Goal: Information Seeking & Learning: Compare options

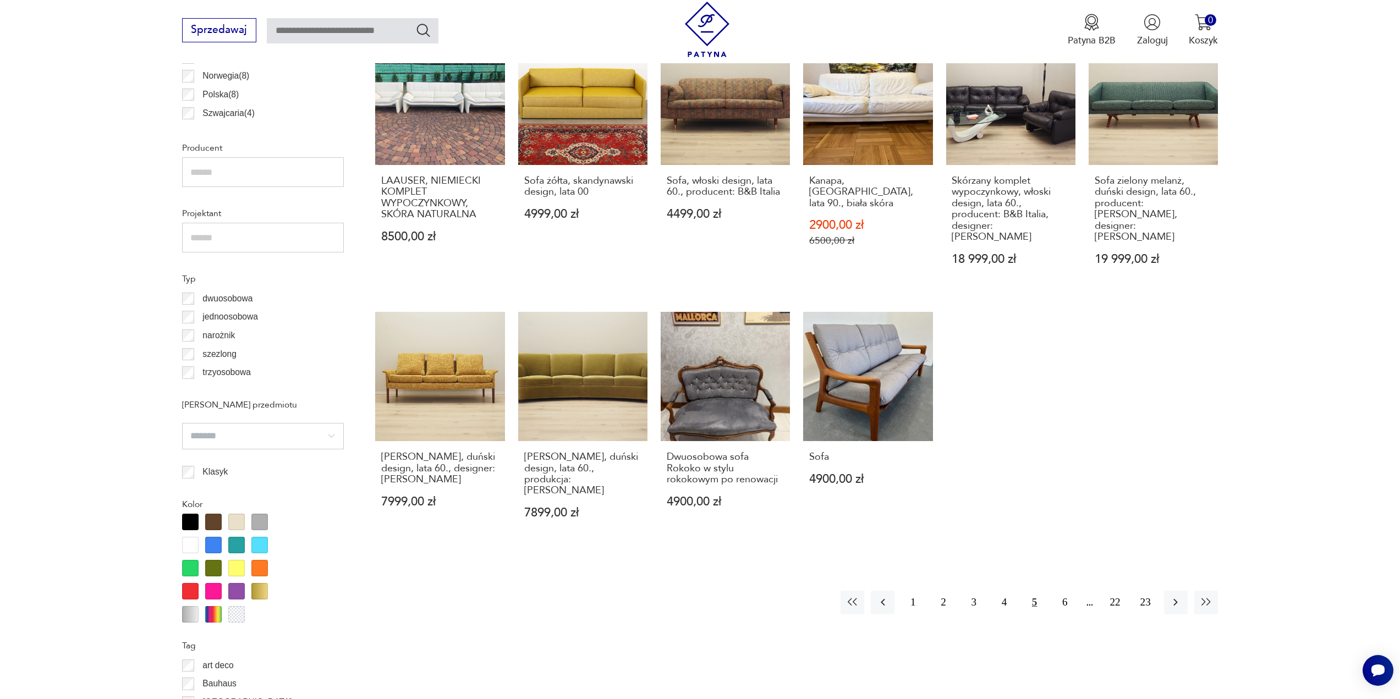
scroll to position [822, 0]
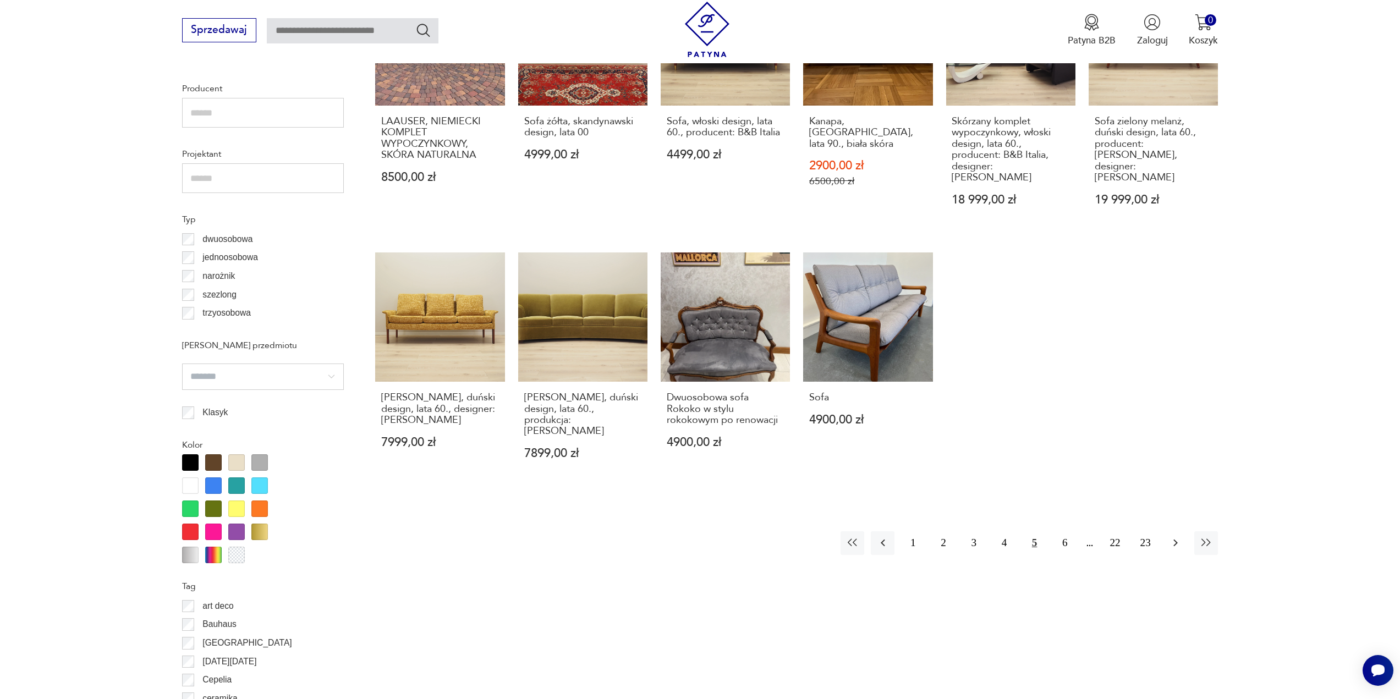
click at [1178, 536] on icon "button" at bounding box center [1175, 542] width 13 height 13
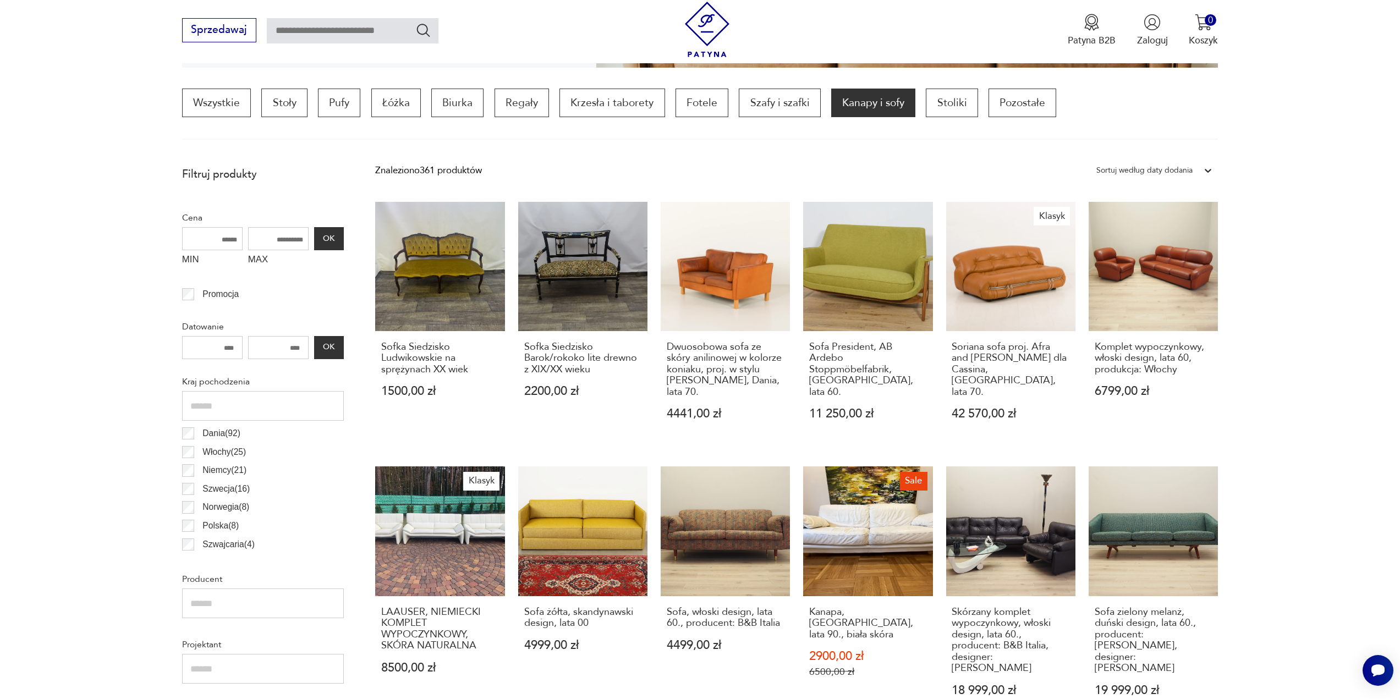
scroll to position [327, 0]
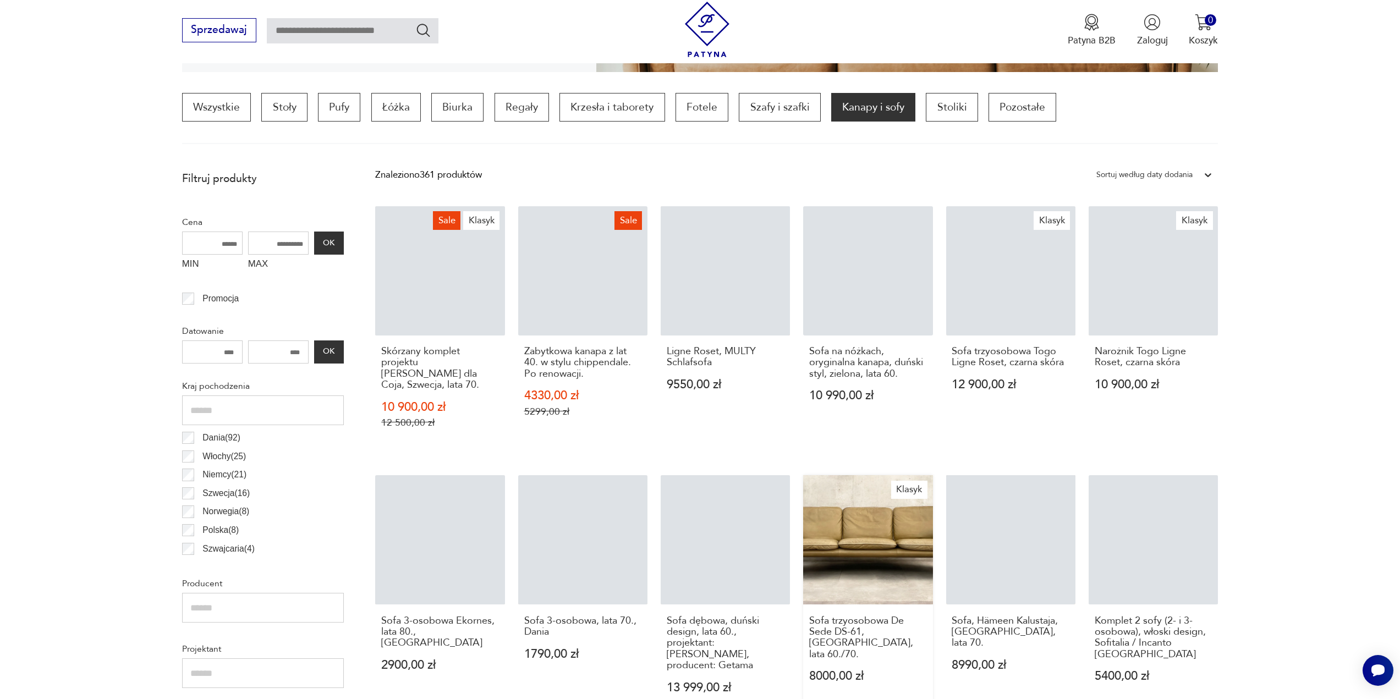
click at [893, 539] on link "Klasyk Sofa trzyosobowa De Sede DS-61, [GEOGRAPHIC_DATA], lata 60./70. 8000,00 …" at bounding box center [867, 597] width 129 height 244
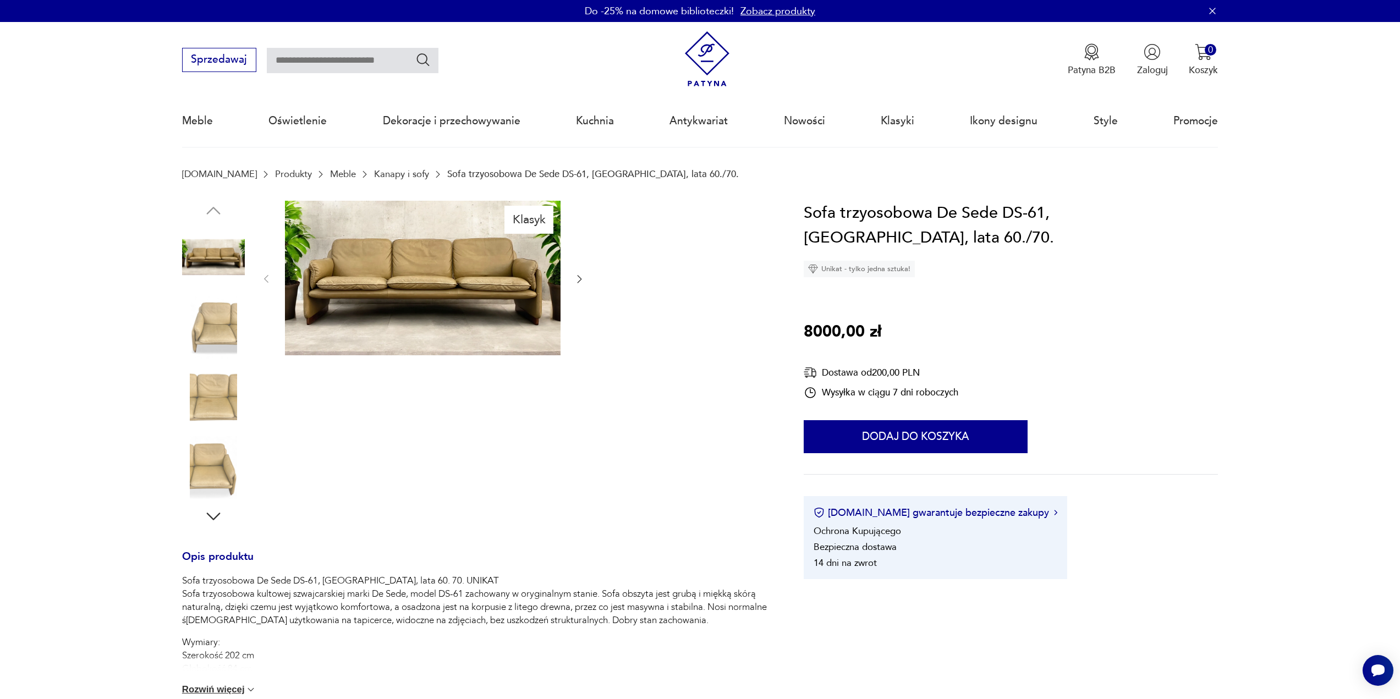
click at [579, 280] on icon "button" at bounding box center [579, 278] width 11 height 11
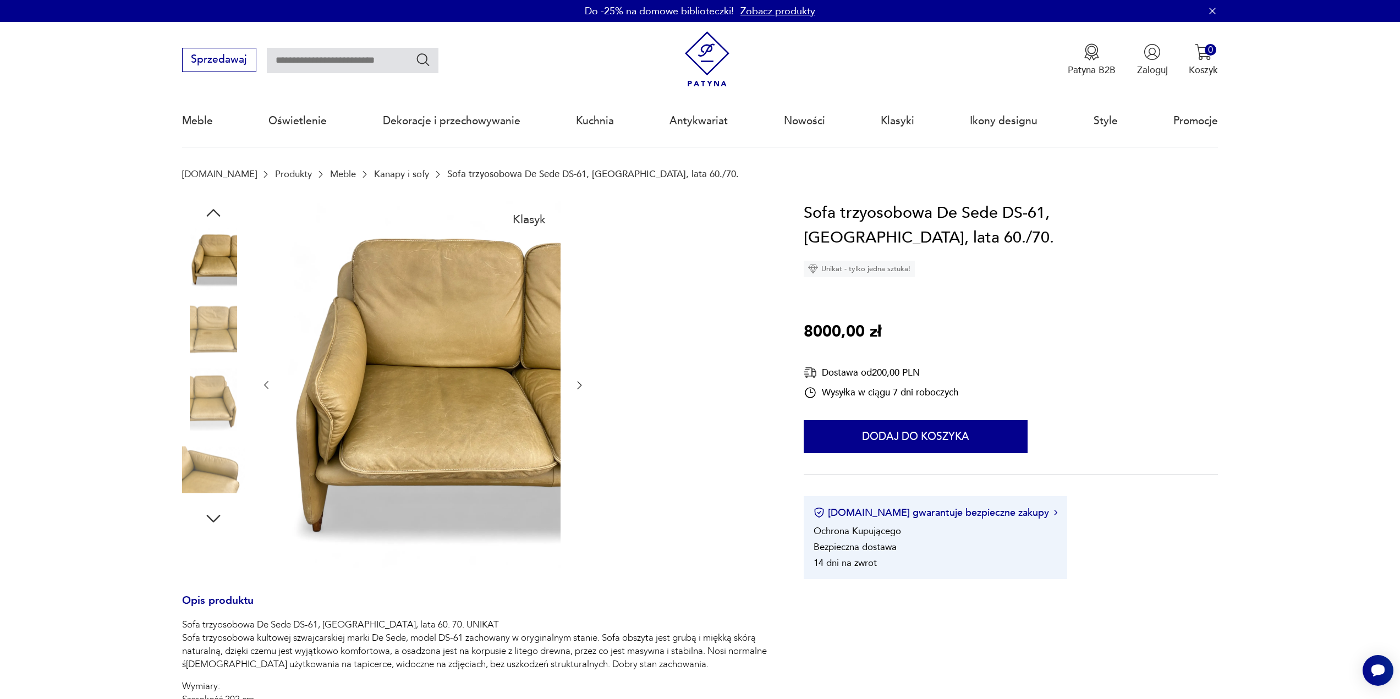
click at [581, 387] on icon "button" at bounding box center [579, 385] width 11 height 11
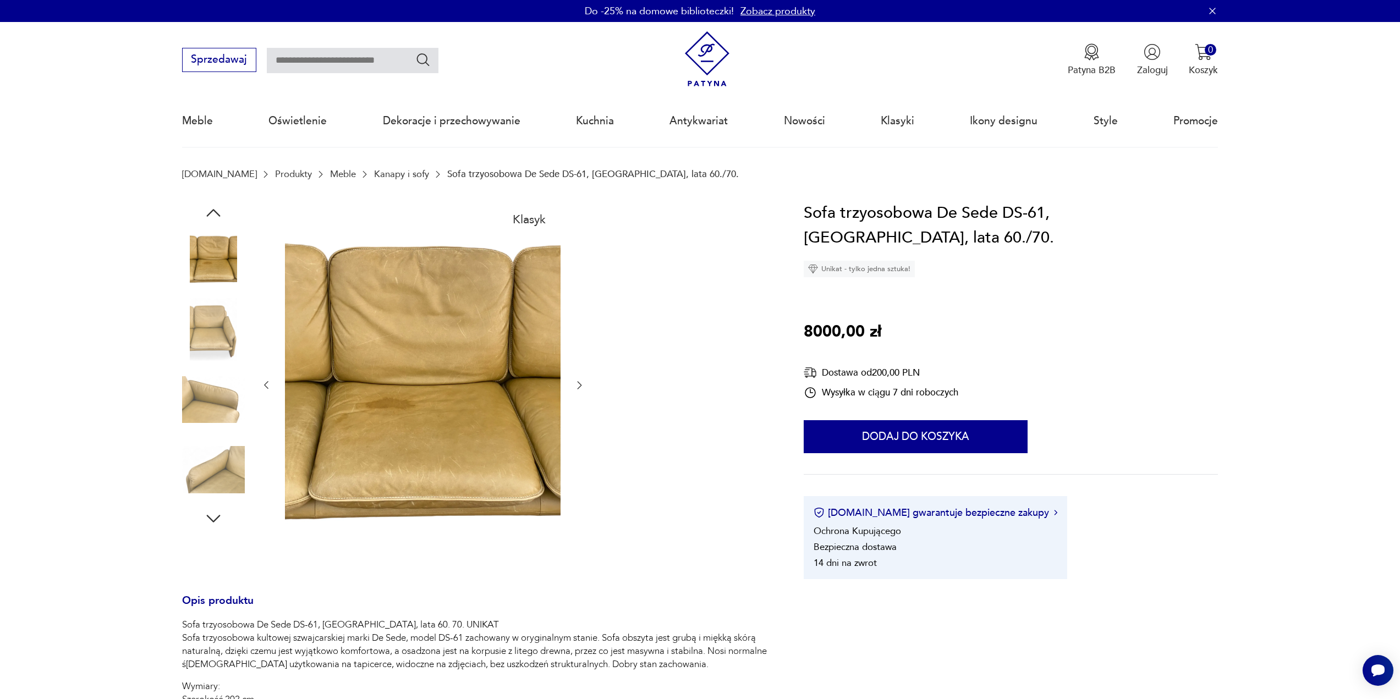
scroll to position [327, 0]
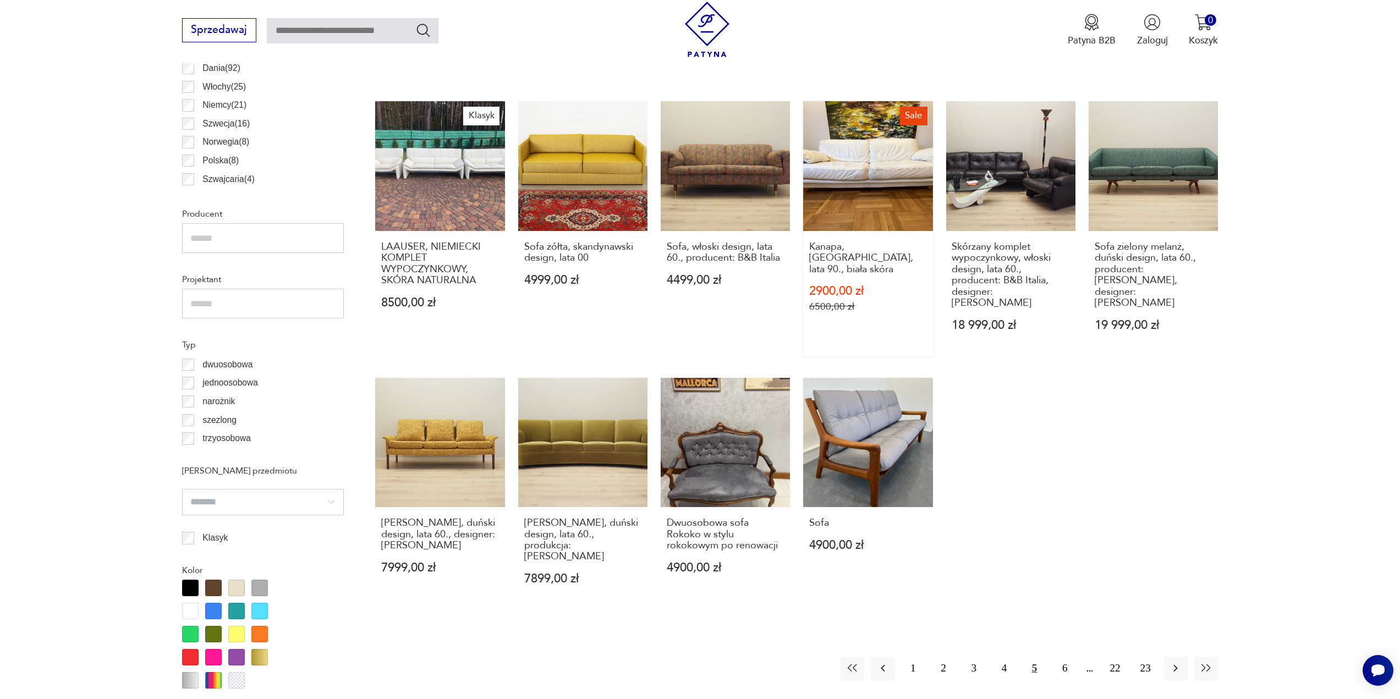
scroll to position [712, 0]
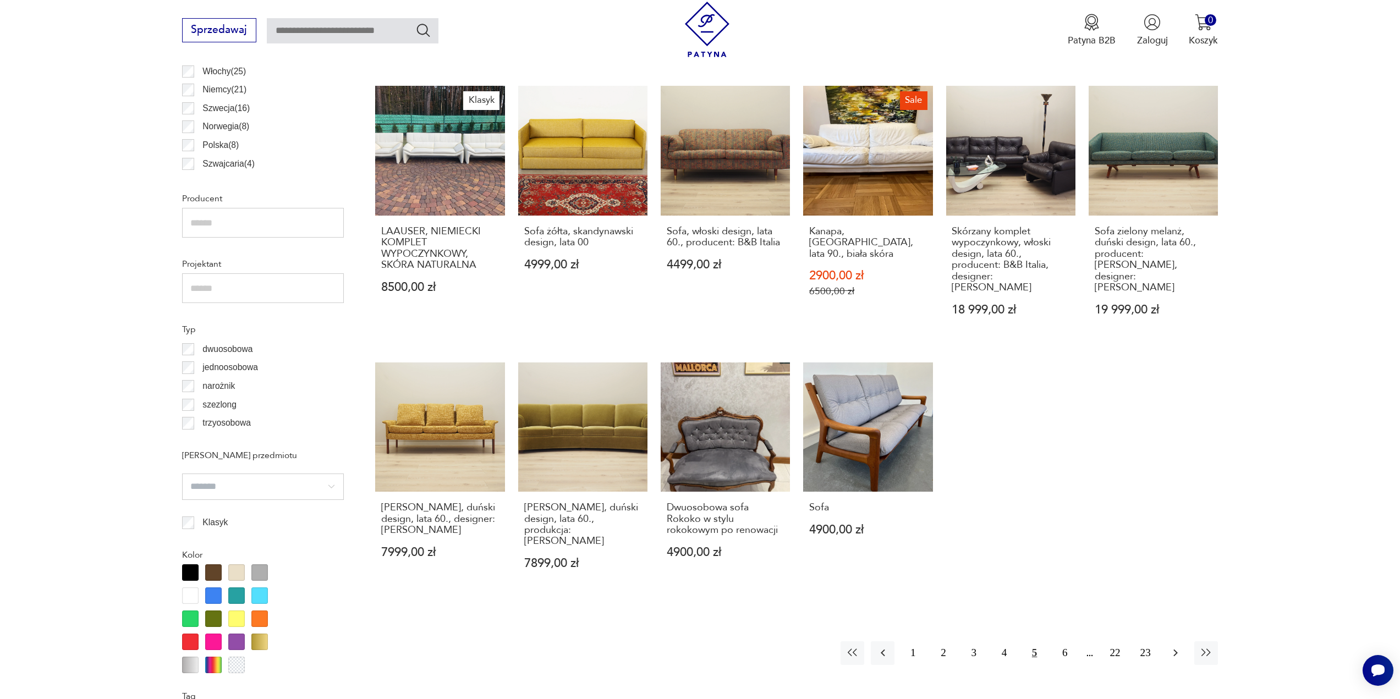
click at [1176, 650] on icon "button" at bounding box center [1176, 653] width 4 height 7
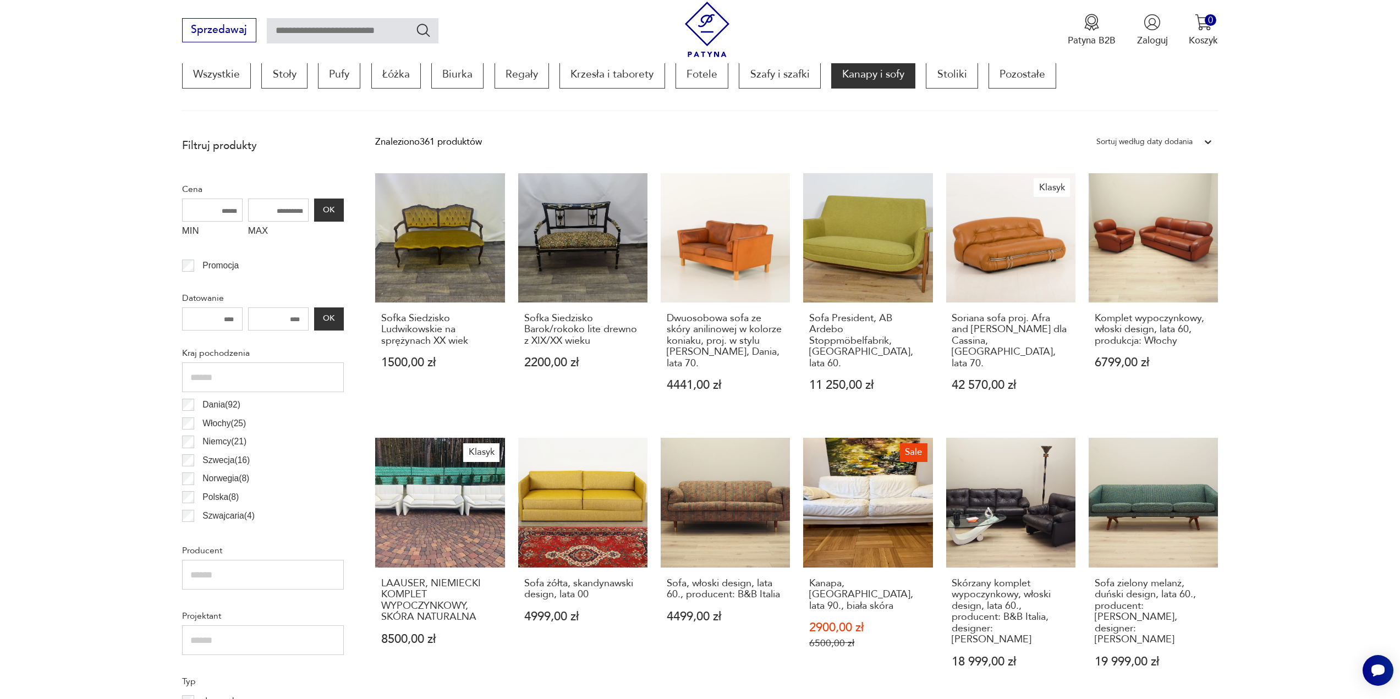
scroll to position [327, 0]
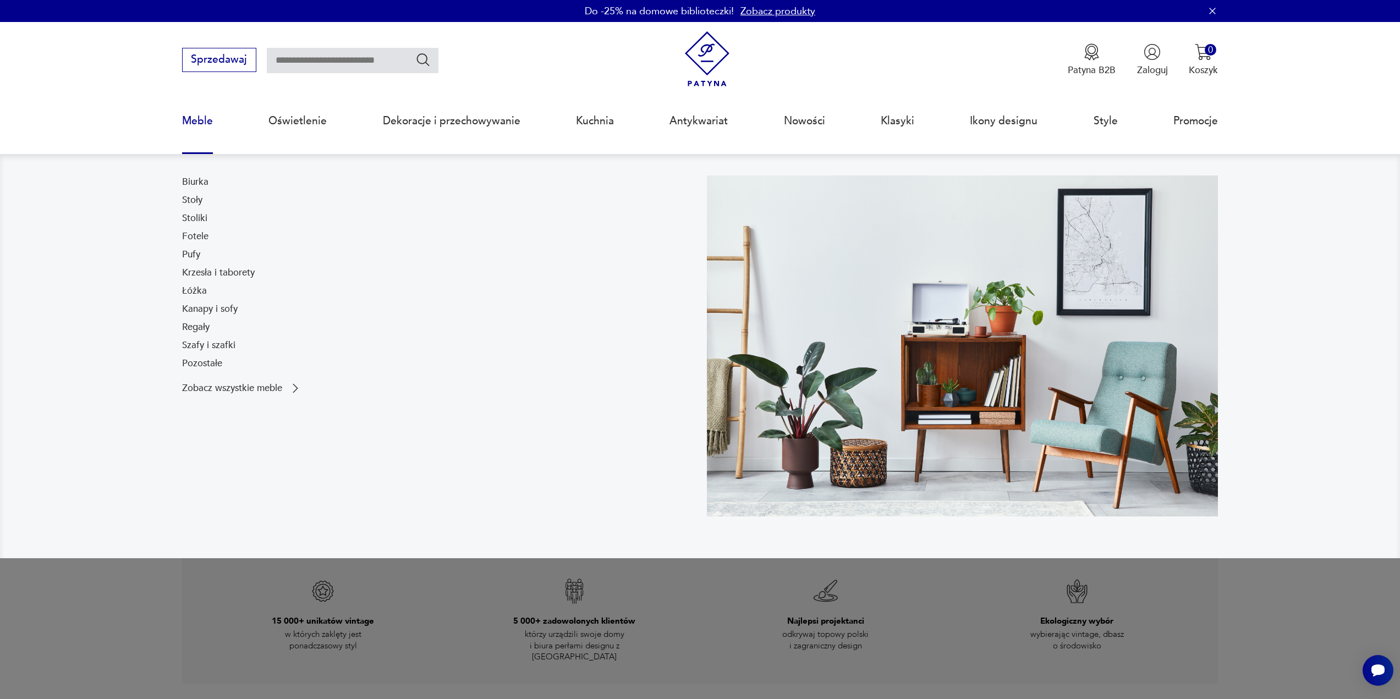
click at [193, 122] on link "Meble" at bounding box center [197, 121] width 31 height 51
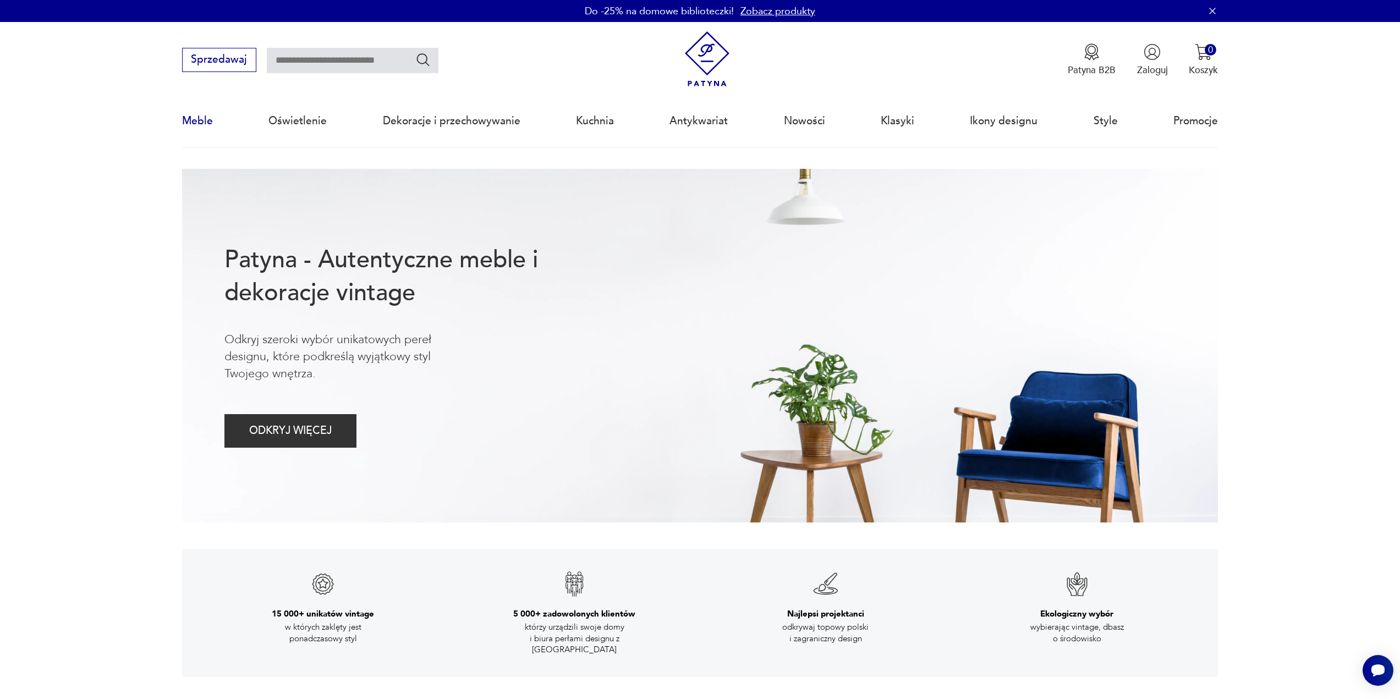
click at [193, 122] on link "Meble" at bounding box center [197, 121] width 31 height 51
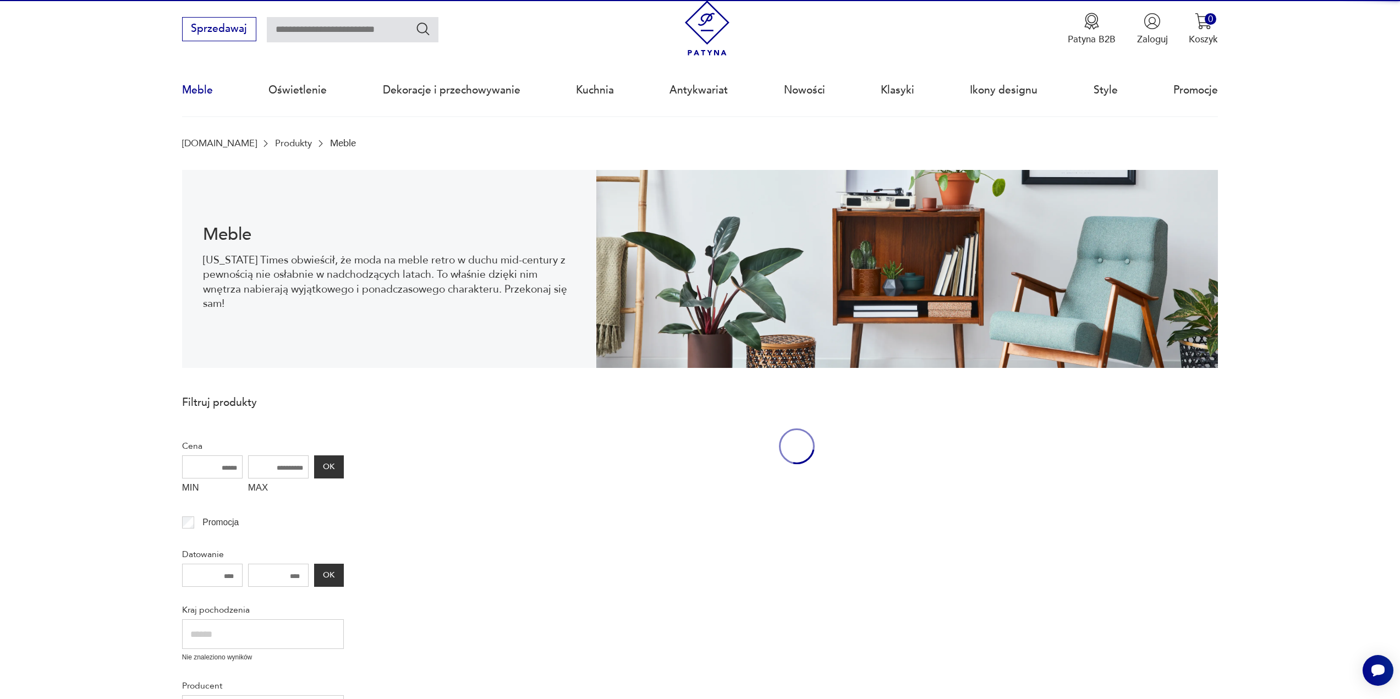
scroll to position [36, 0]
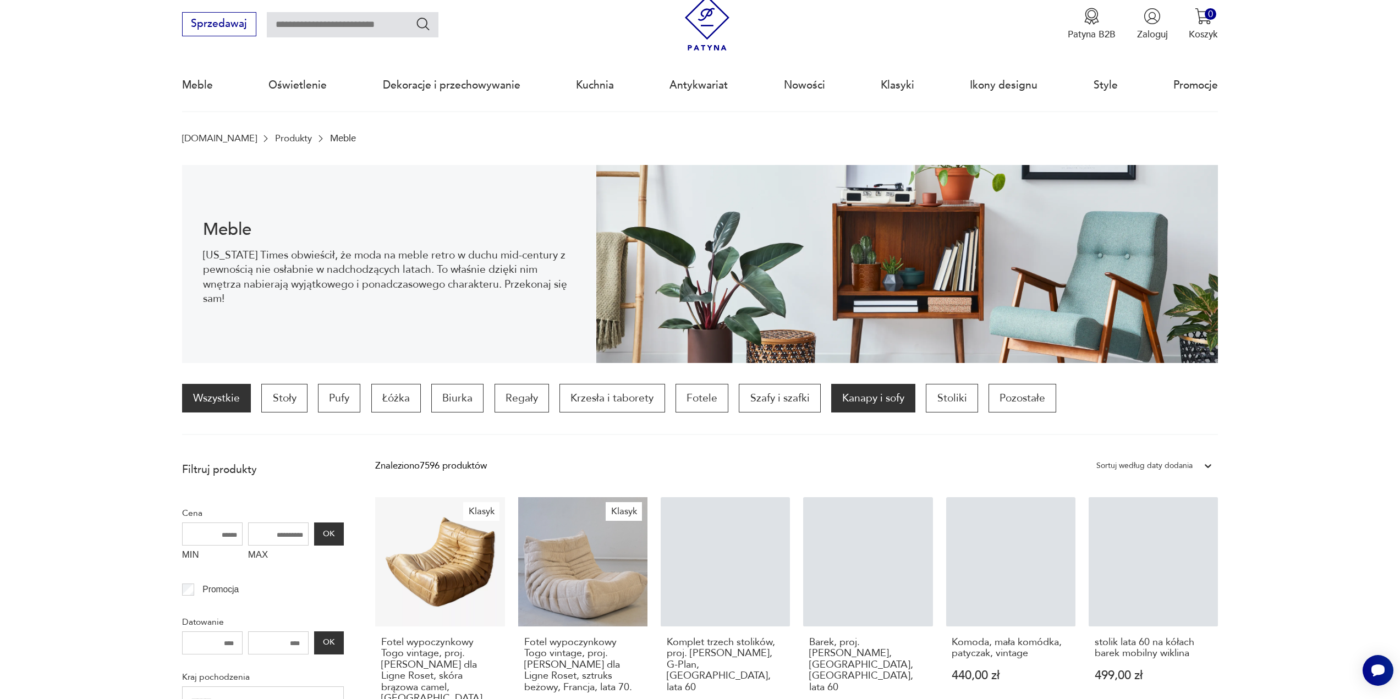
click at [881, 401] on p "Kanapy i sofy" at bounding box center [873, 398] width 84 height 29
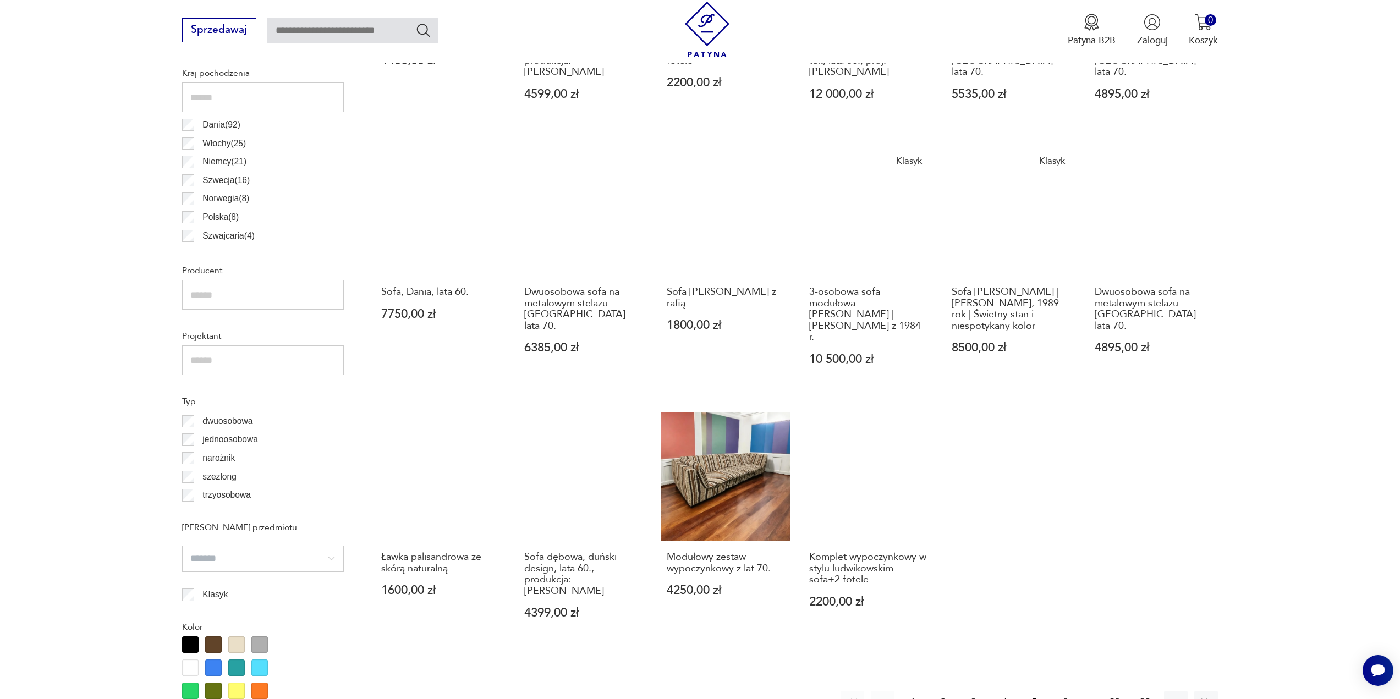
scroll to position [657, 0]
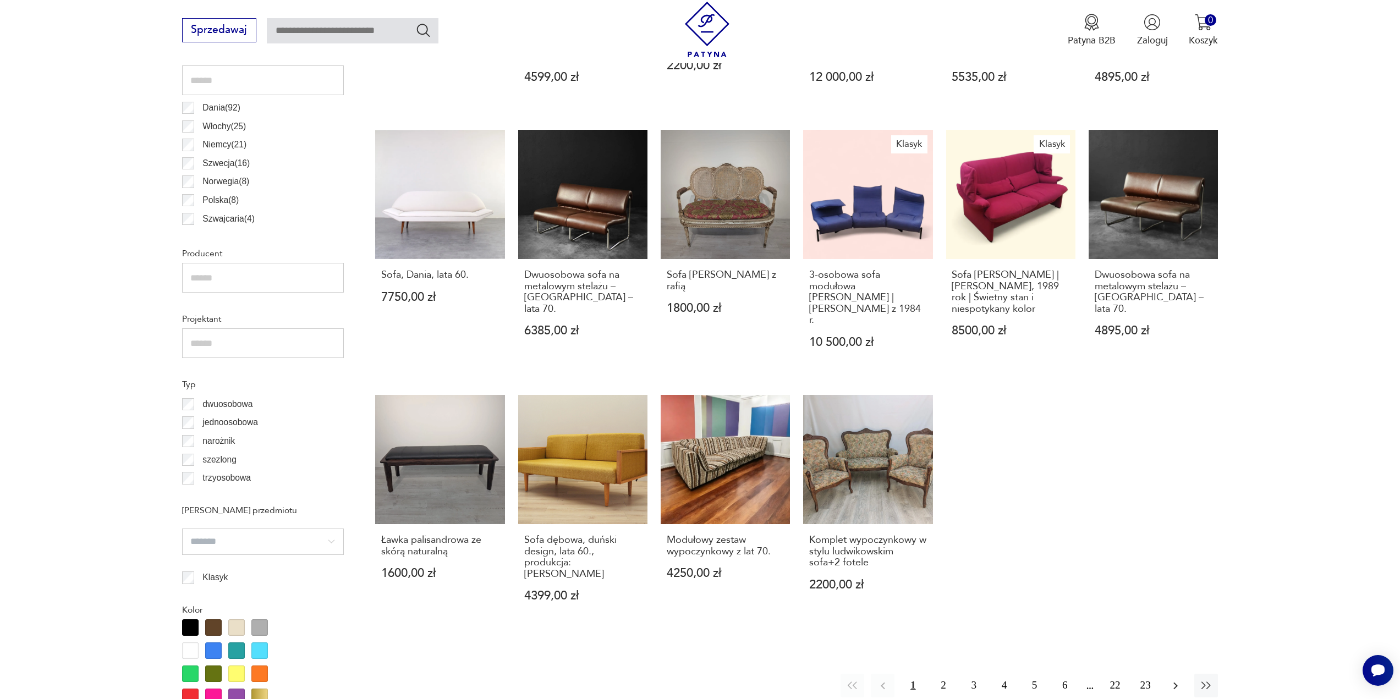
click at [1175, 680] on icon "button" at bounding box center [1175, 686] width 13 height 13
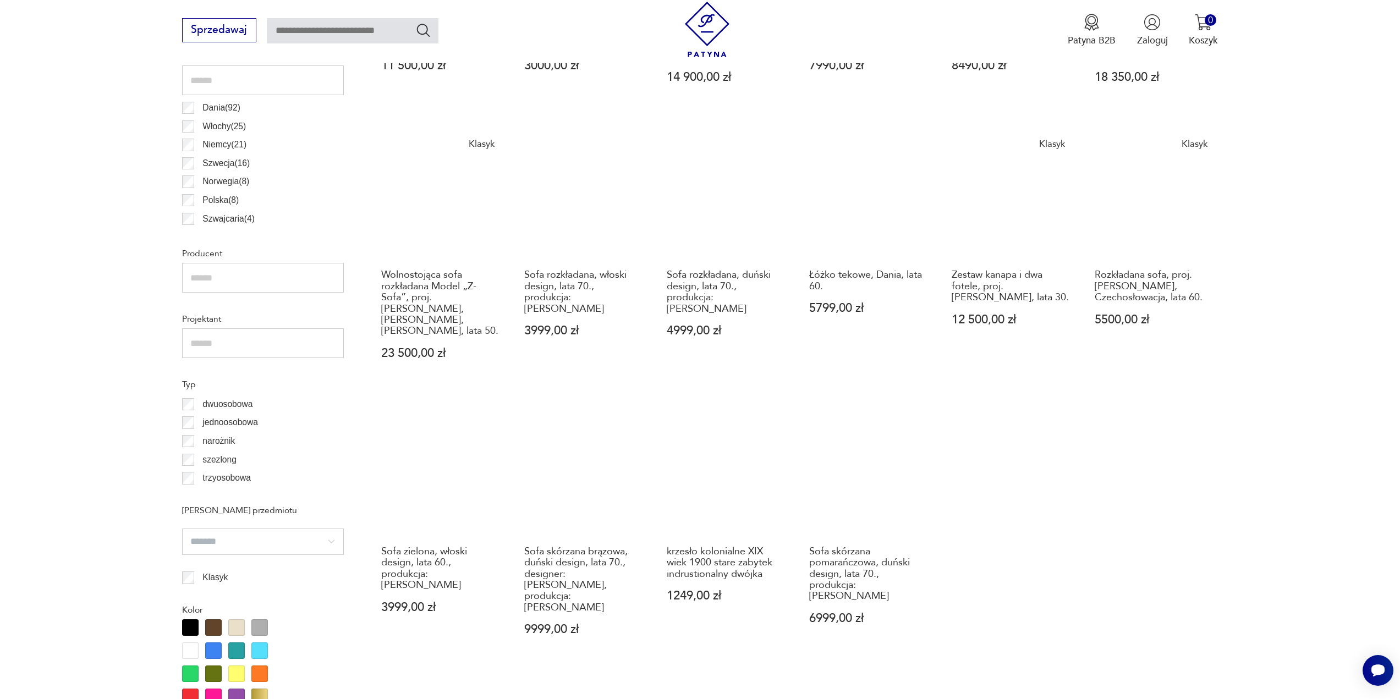
scroll to position [712, 0]
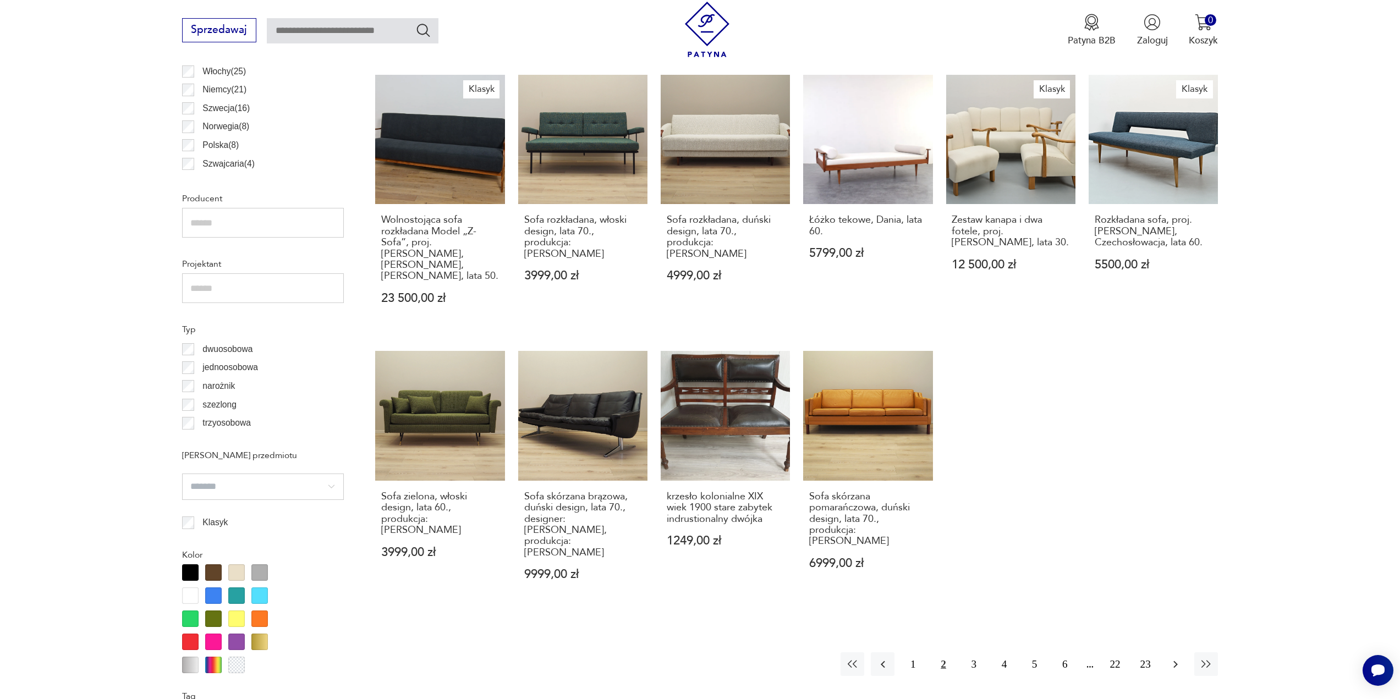
click at [1176, 658] on icon "button" at bounding box center [1175, 664] width 13 height 13
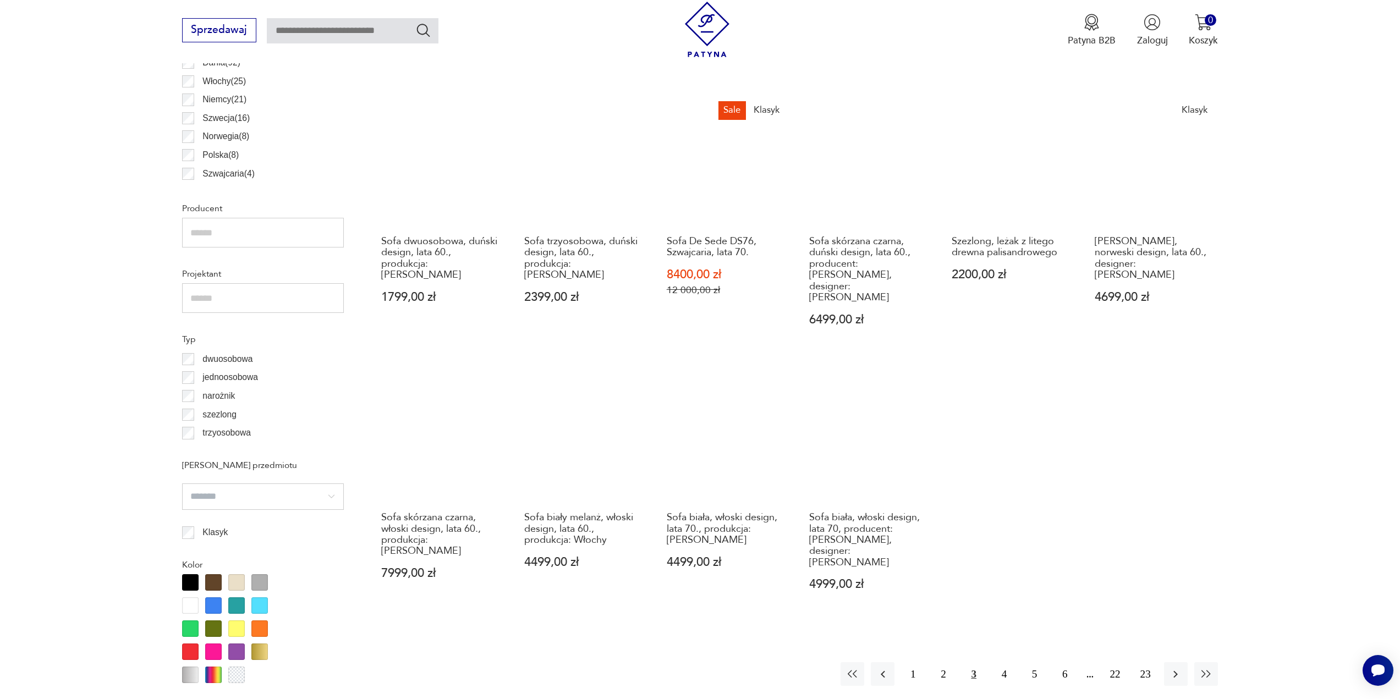
scroll to position [767, 0]
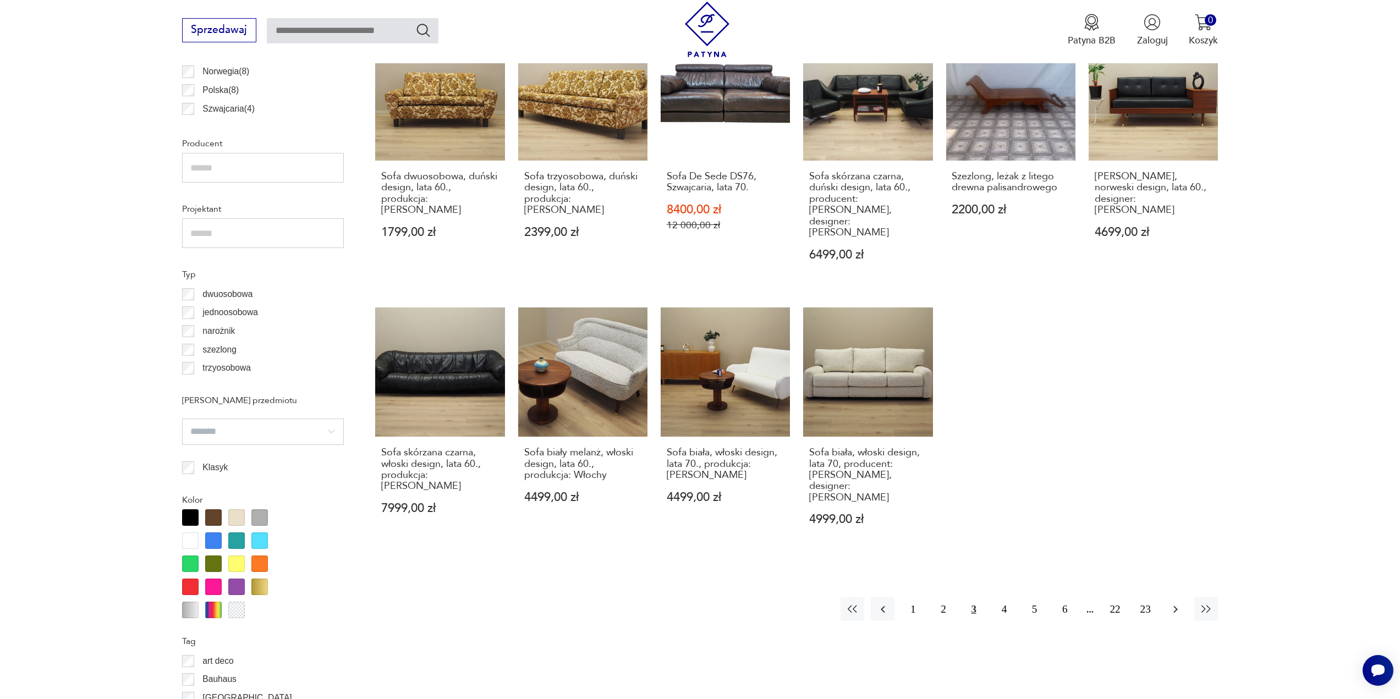
click at [1174, 603] on icon "button" at bounding box center [1175, 609] width 13 height 13
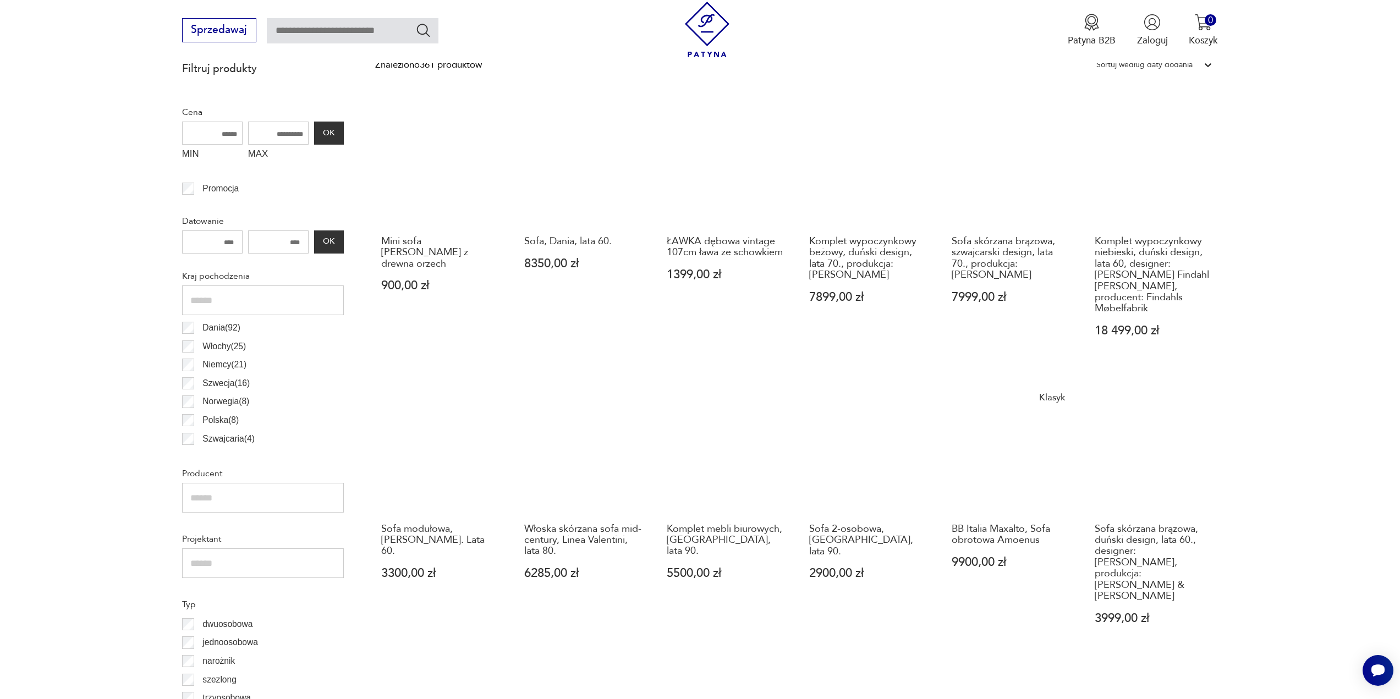
scroll to position [492, 0]
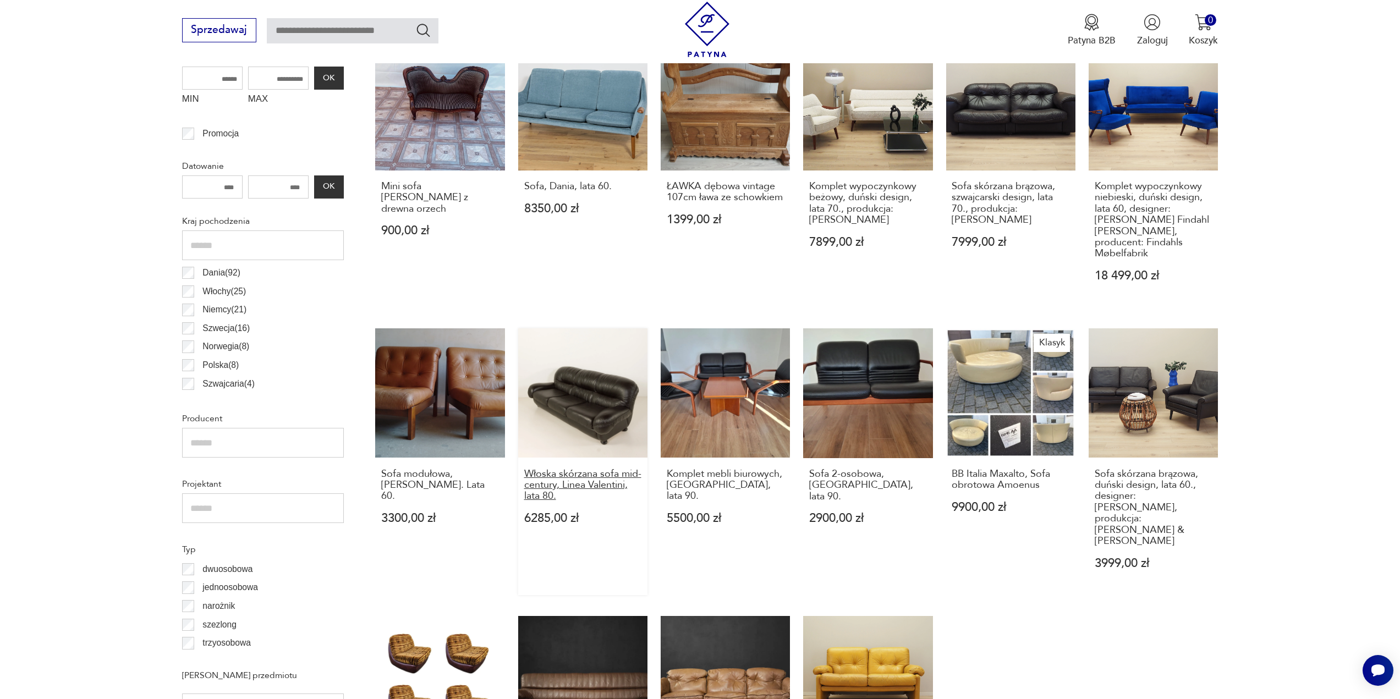
click at [550, 486] on h3 "Włoska skórzana sofa mid-century, Linea Valentini, lata 80." at bounding box center [583, 486] width 118 height 34
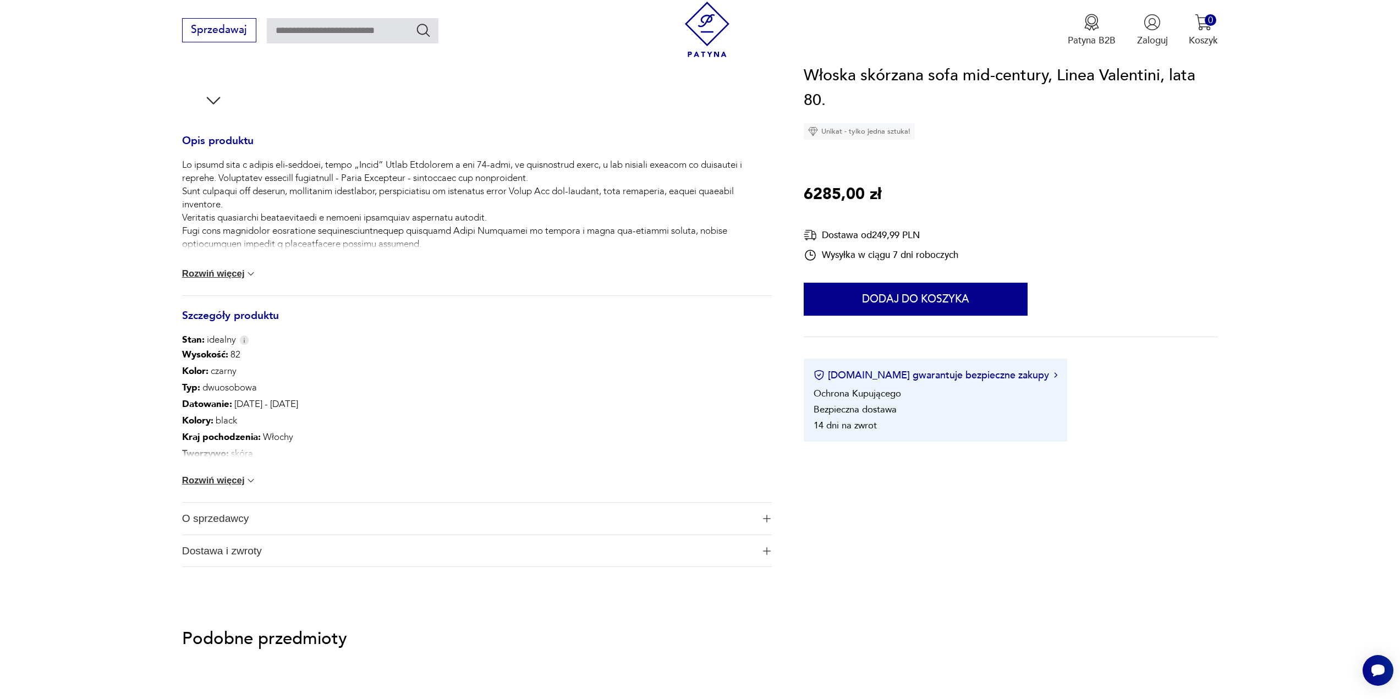
scroll to position [440, 0]
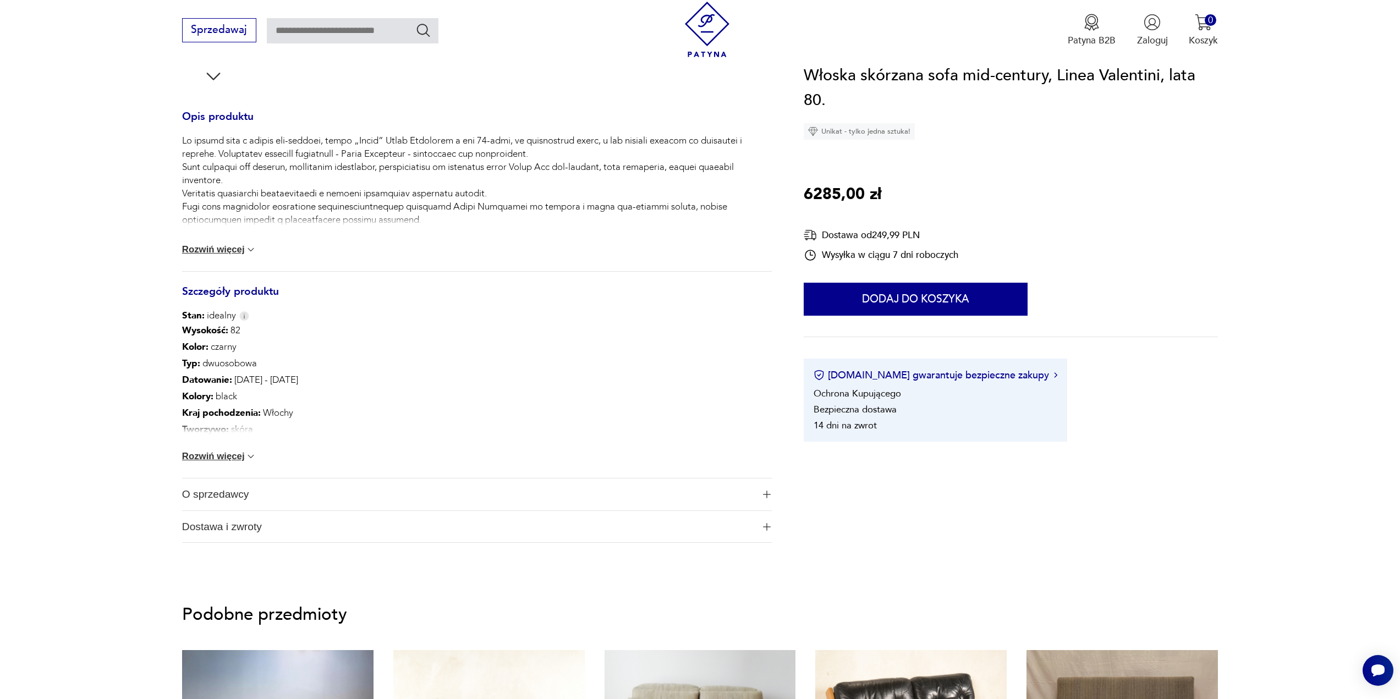
click at [220, 455] on button "Rozwiń więcej" at bounding box center [219, 456] width 75 height 11
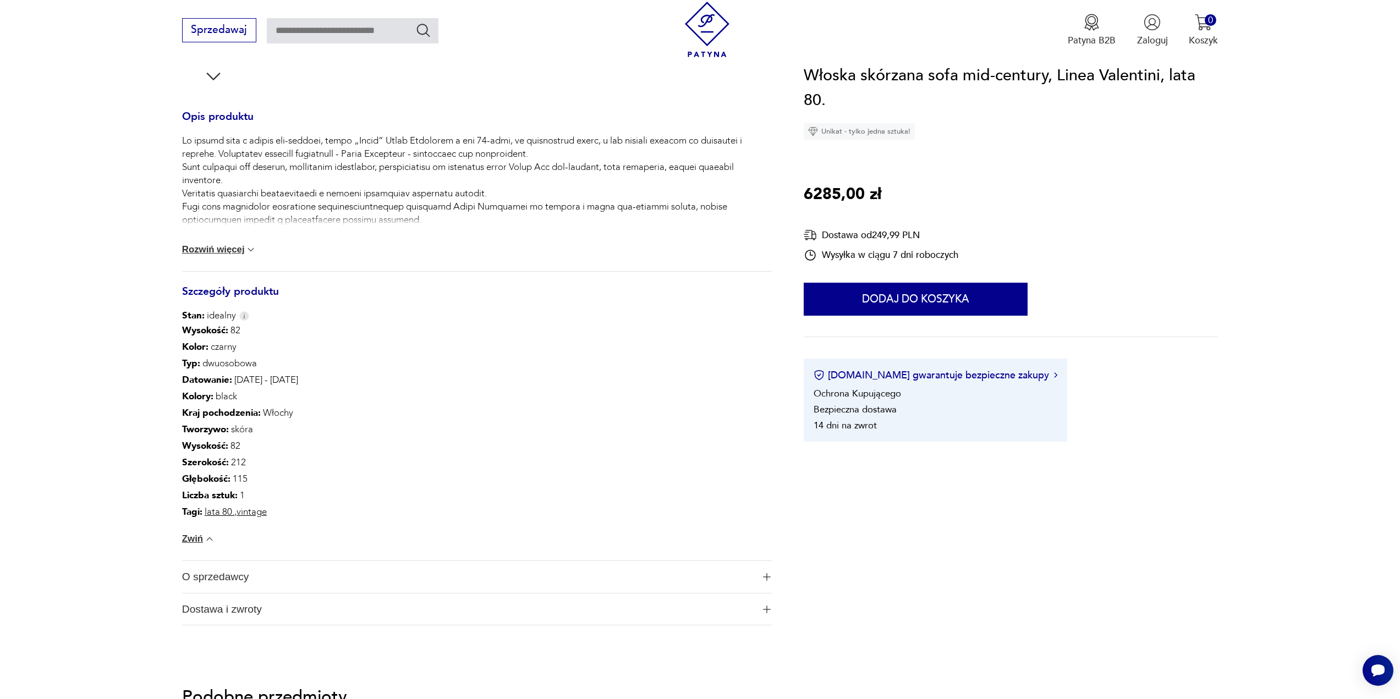
scroll to position [550, 0]
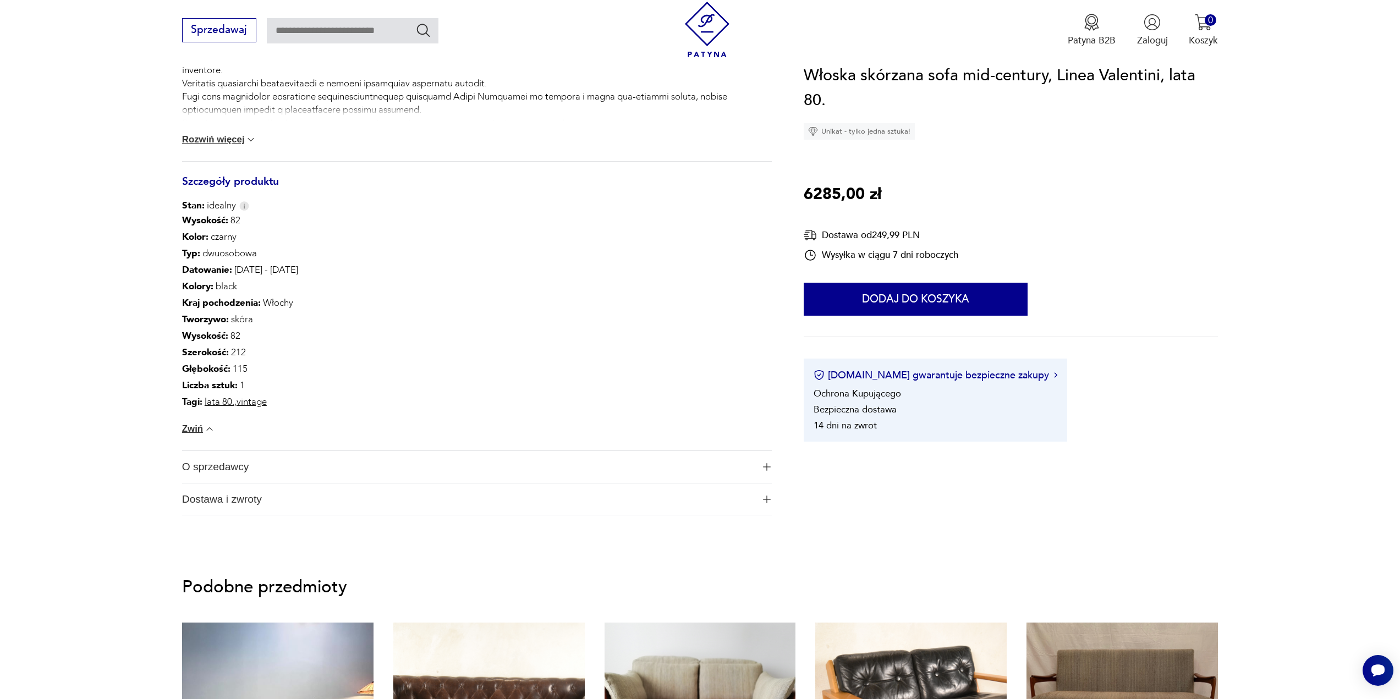
click at [229, 465] on span "O sprzedawcy" at bounding box center [468, 467] width 572 height 32
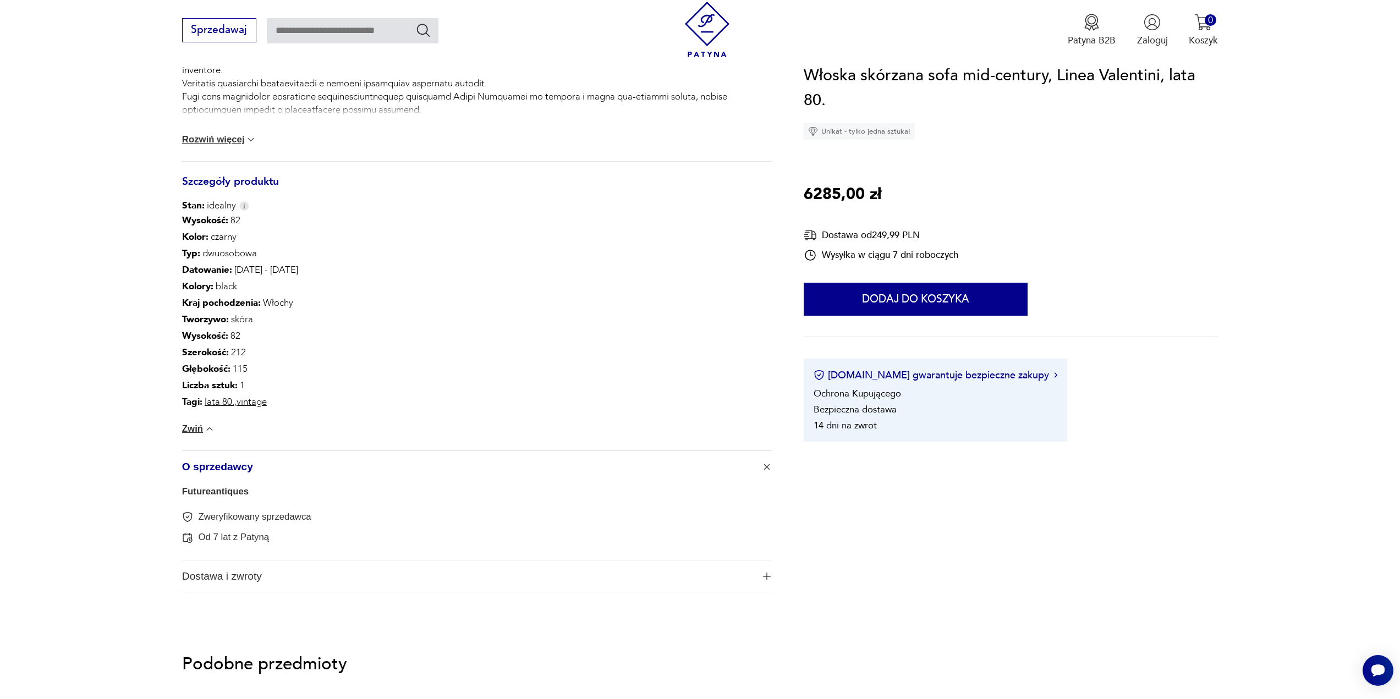
click at [217, 492] on link "Futureantiques" at bounding box center [215, 491] width 67 height 10
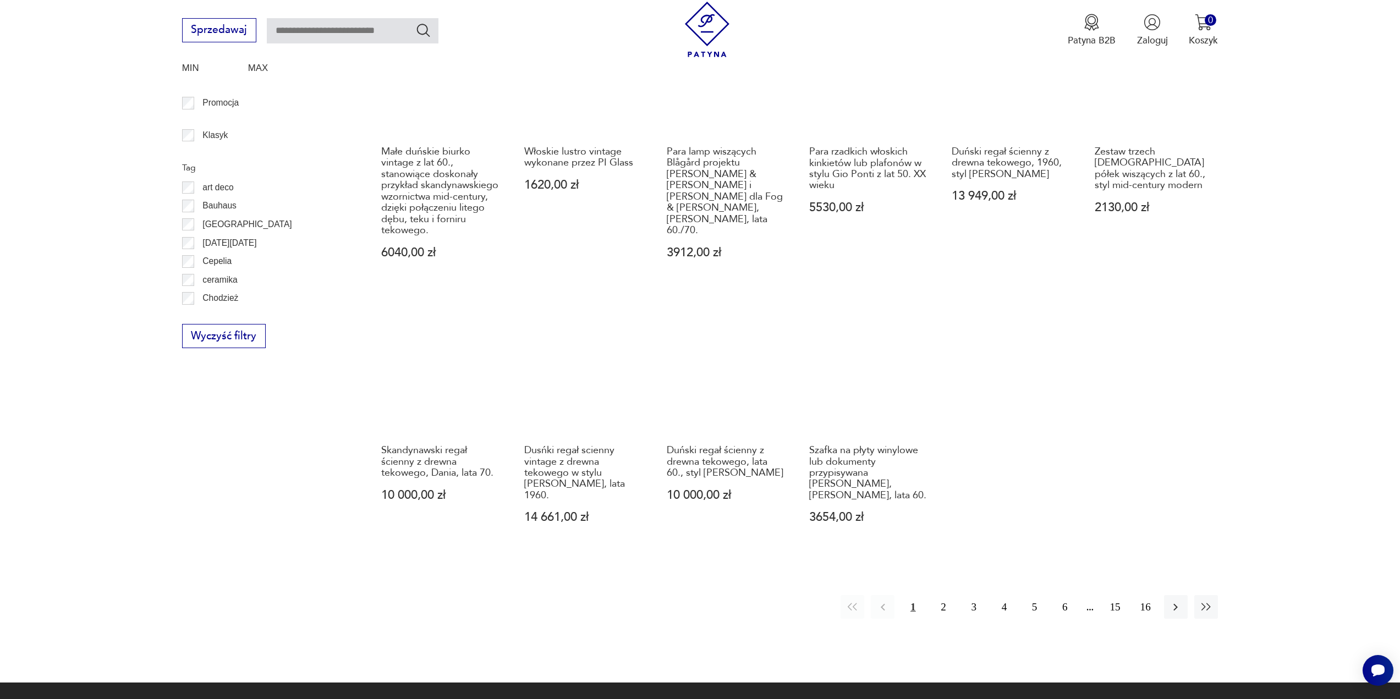
scroll to position [790, 0]
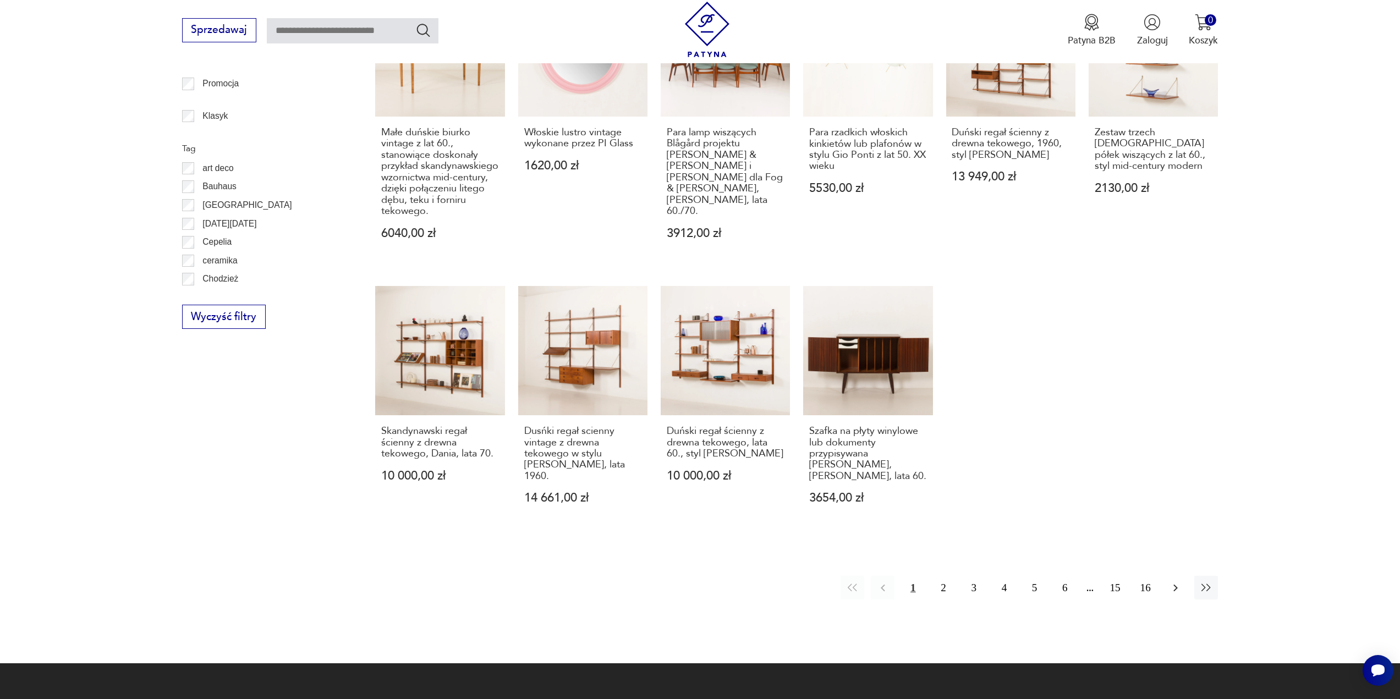
click at [1177, 588] on icon "button" at bounding box center [1176, 587] width 4 height 7
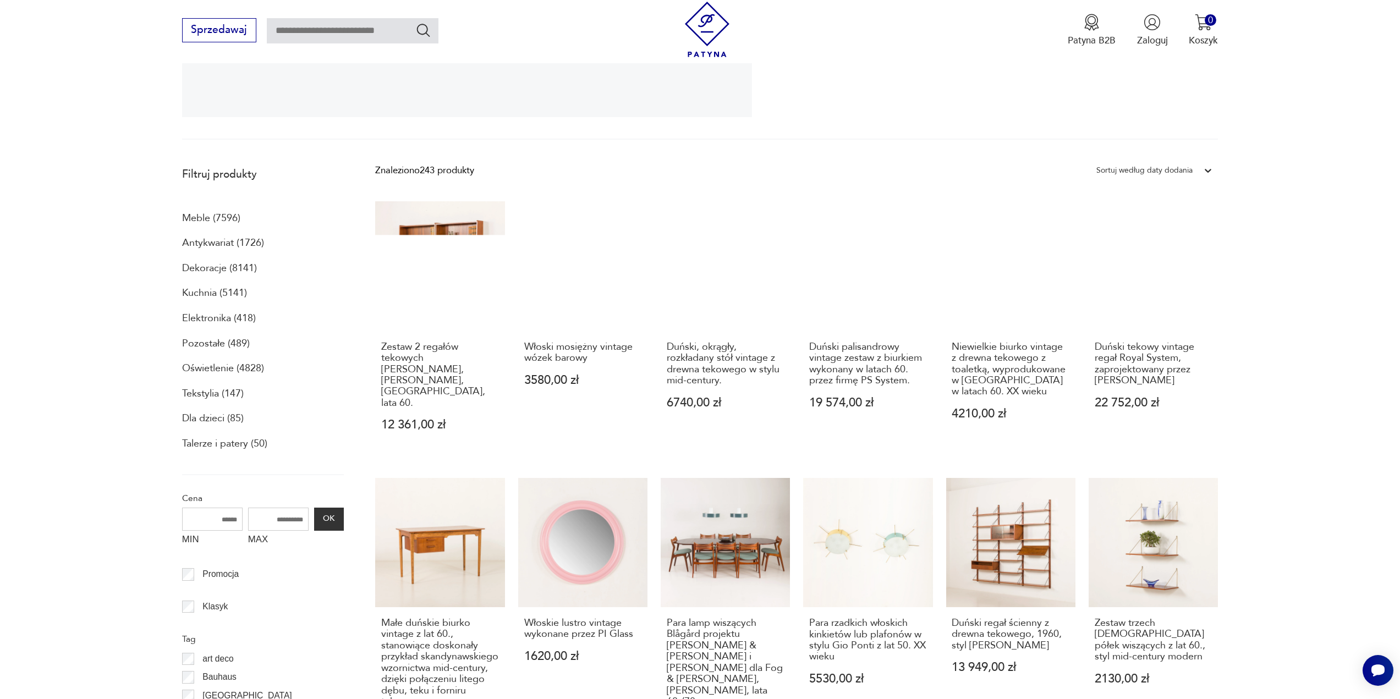
scroll to position [294, 0]
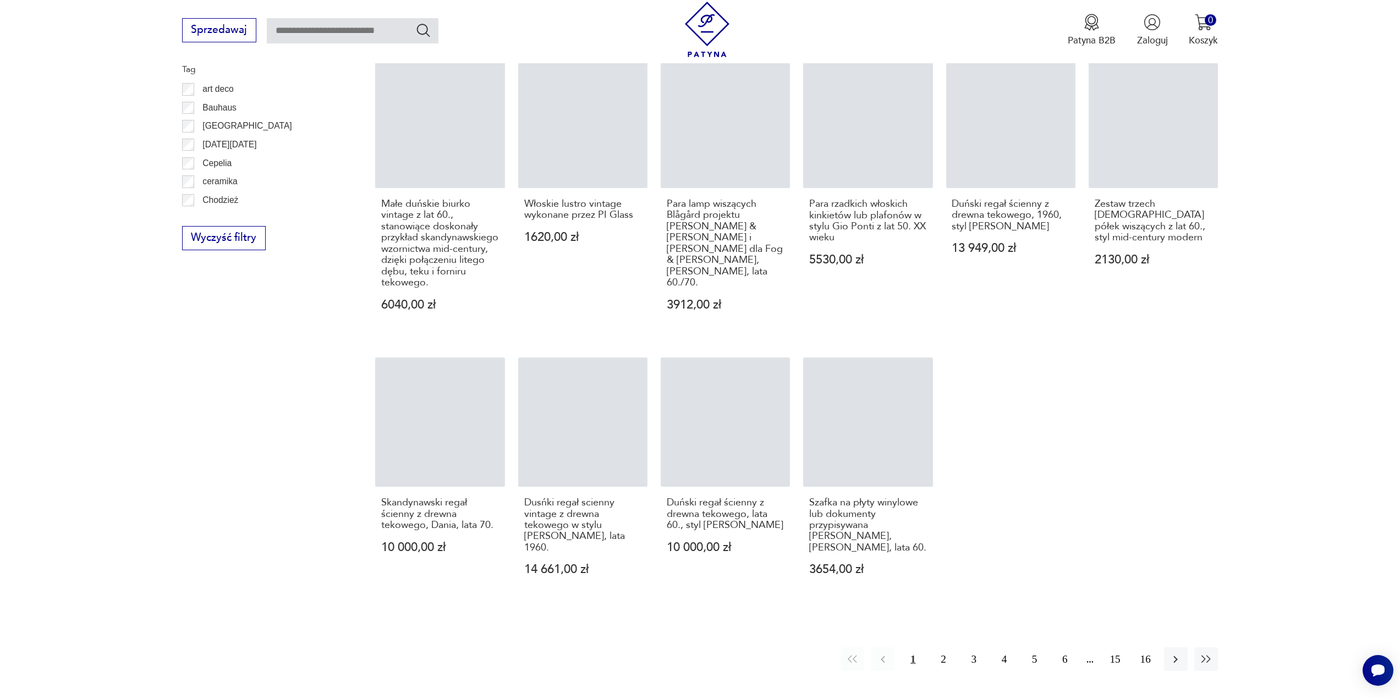
scroll to position [790, 0]
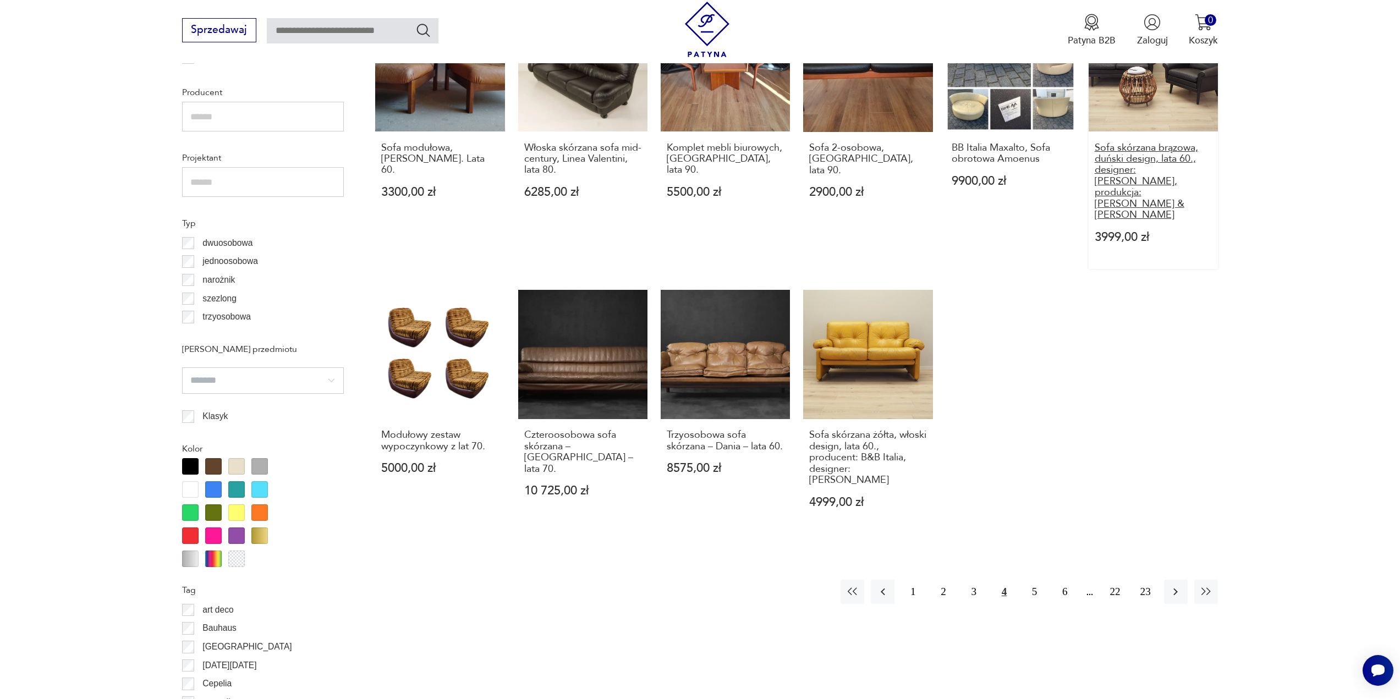
scroll to position [822, 0]
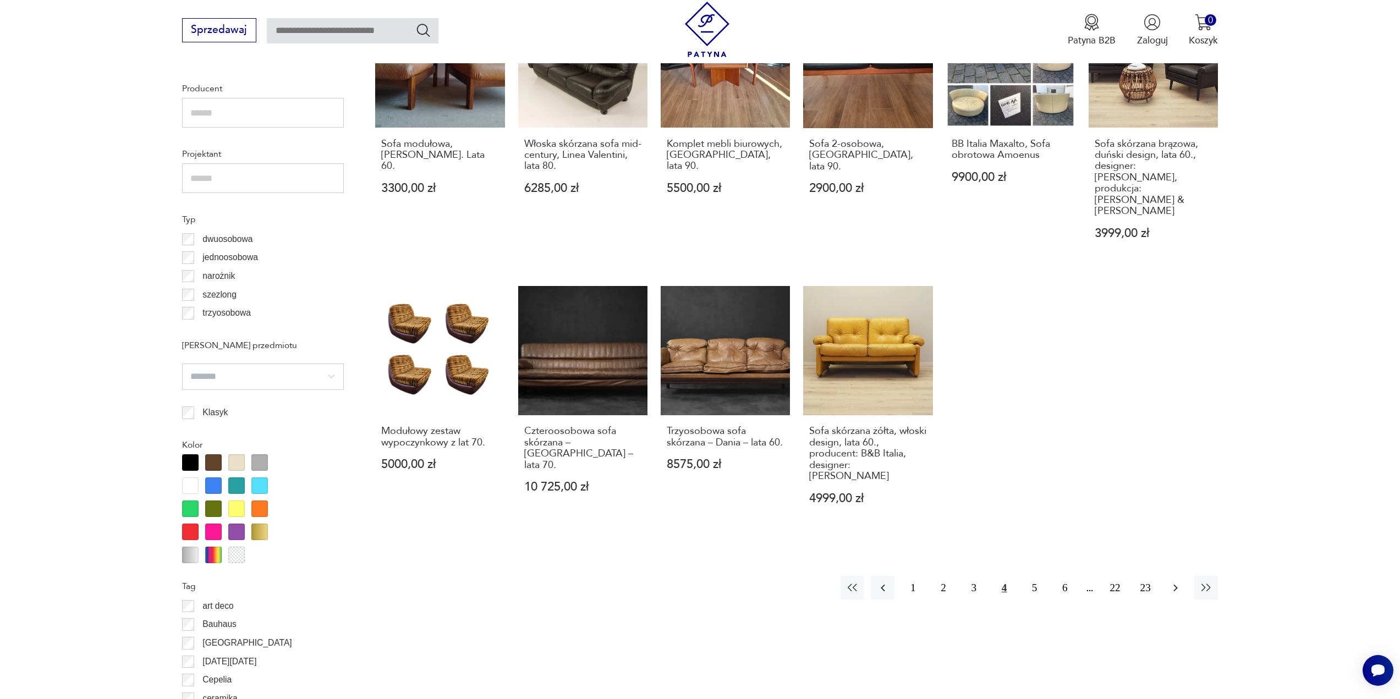
click at [1178, 582] on icon "button" at bounding box center [1175, 588] width 13 height 13
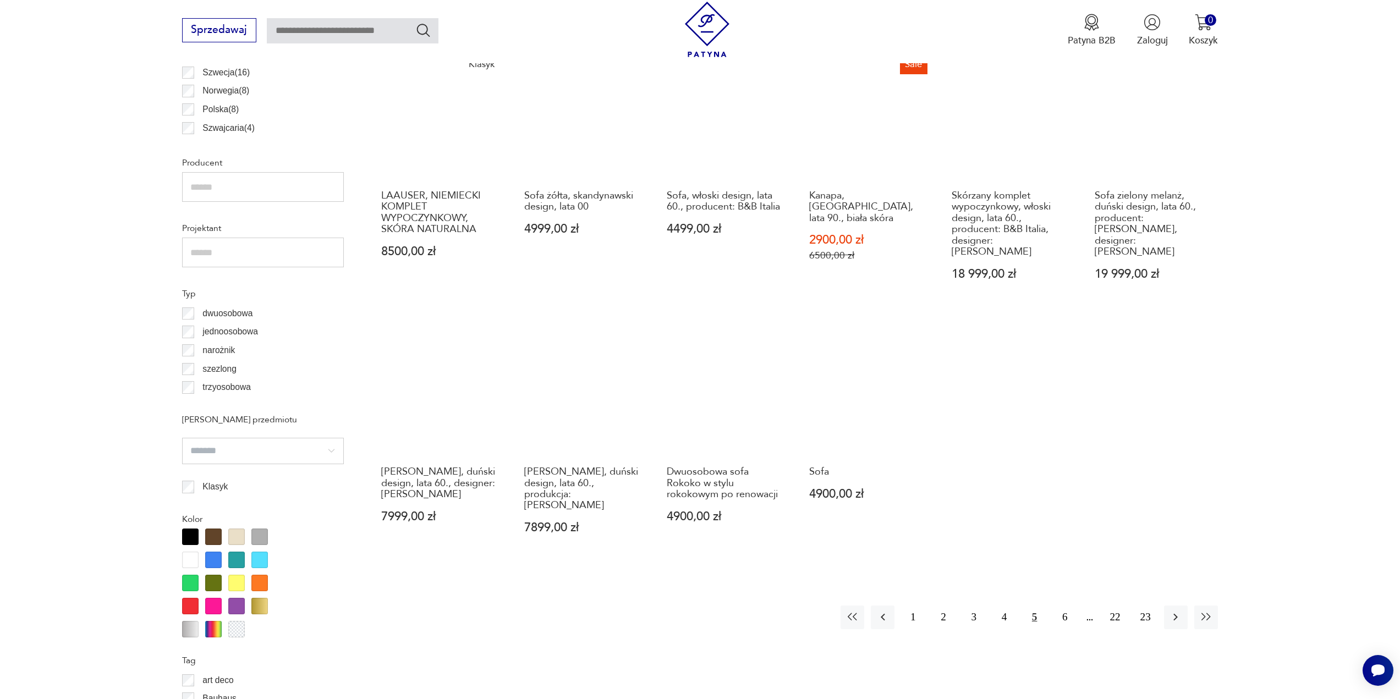
scroll to position [767, 0]
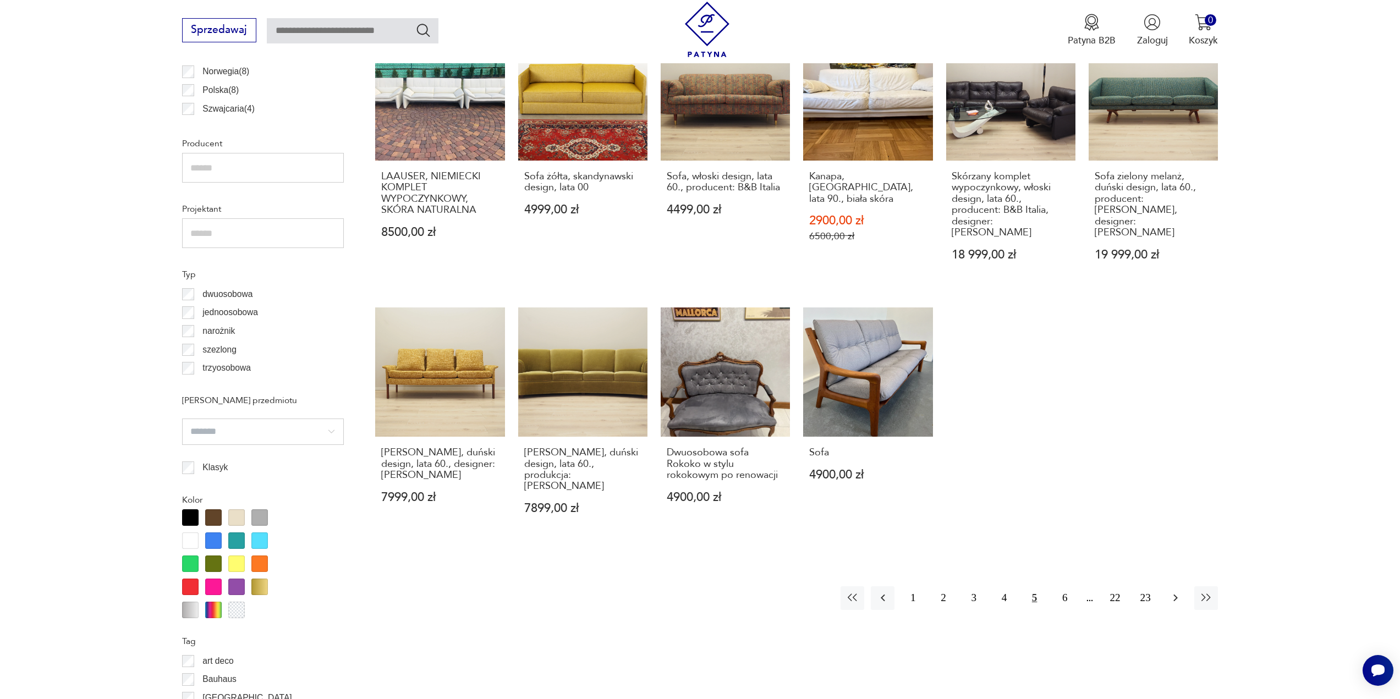
click at [1174, 592] on icon "button" at bounding box center [1175, 598] width 13 height 13
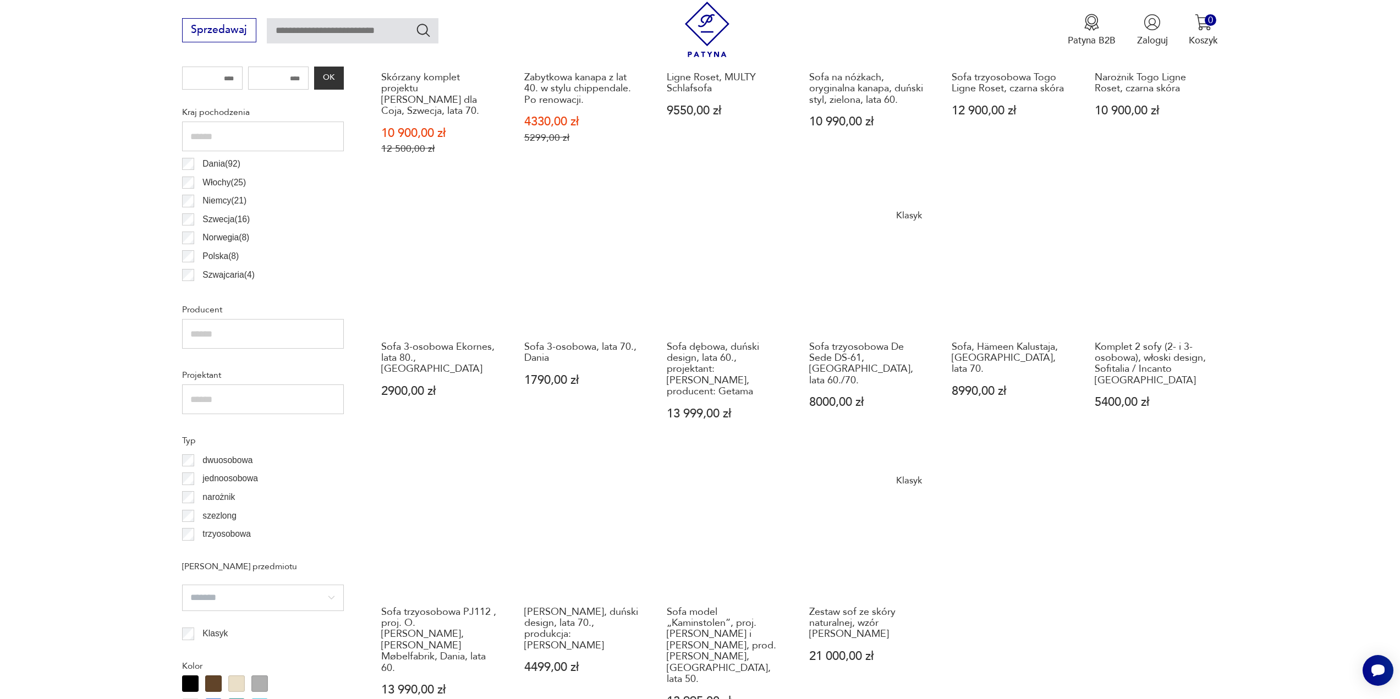
scroll to position [657, 0]
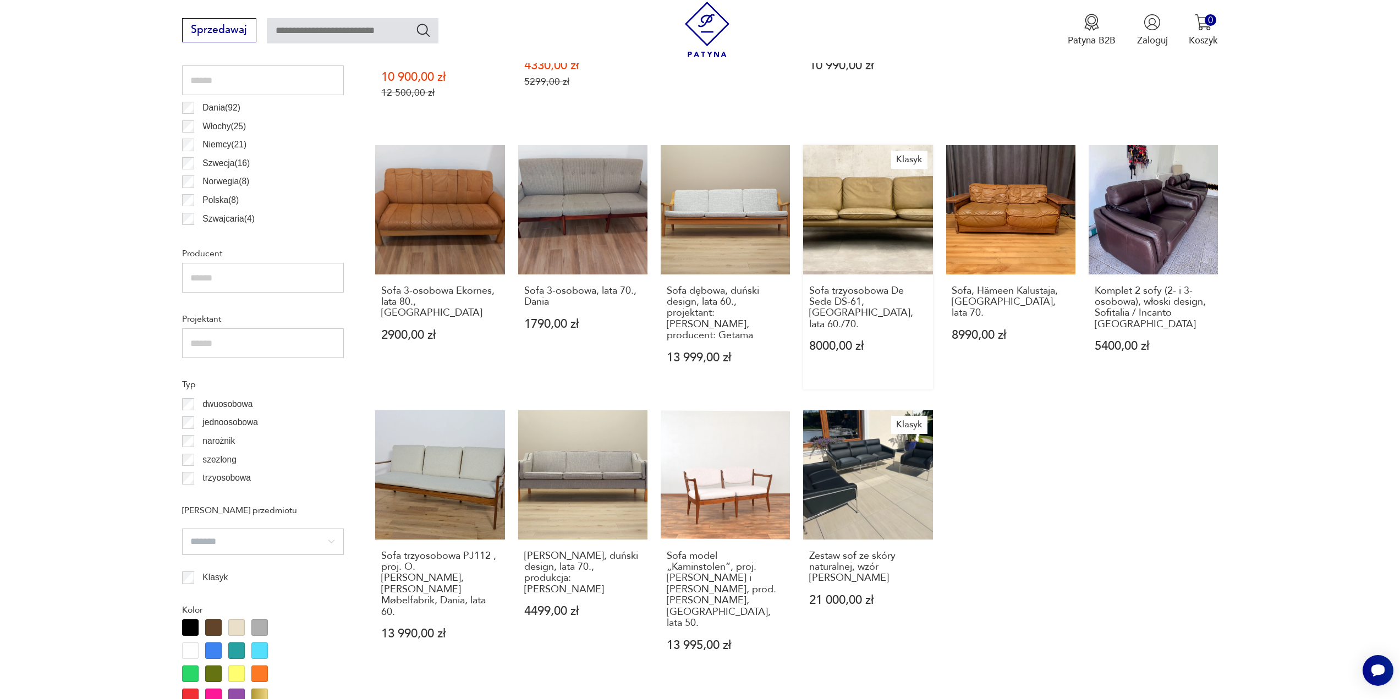
click at [886, 220] on link "Klasyk Sofa trzyosobowa De Sede DS-61, [GEOGRAPHIC_DATA], lata 60./70. 8000,00 …" at bounding box center [867, 267] width 129 height 244
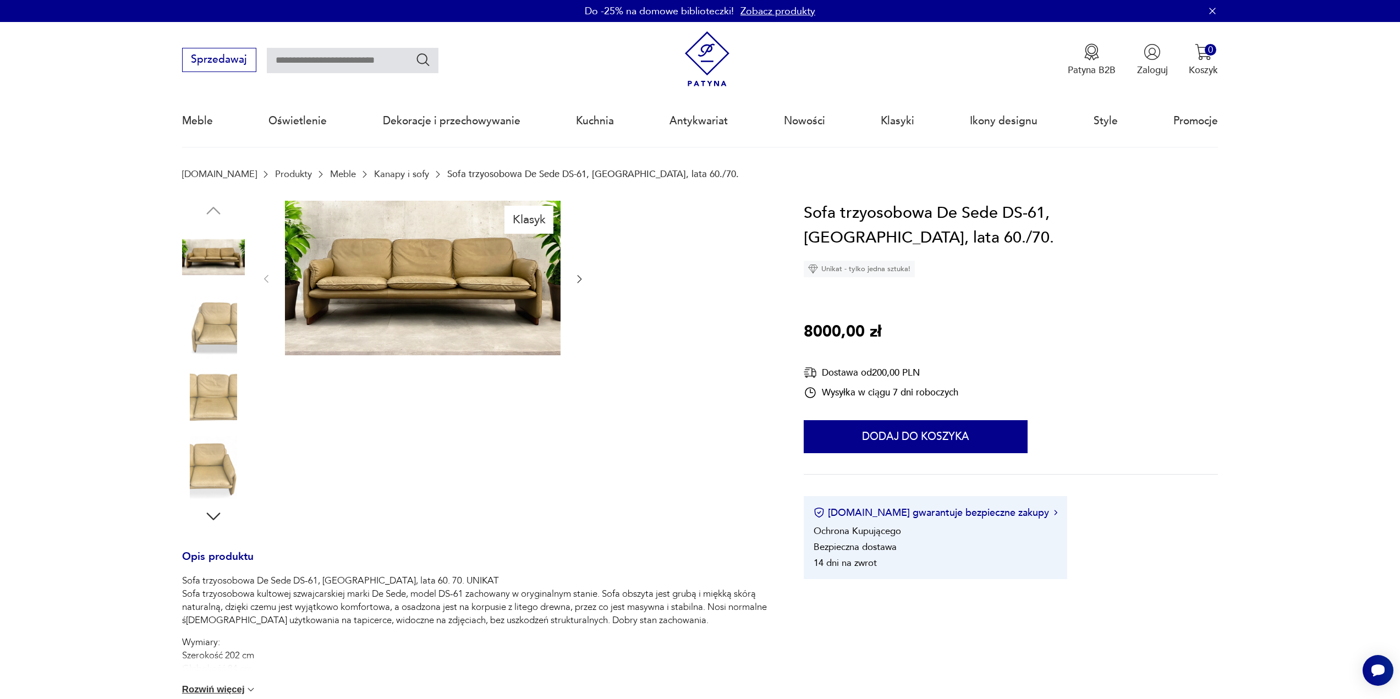
click at [579, 279] on icon "button" at bounding box center [579, 278] width 11 height 11
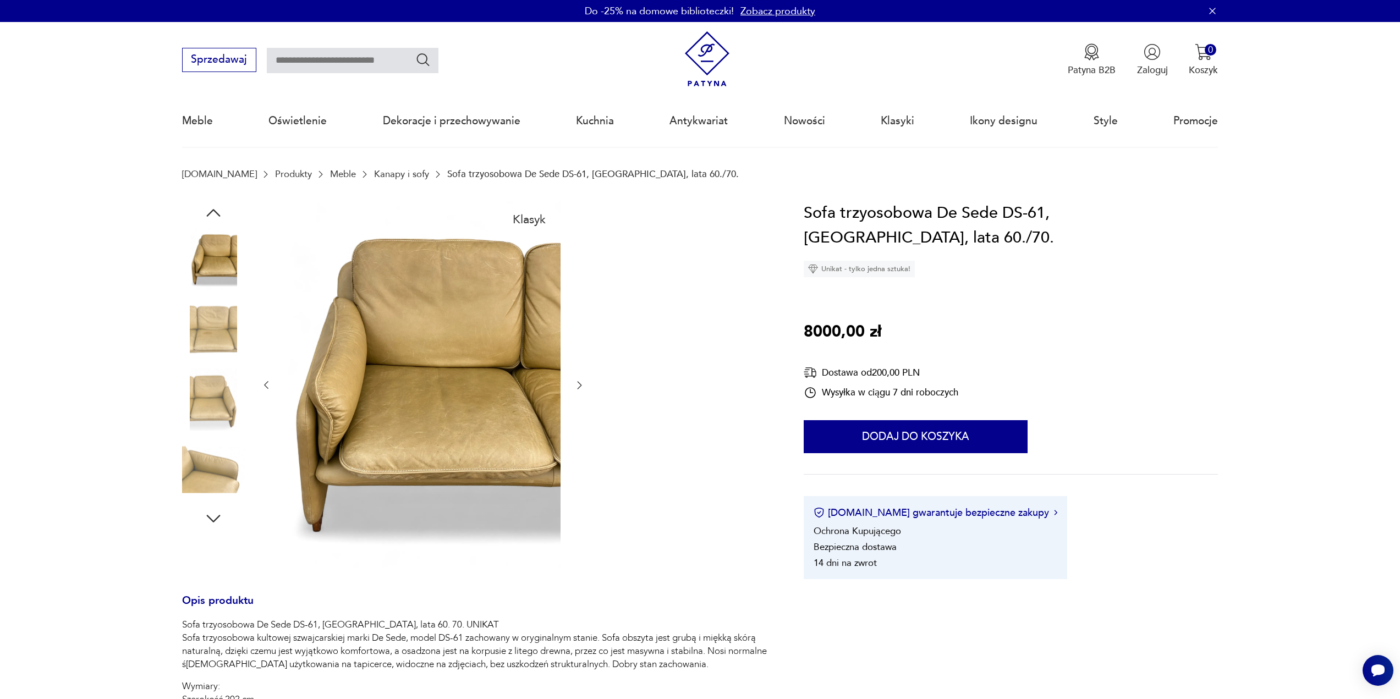
click at [579, 388] on icon "button" at bounding box center [580, 386] width 4 height 8
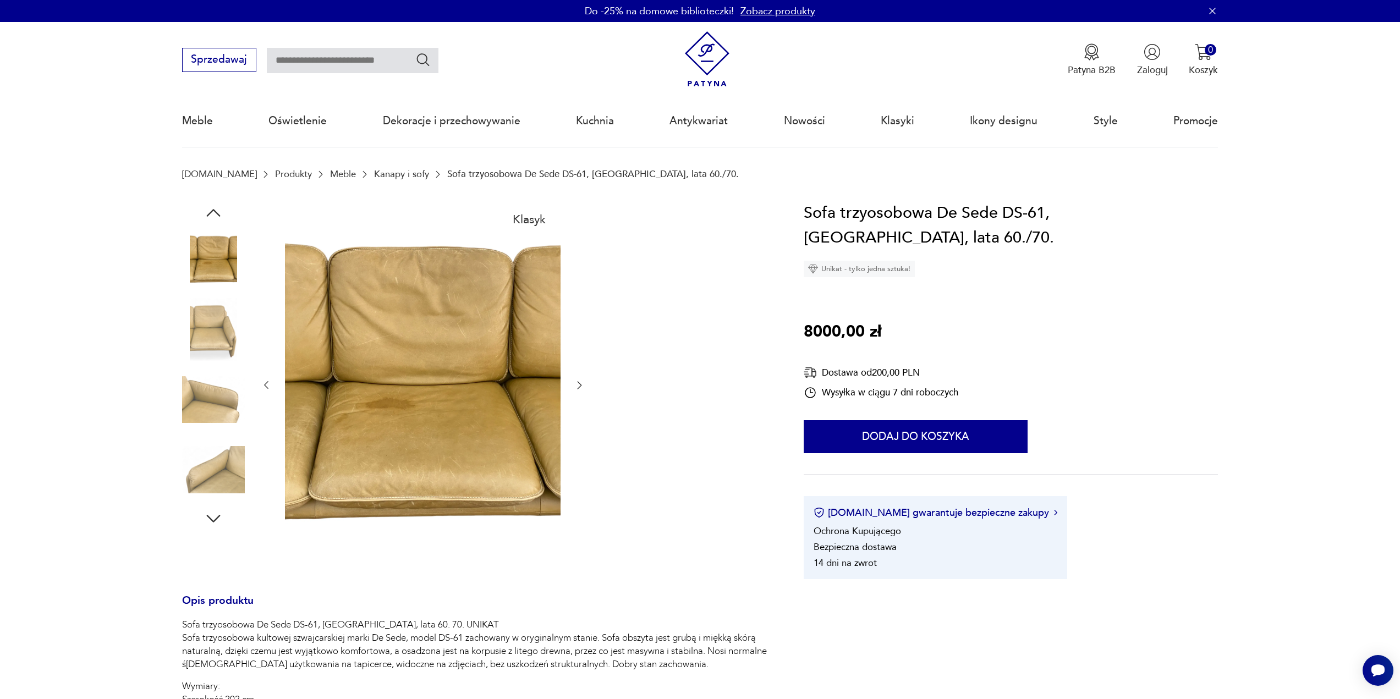
click at [579, 388] on icon "button" at bounding box center [580, 386] width 4 height 8
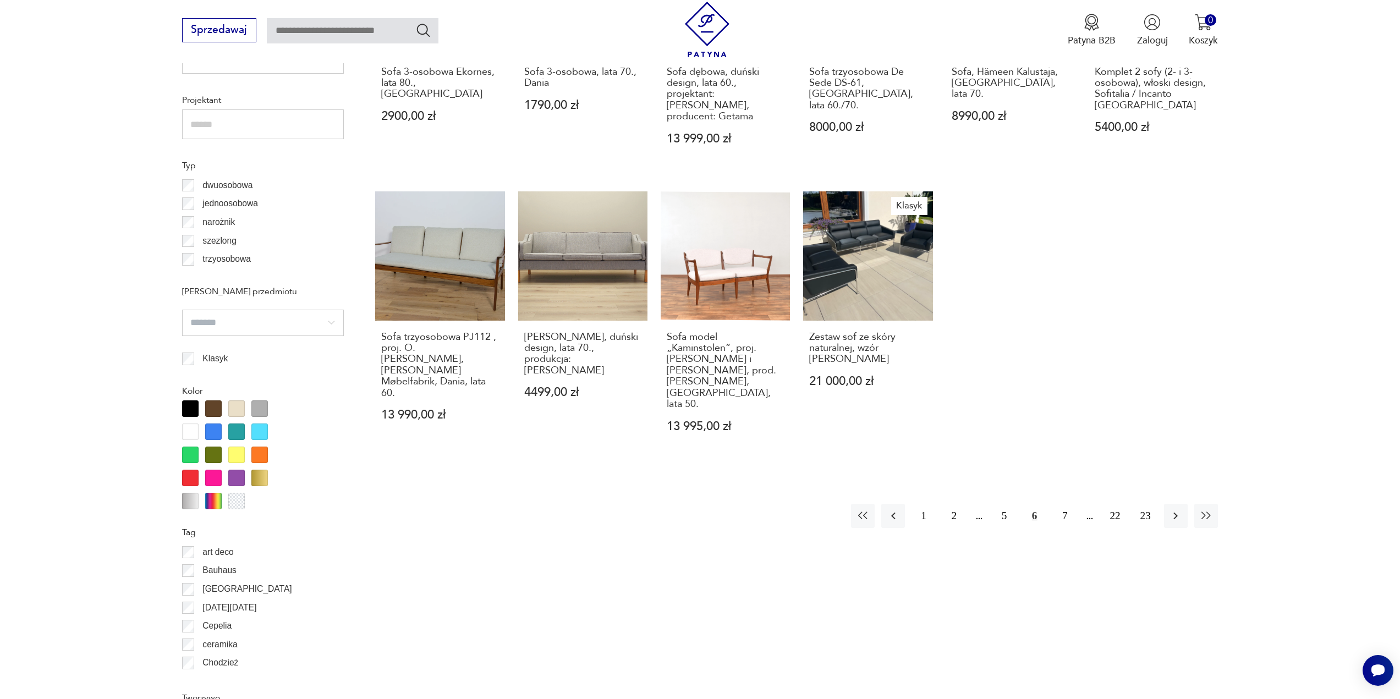
scroll to position [877, 0]
click at [1176, 512] on icon "button" at bounding box center [1176, 515] width 4 height 7
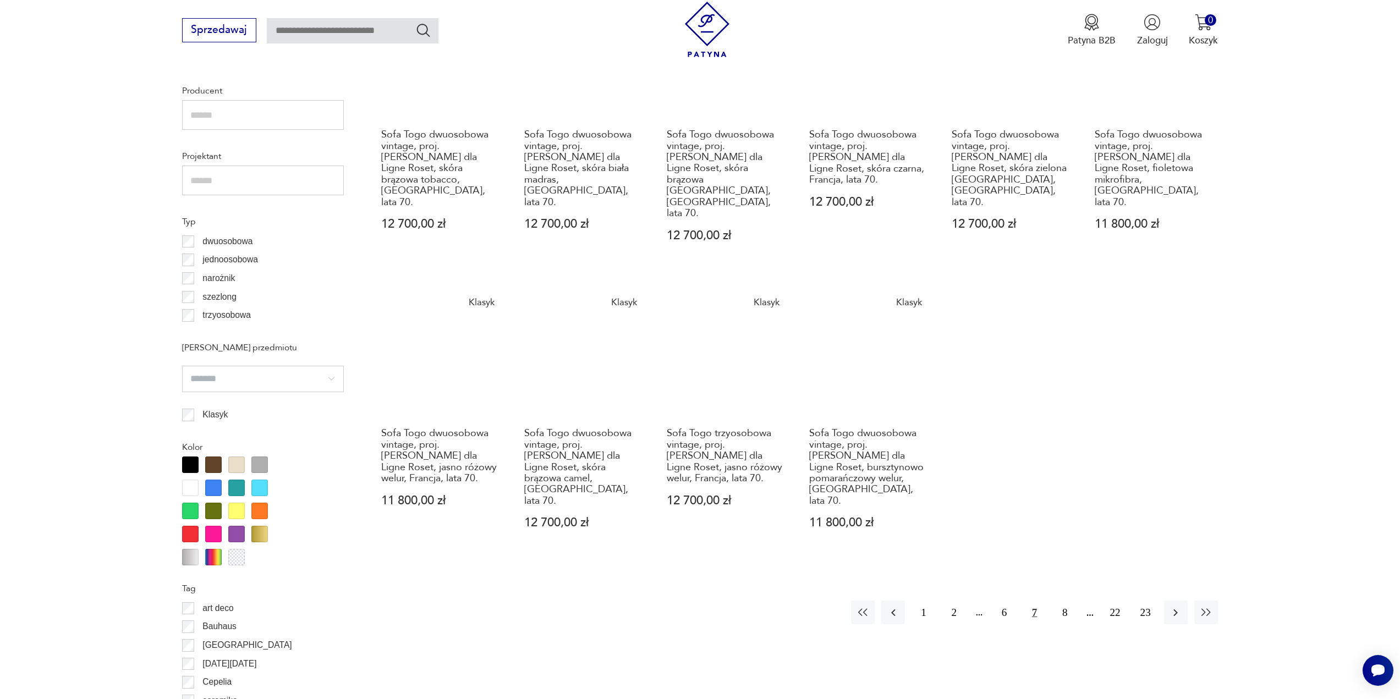
scroll to position [822, 0]
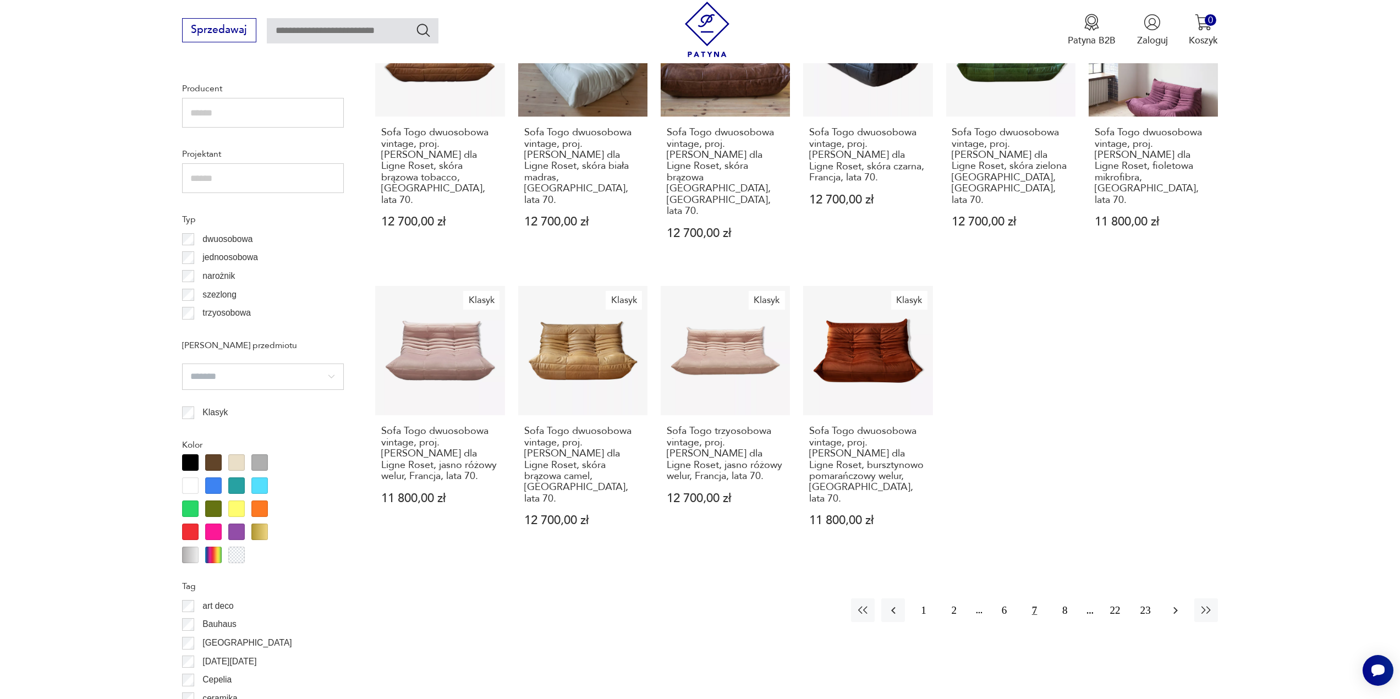
click at [1177, 604] on icon "button" at bounding box center [1175, 610] width 13 height 13
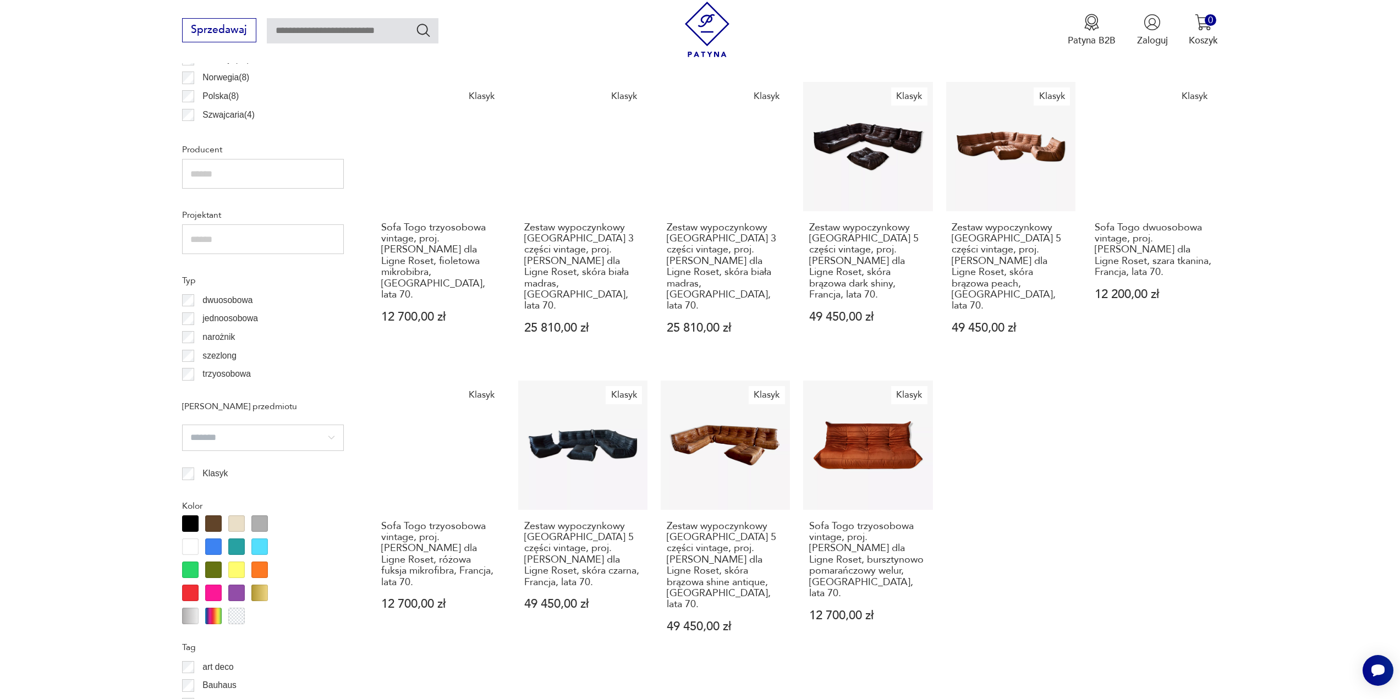
scroll to position [822, 0]
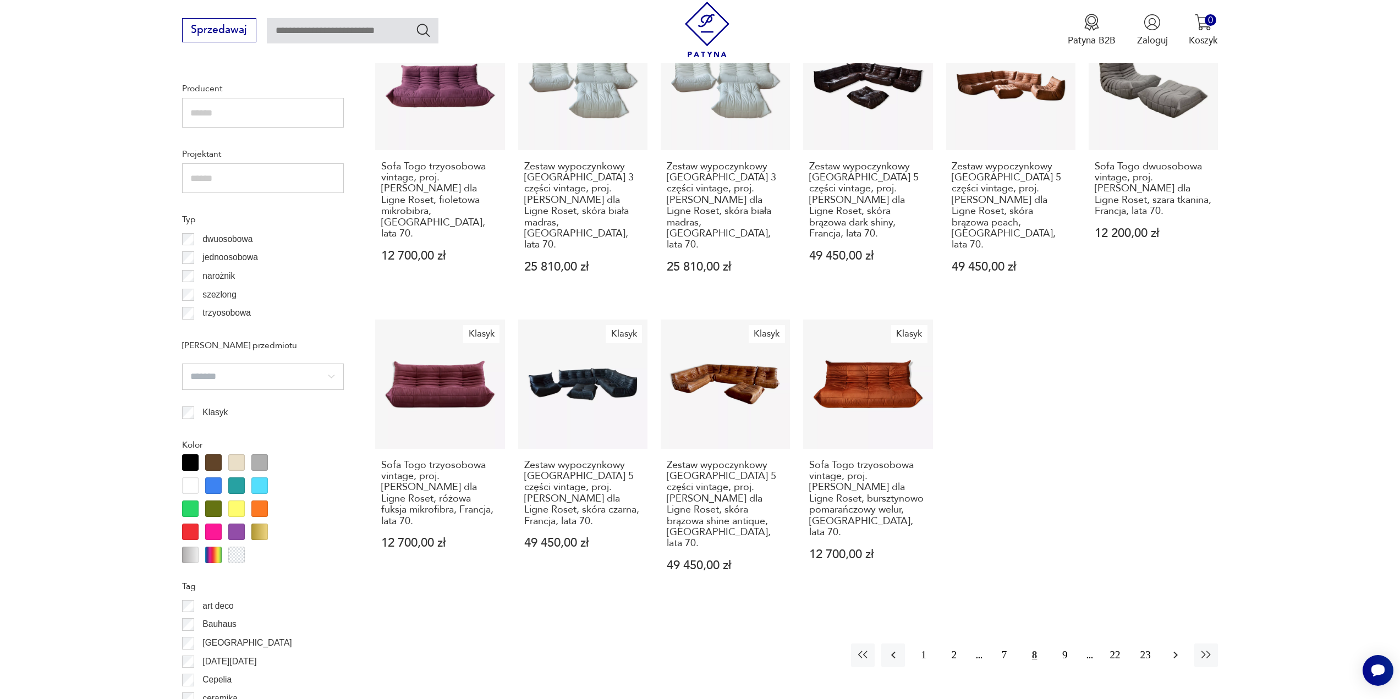
click at [1174, 649] on icon "button" at bounding box center [1175, 655] width 13 height 13
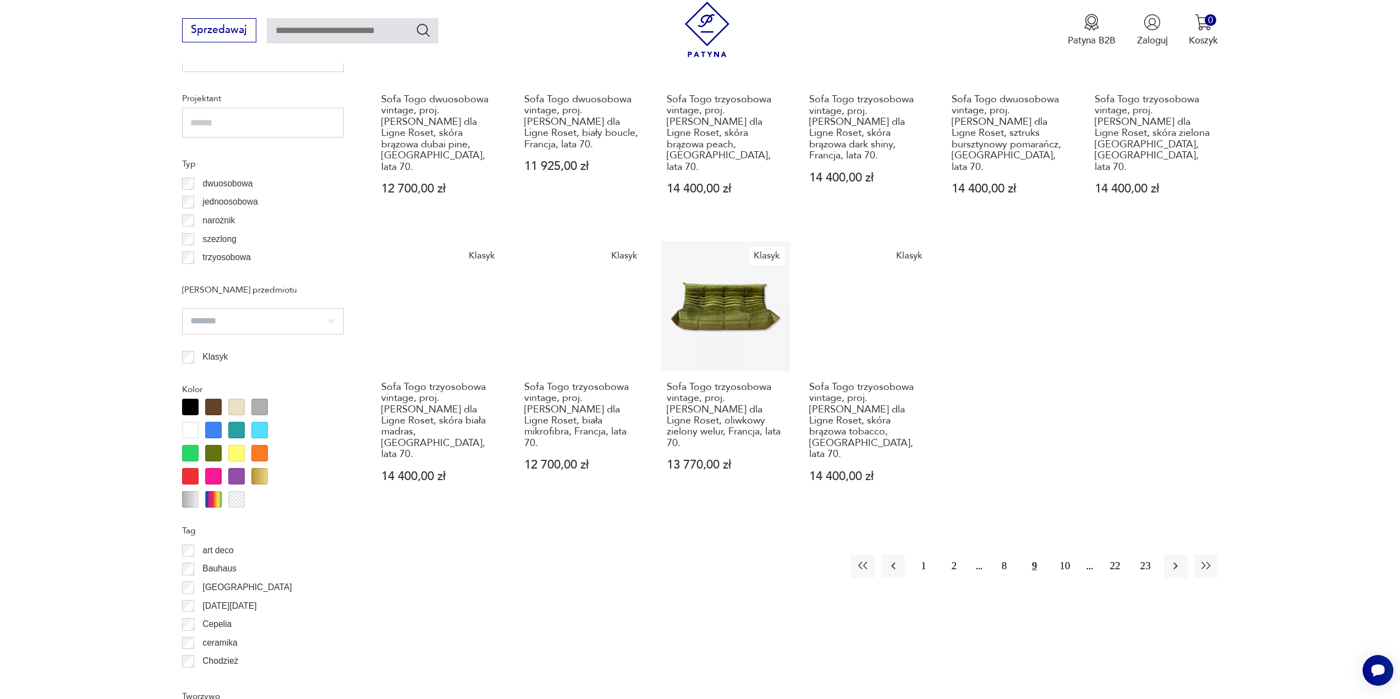
scroll to position [932, 0]
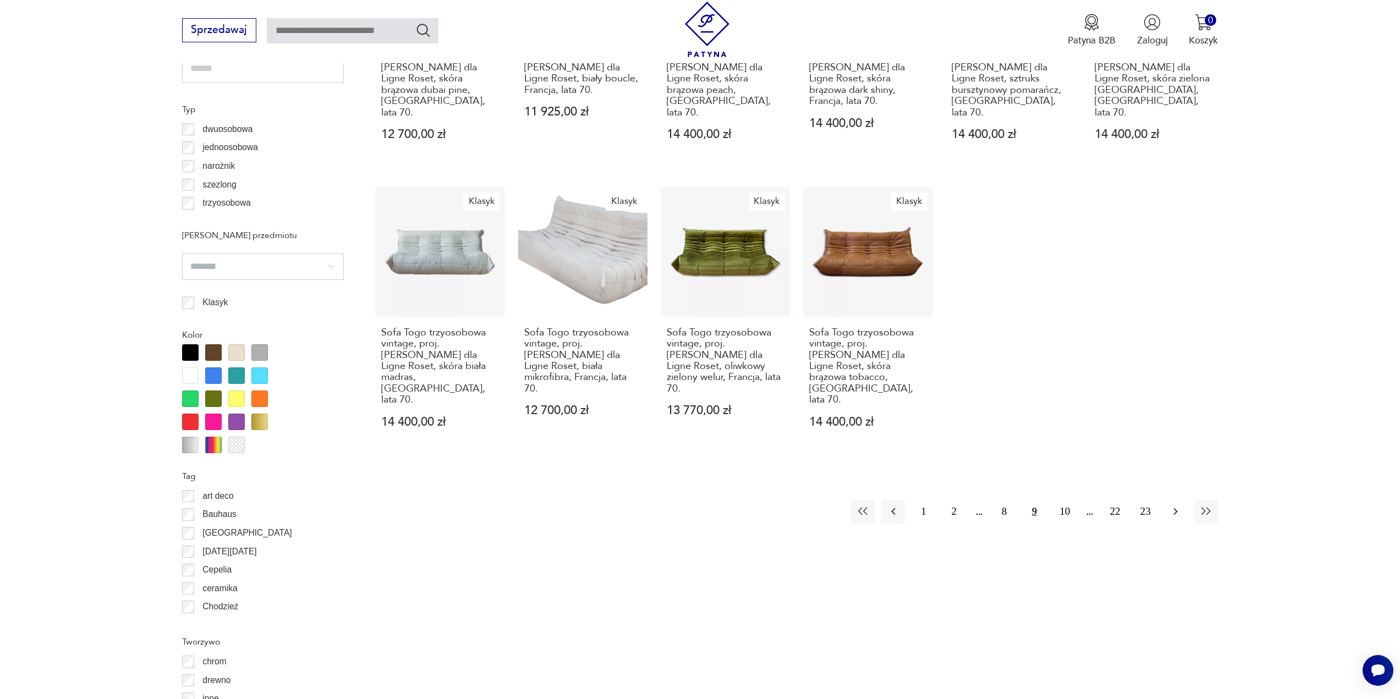
click at [1175, 508] on icon "button" at bounding box center [1176, 511] width 4 height 7
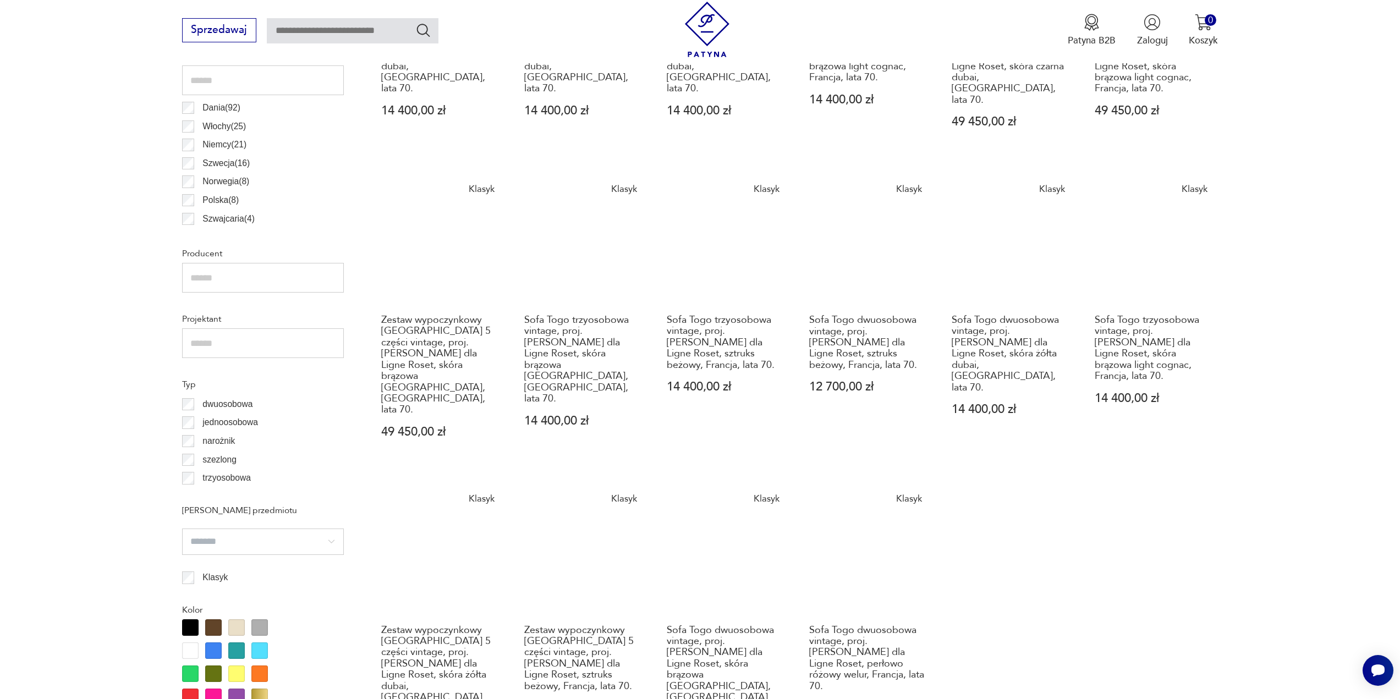
scroll to position [767, 0]
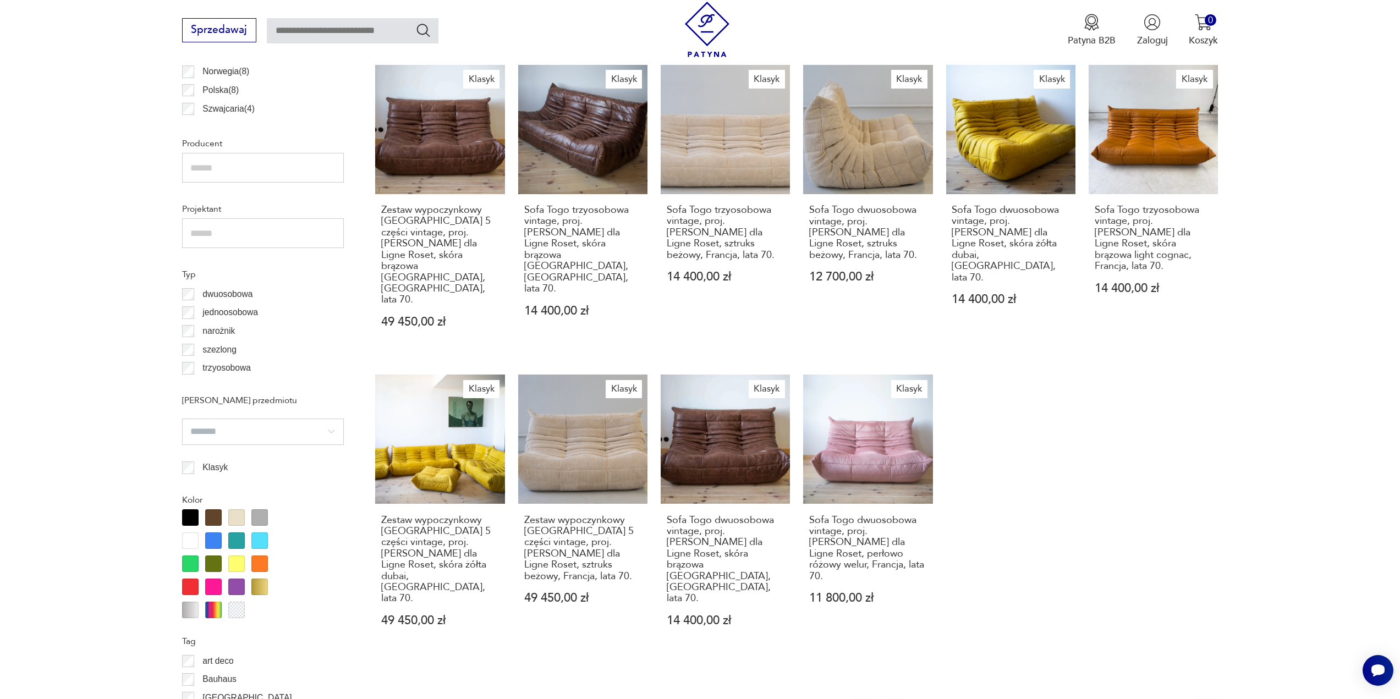
click at [1177, 699] on icon "button" at bounding box center [1176, 710] width 4 height 7
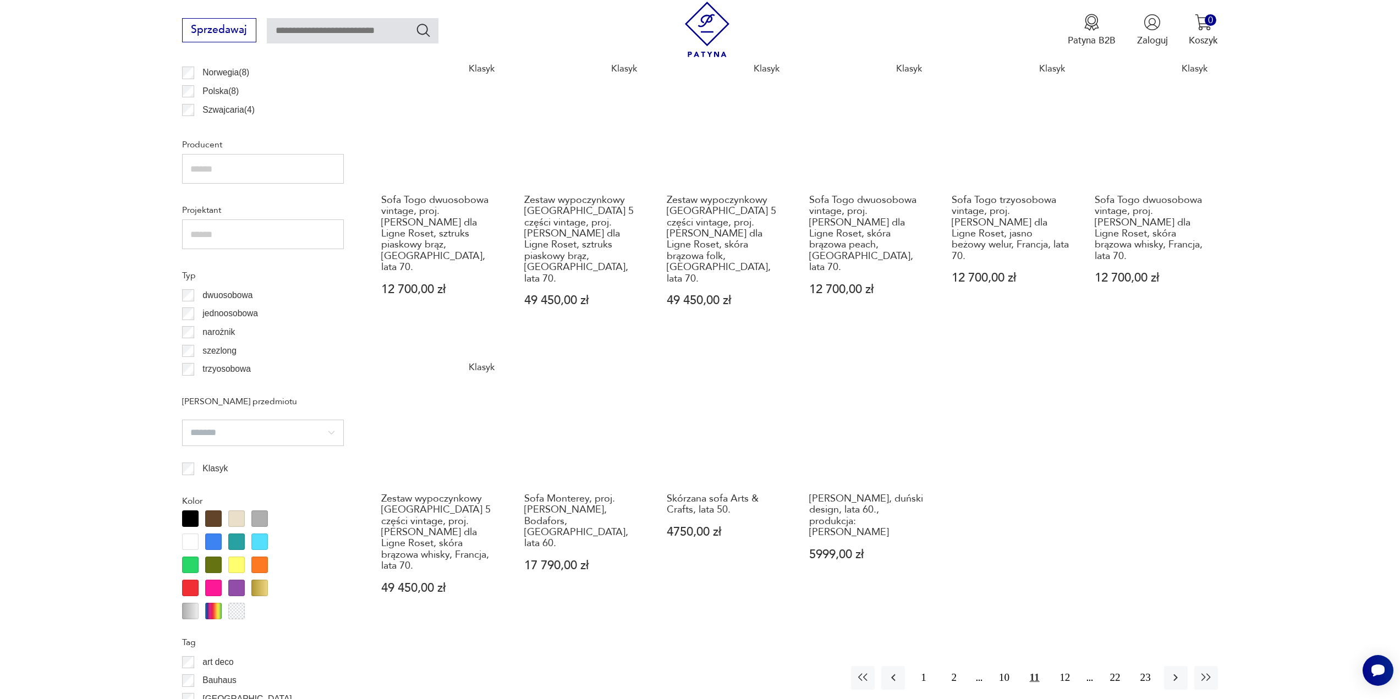
scroll to position [767, 0]
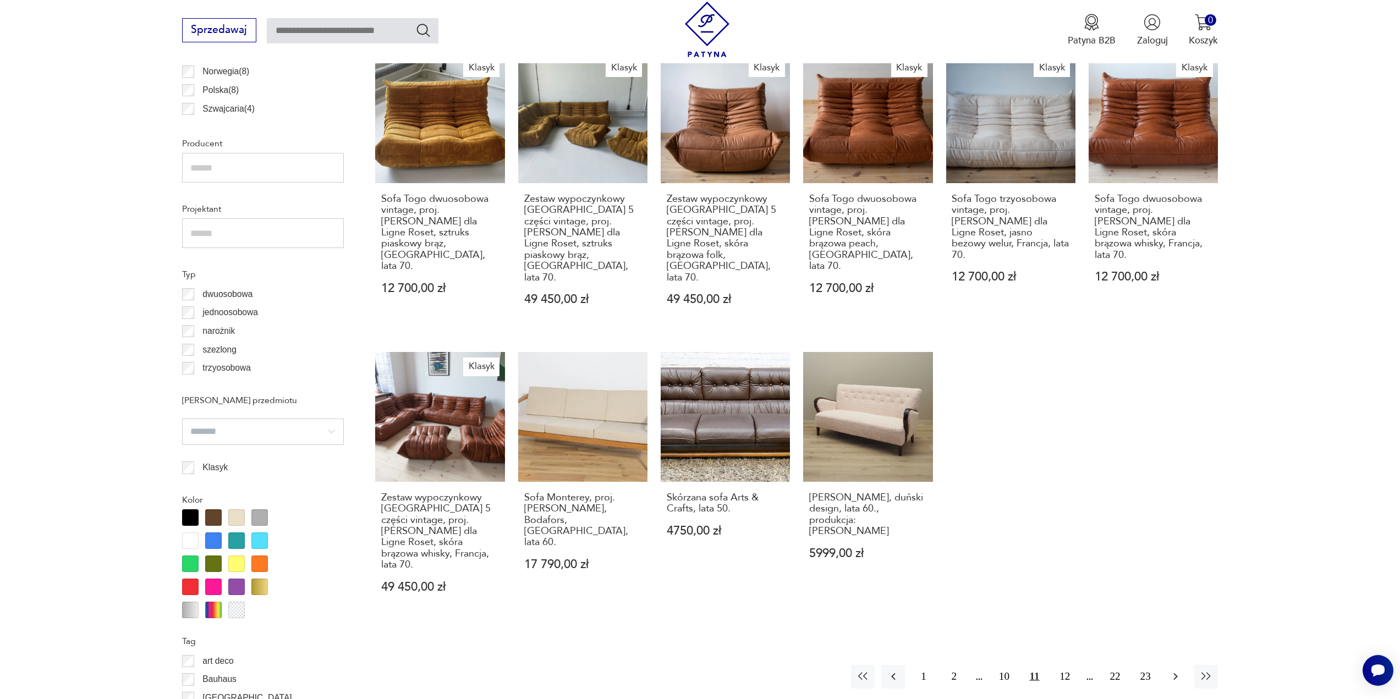
click at [1176, 670] on icon "button" at bounding box center [1175, 676] width 13 height 13
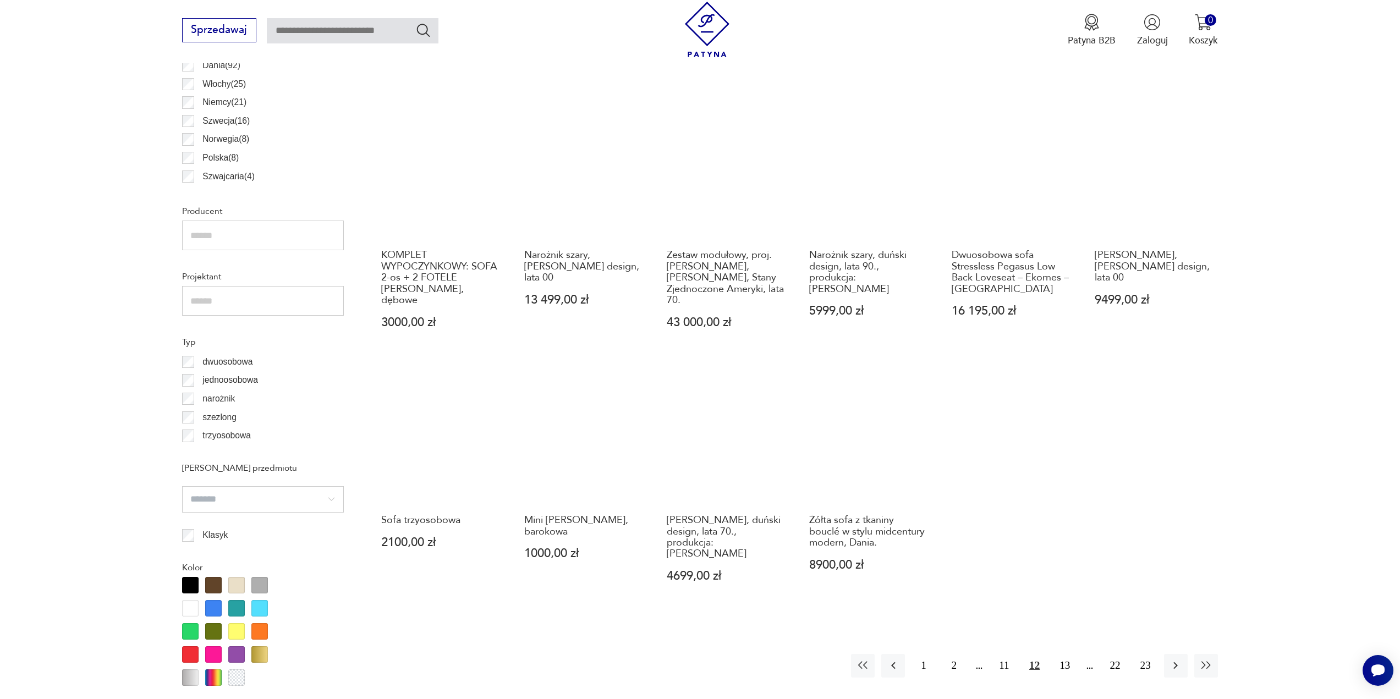
scroll to position [767, 0]
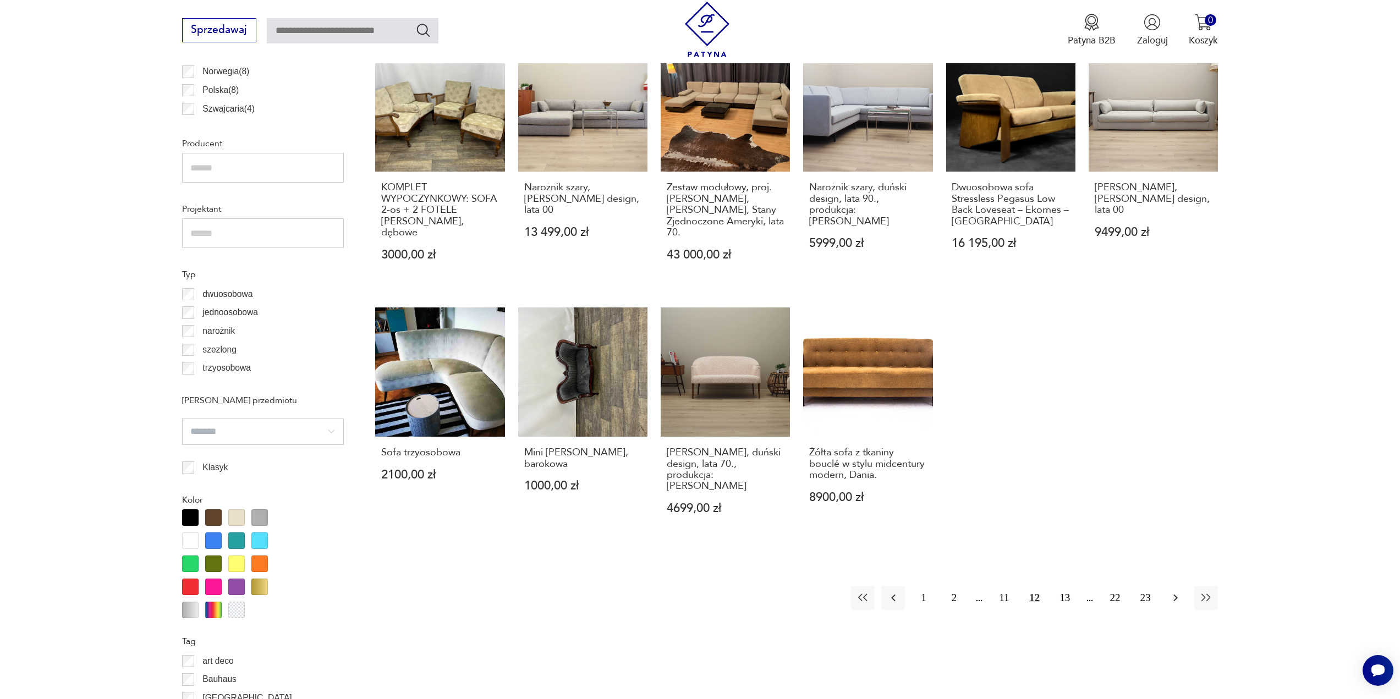
click at [1176, 595] on icon "button" at bounding box center [1176, 598] width 4 height 7
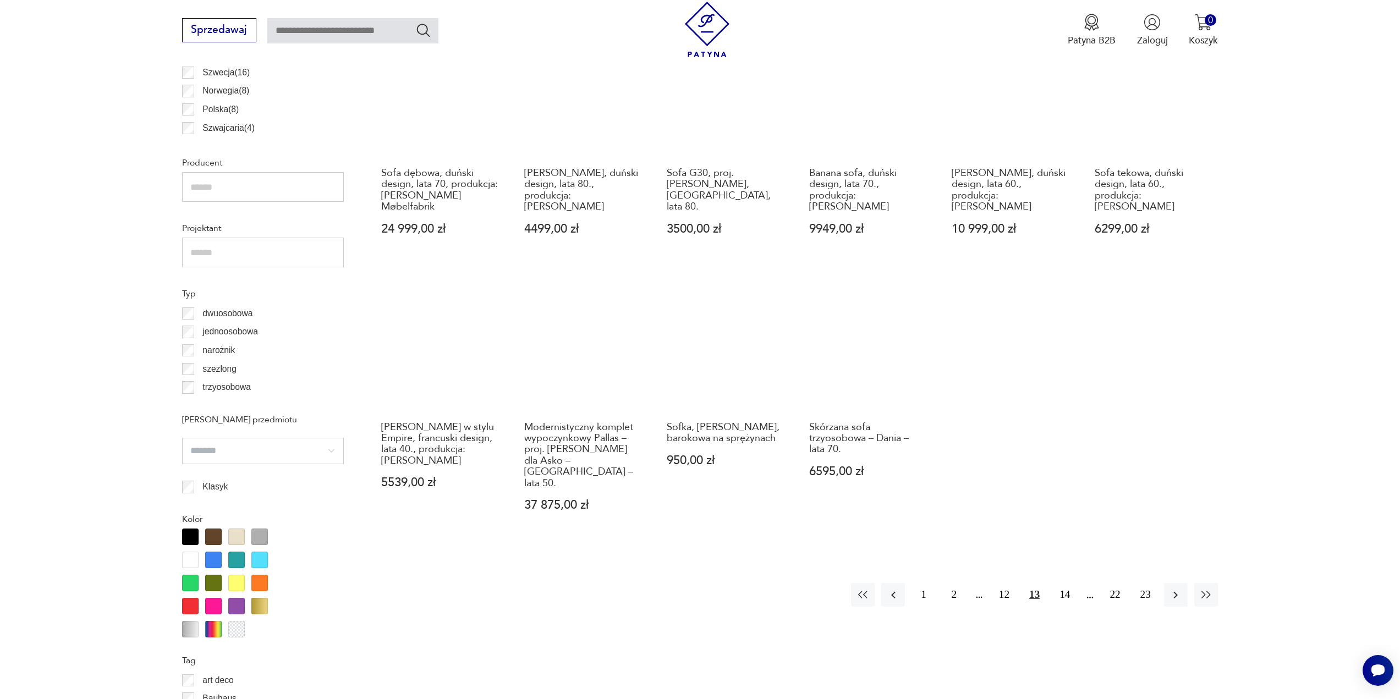
scroll to position [767, 0]
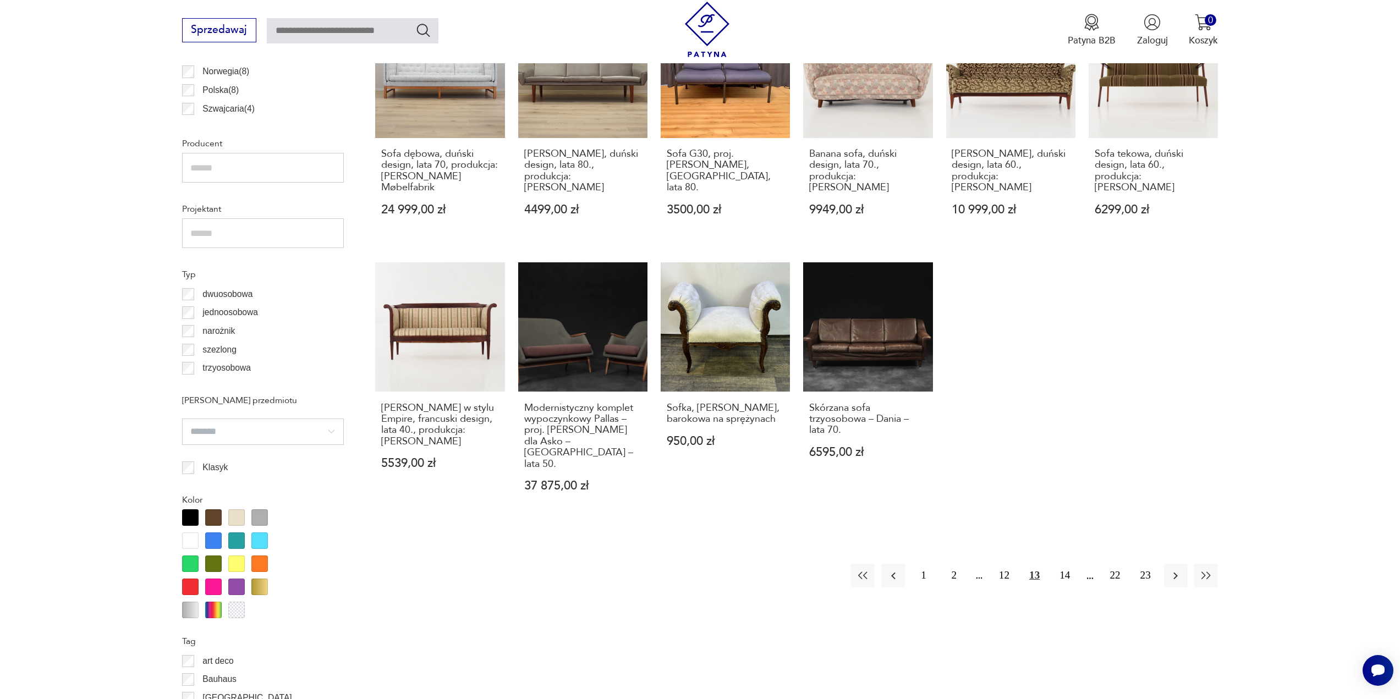
click at [211, 563] on div at bounding box center [213, 564] width 17 height 17
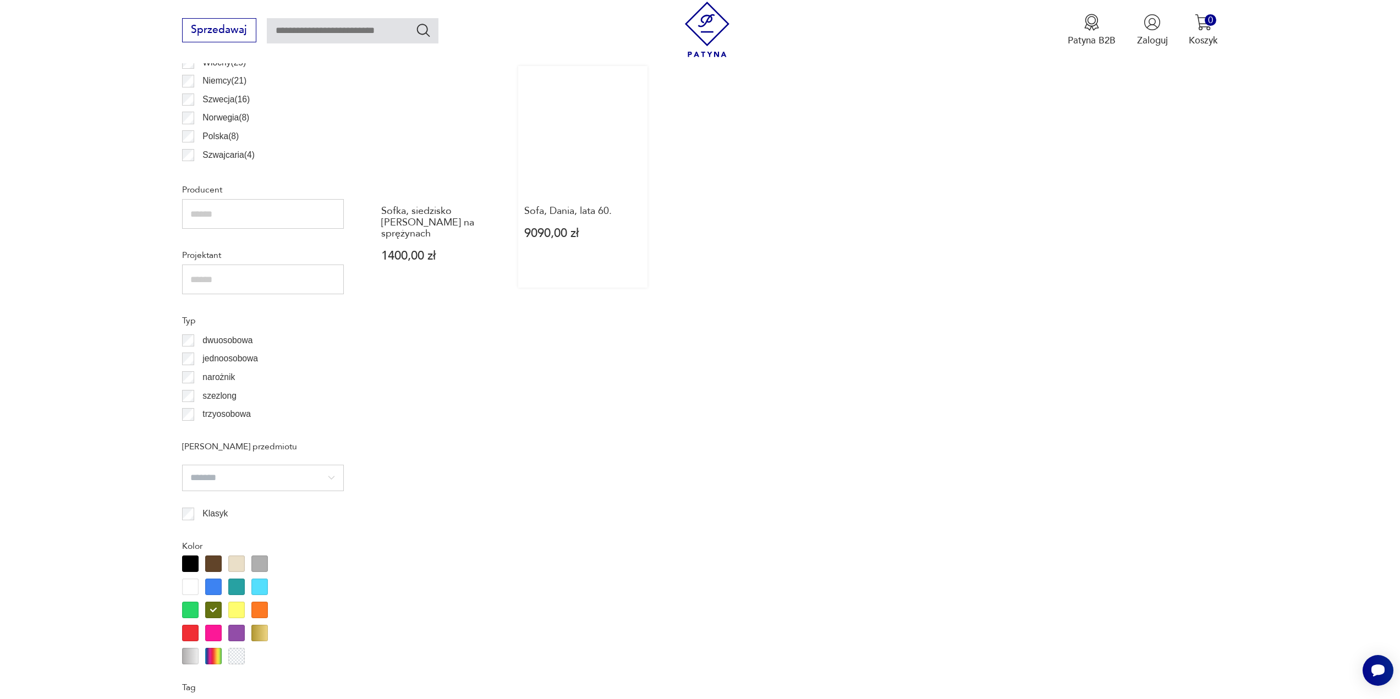
scroll to position [822, 0]
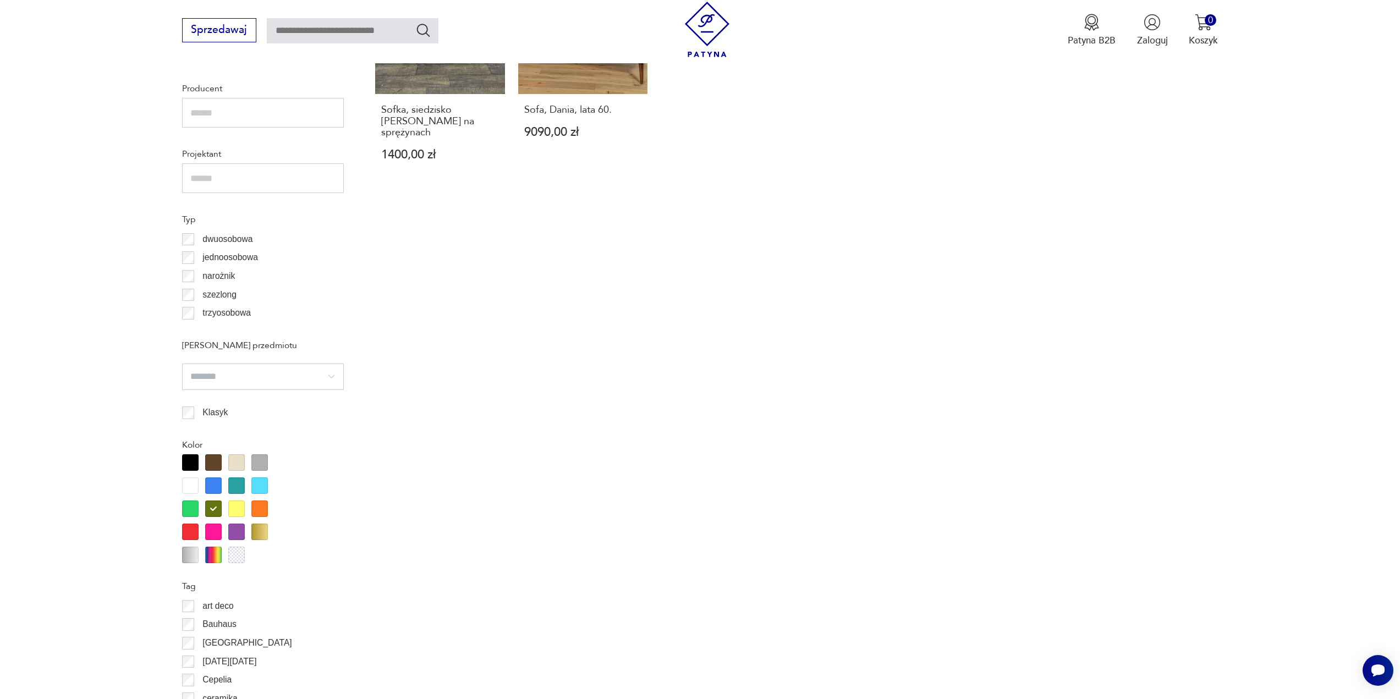
click at [193, 510] on div at bounding box center [190, 509] width 17 height 17
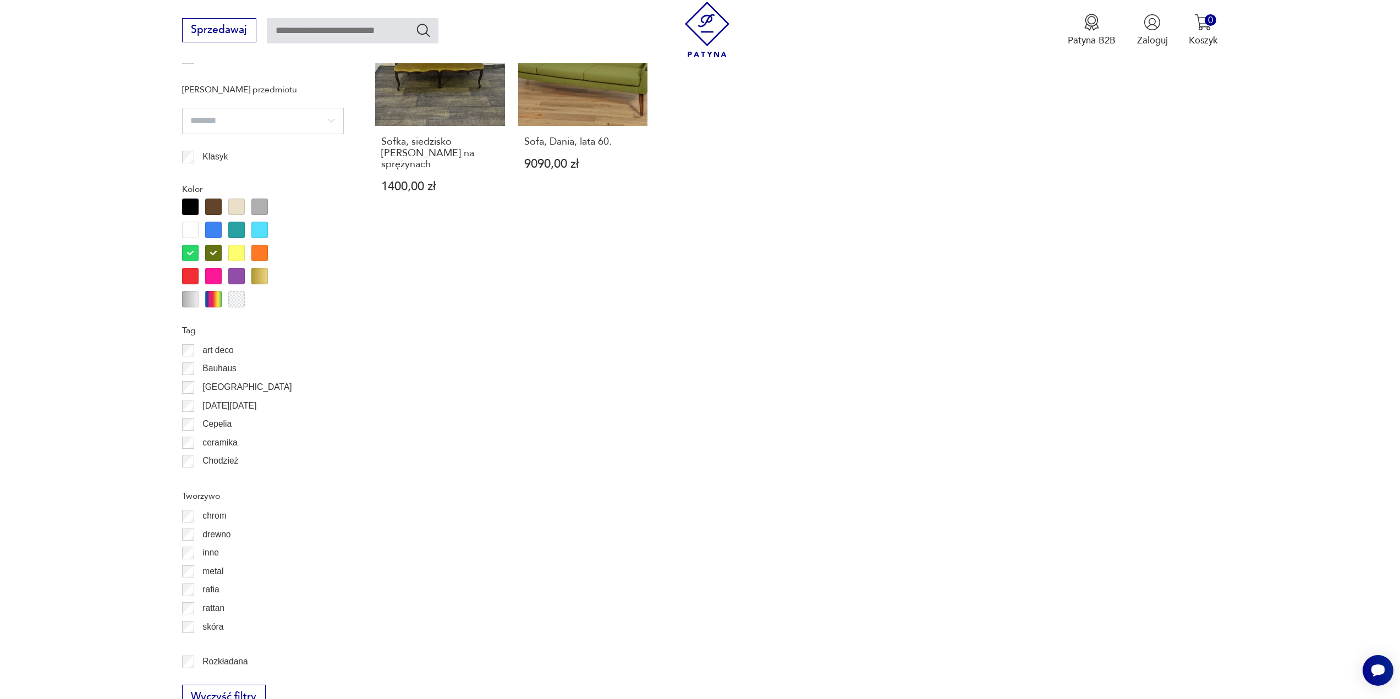
scroll to position [1097, 0]
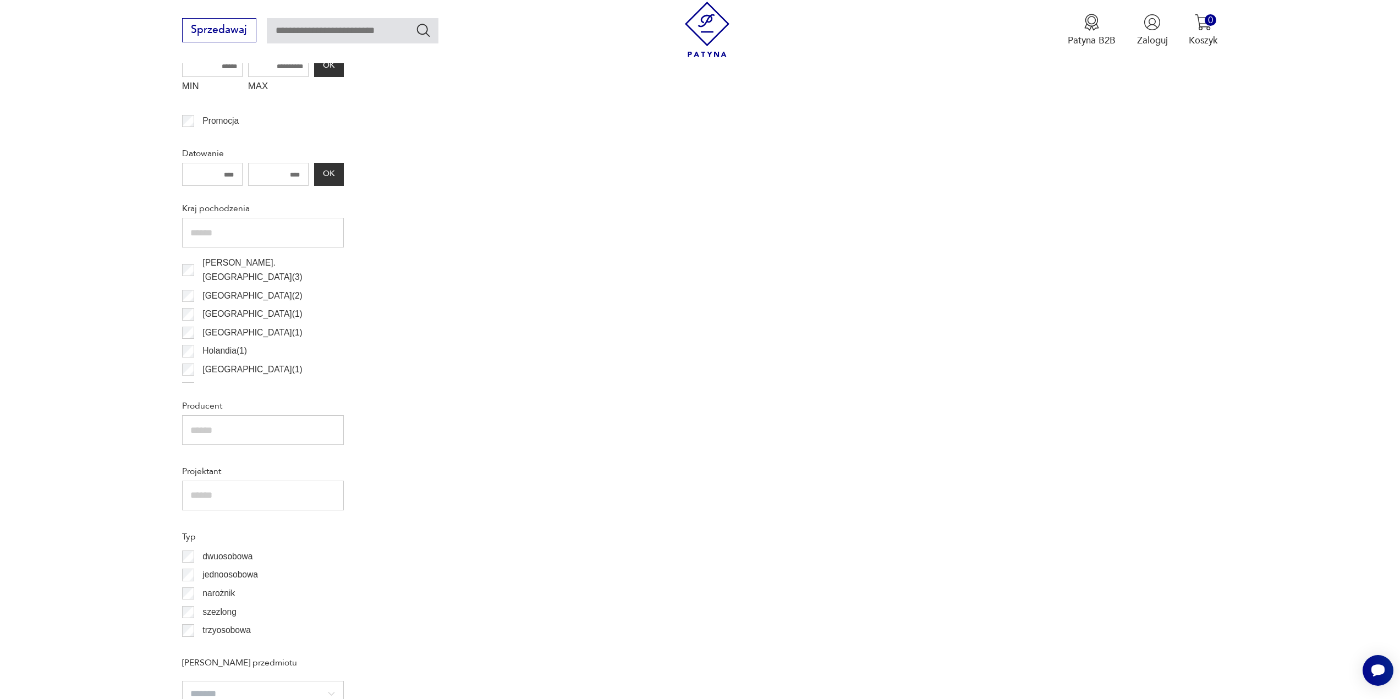
scroll to position [327, 0]
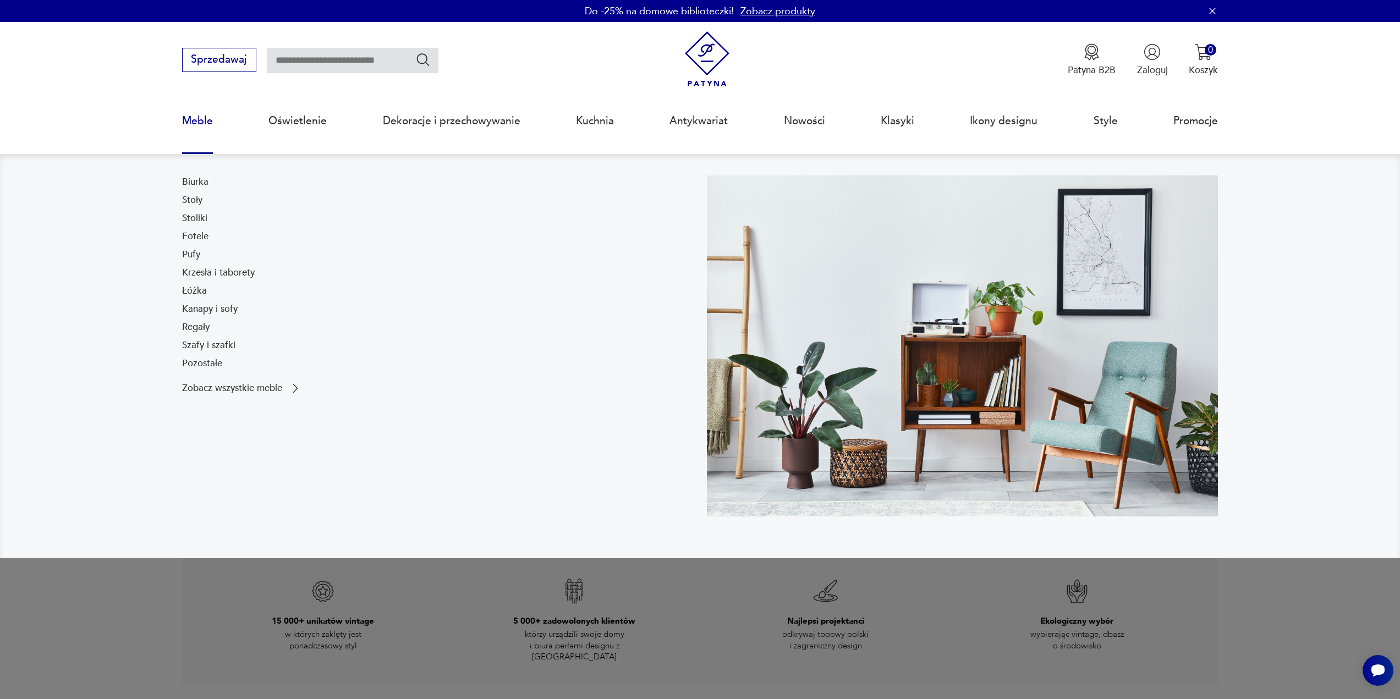
click at [186, 121] on link "Meble" at bounding box center [197, 121] width 31 height 51
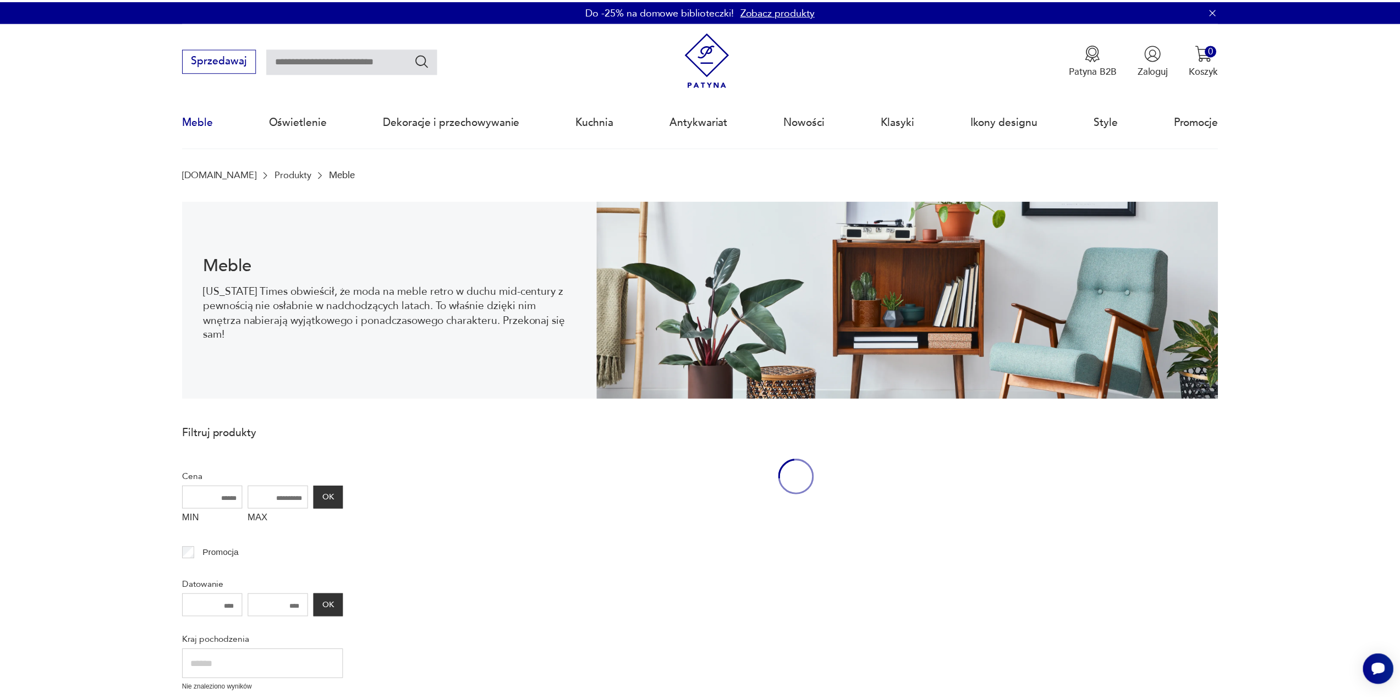
scroll to position [36, 0]
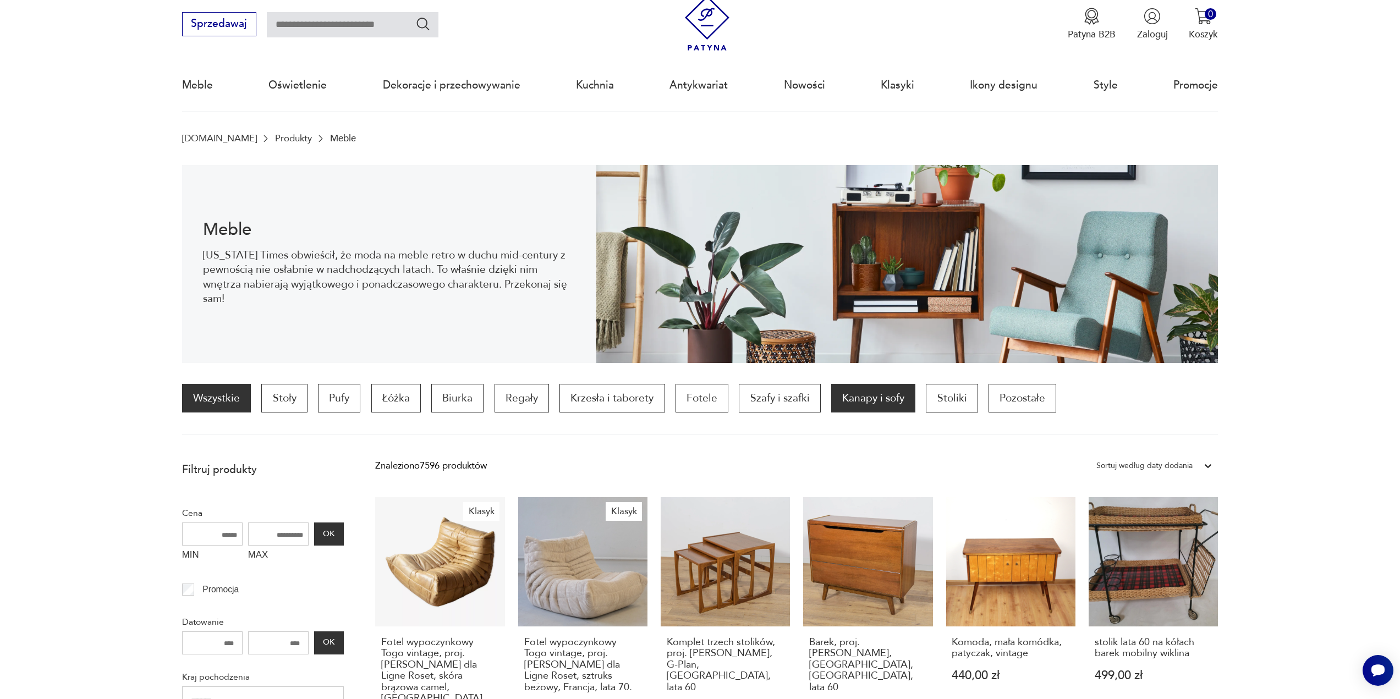
click at [873, 402] on p "Kanapy i sofy" at bounding box center [873, 398] width 84 height 29
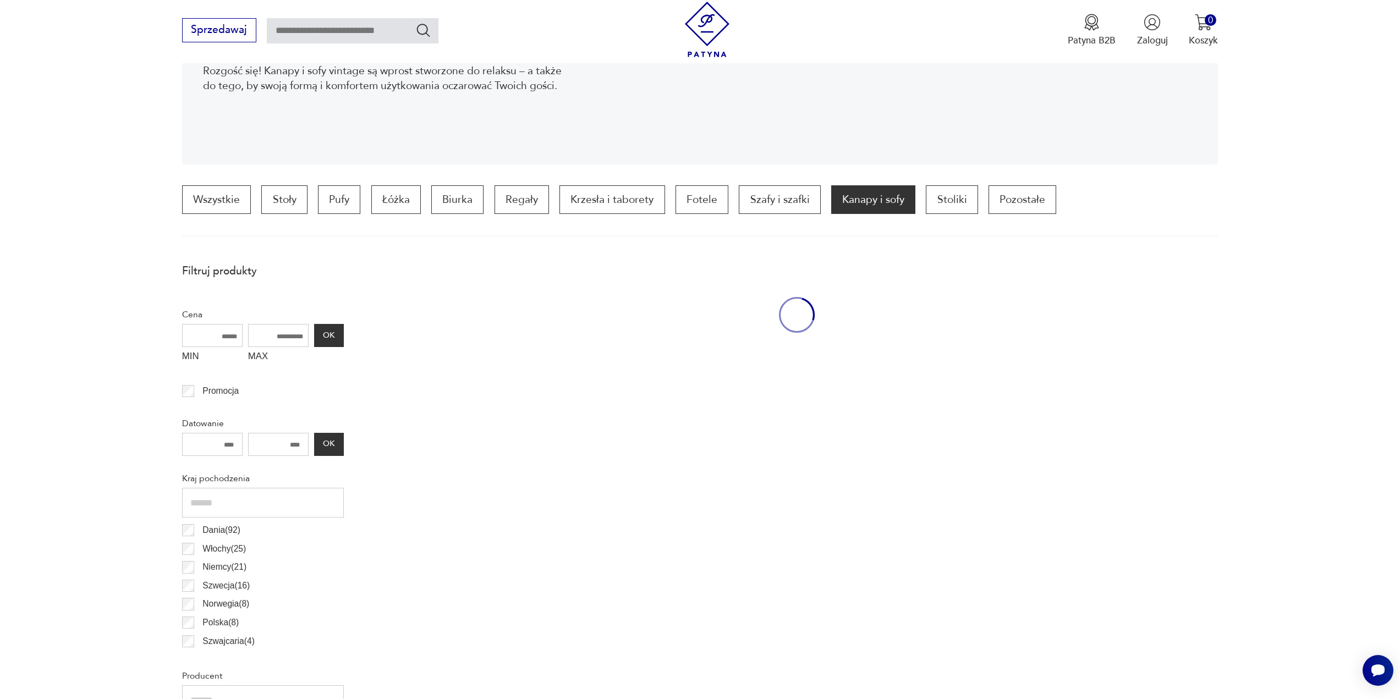
scroll to position [327, 0]
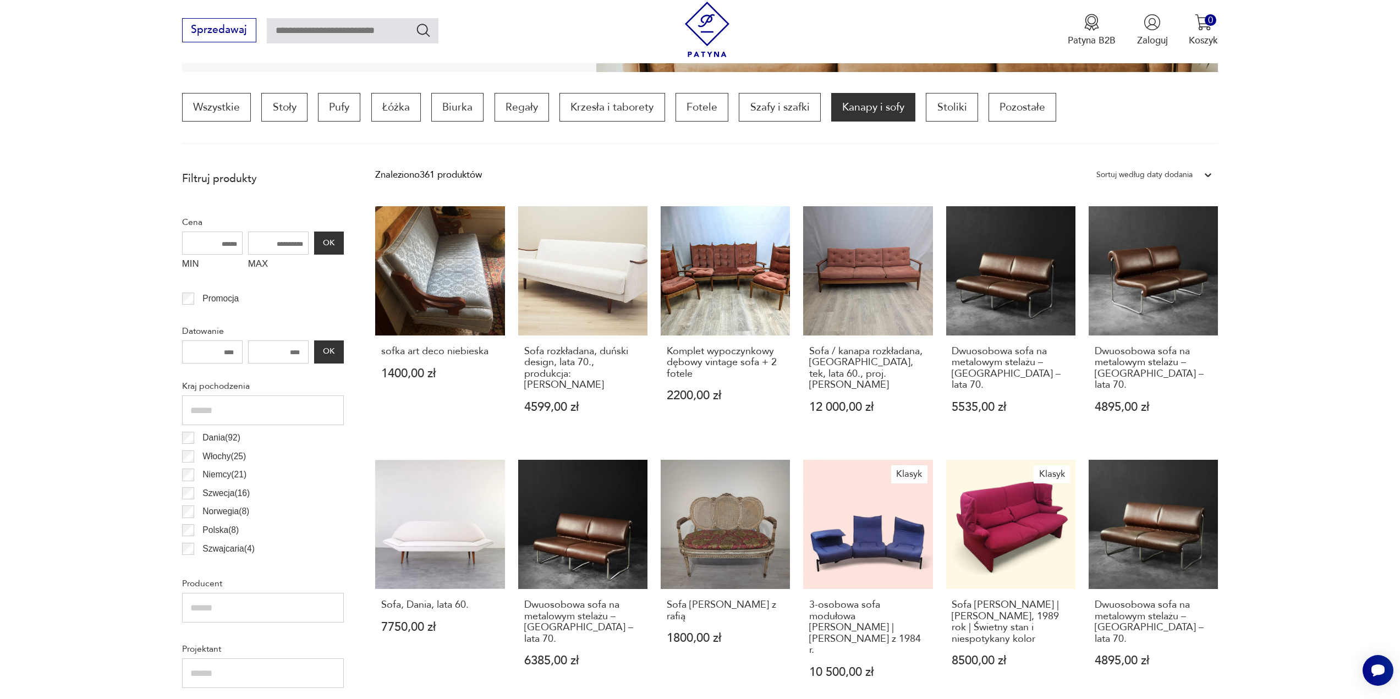
click at [305, 243] on input "MAX" at bounding box center [278, 243] width 61 height 23
type input "****"
click at [331, 247] on button "OK" at bounding box center [329, 243] width 30 height 23
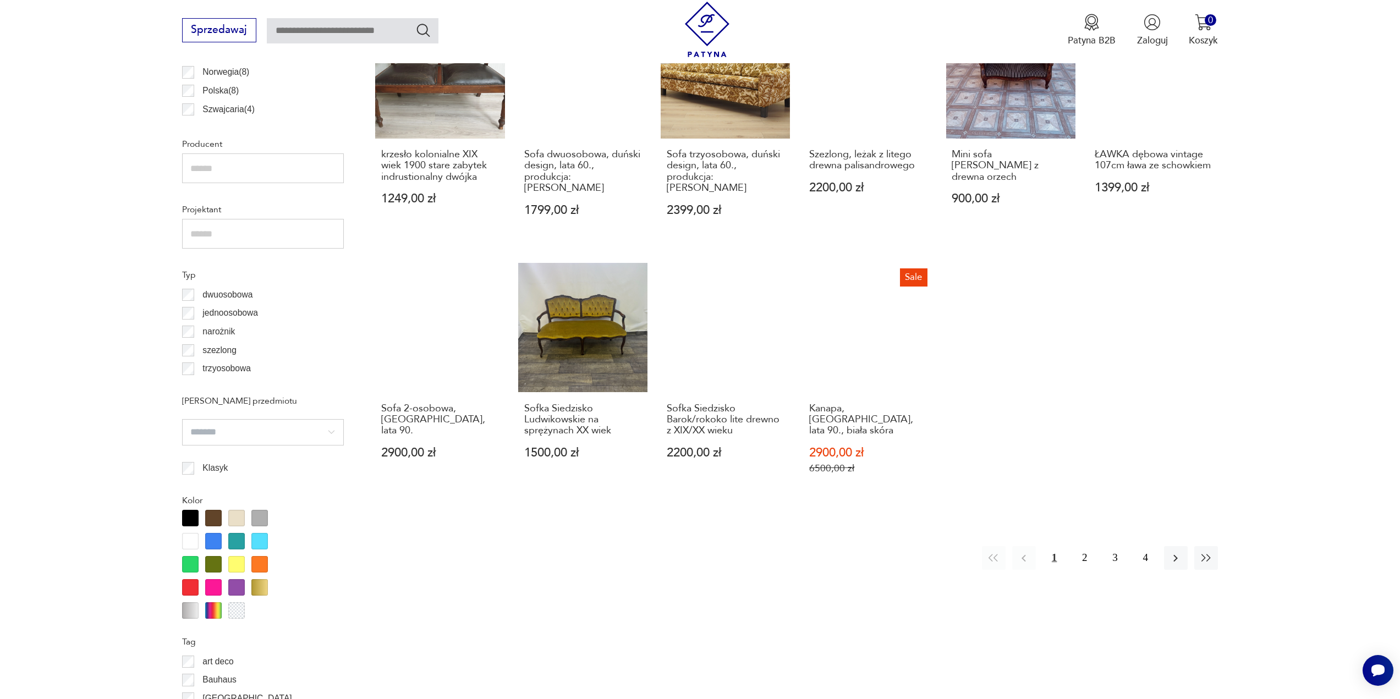
scroll to position [767, 0]
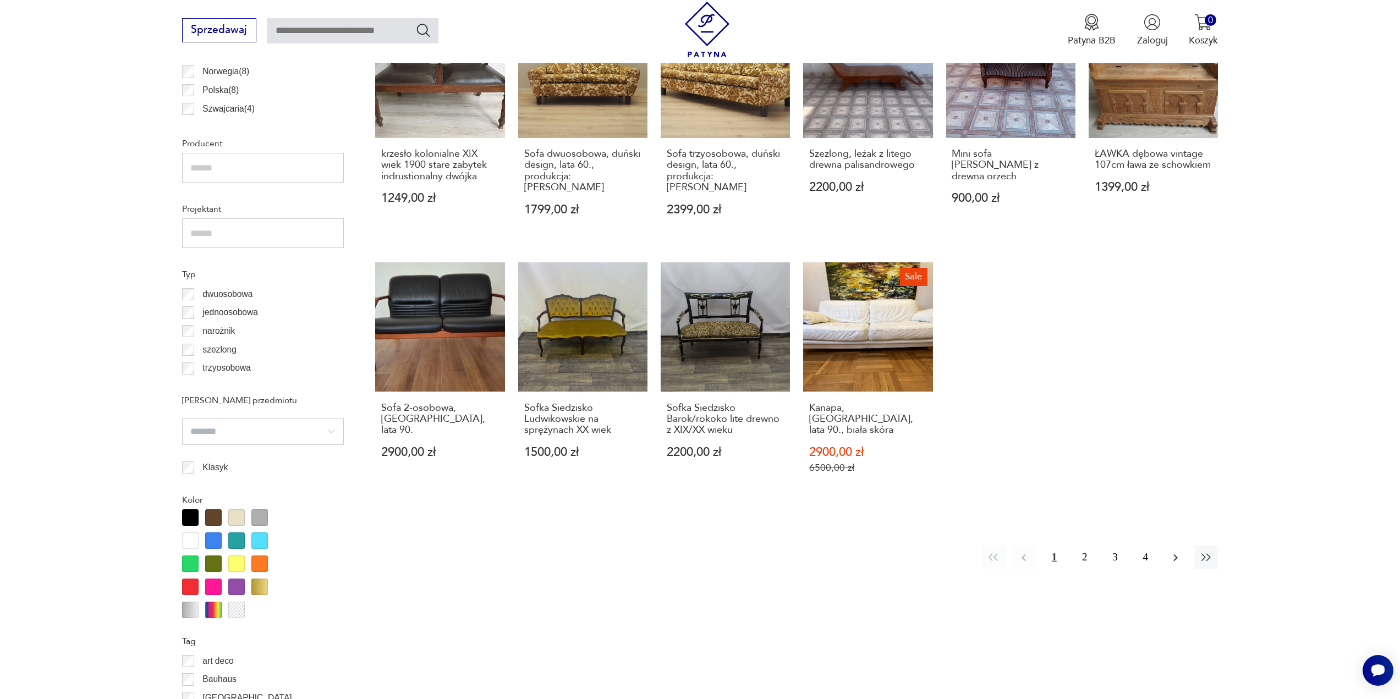
click at [1176, 551] on icon "button" at bounding box center [1175, 557] width 13 height 13
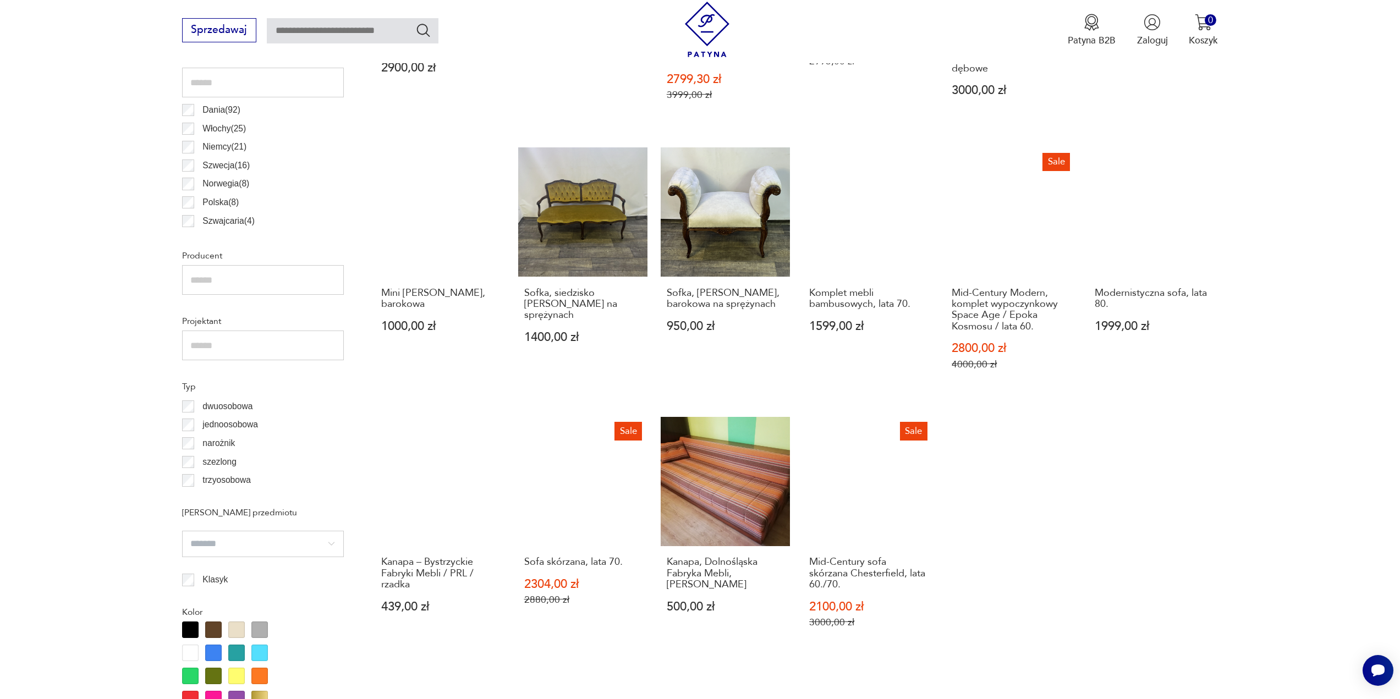
scroll to position [657, 0]
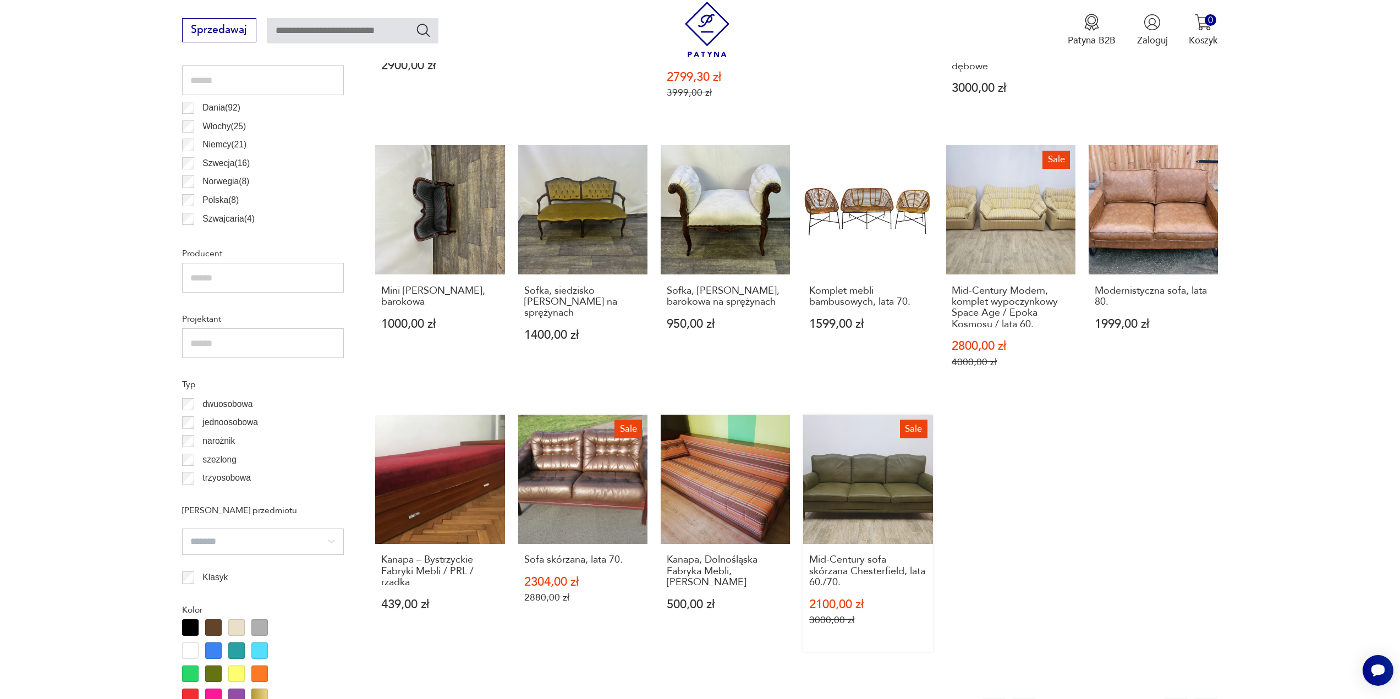
click at [886, 488] on link "Sale Mid-Century sofa skórzana Chesterfield, lata 60./70. 2100,00 zł 3000,00 zł" at bounding box center [867, 533] width 129 height 237
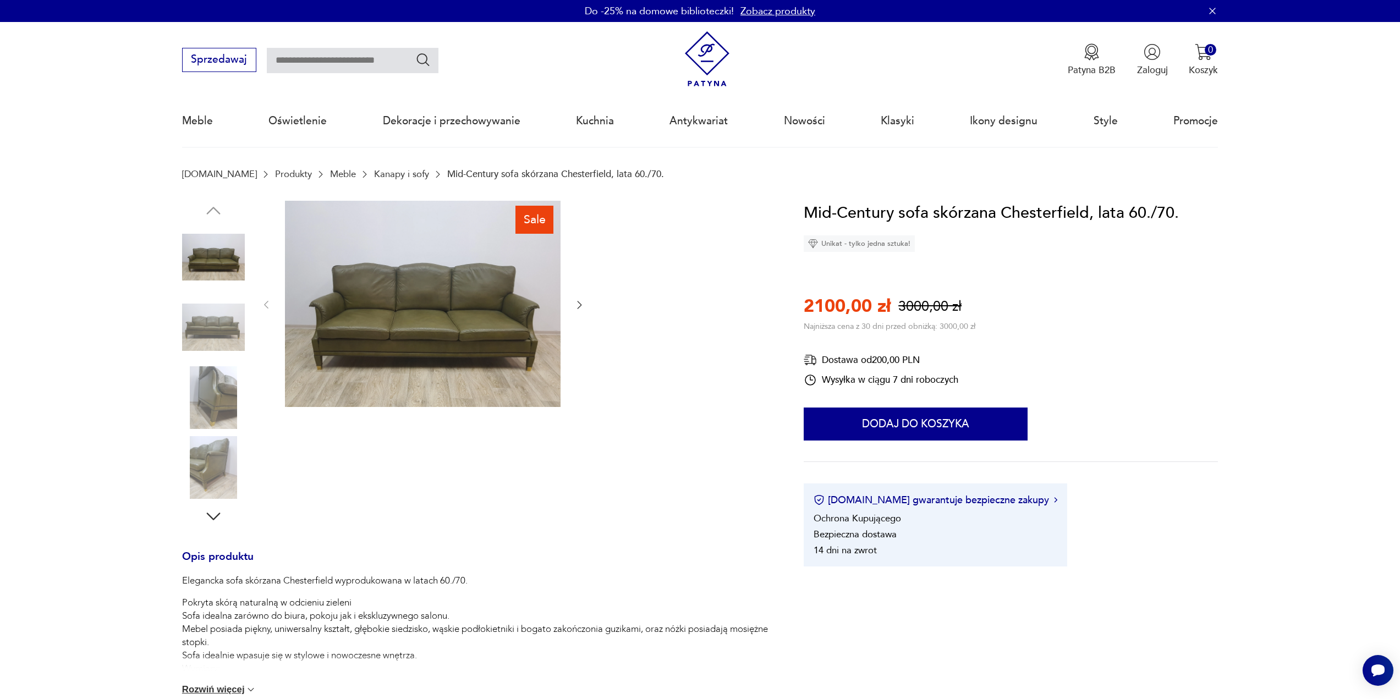
click at [459, 326] on img at bounding box center [423, 304] width 276 height 207
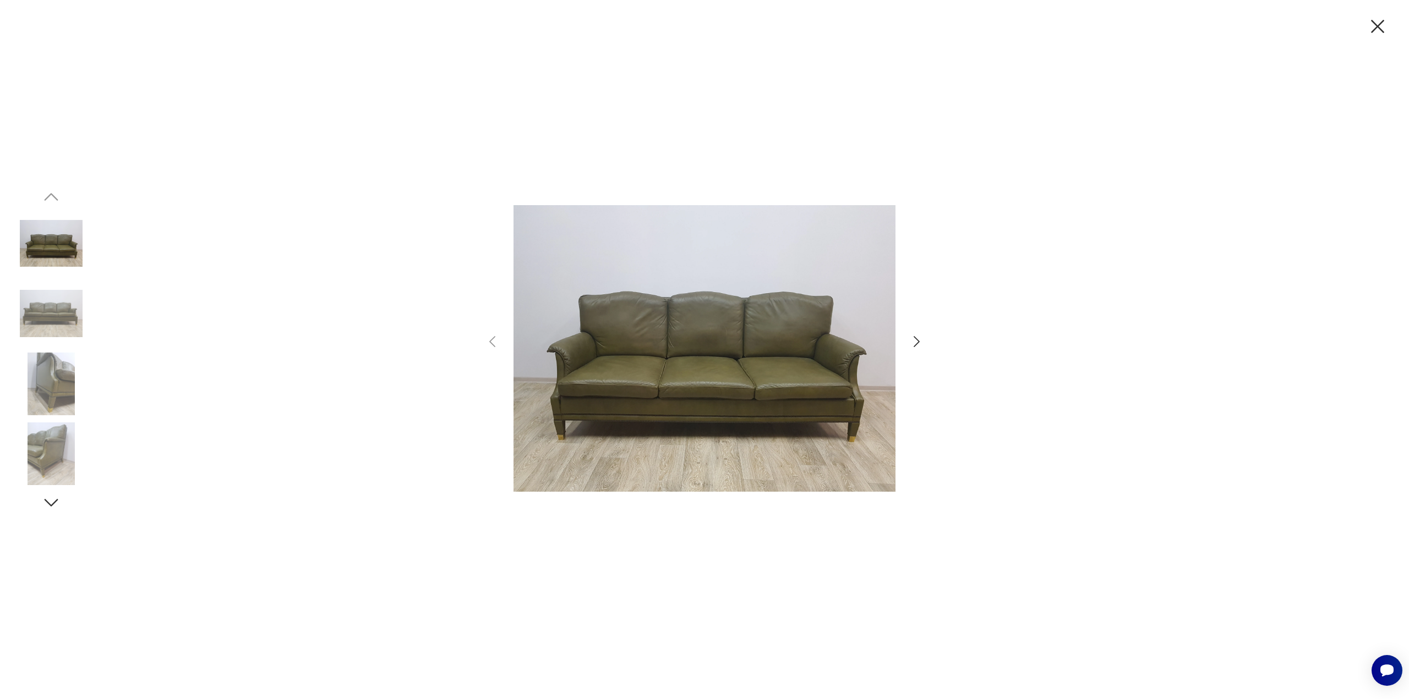
click at [918, 342] on icon "button" at bounding box center [916, 341] width 6 height 11
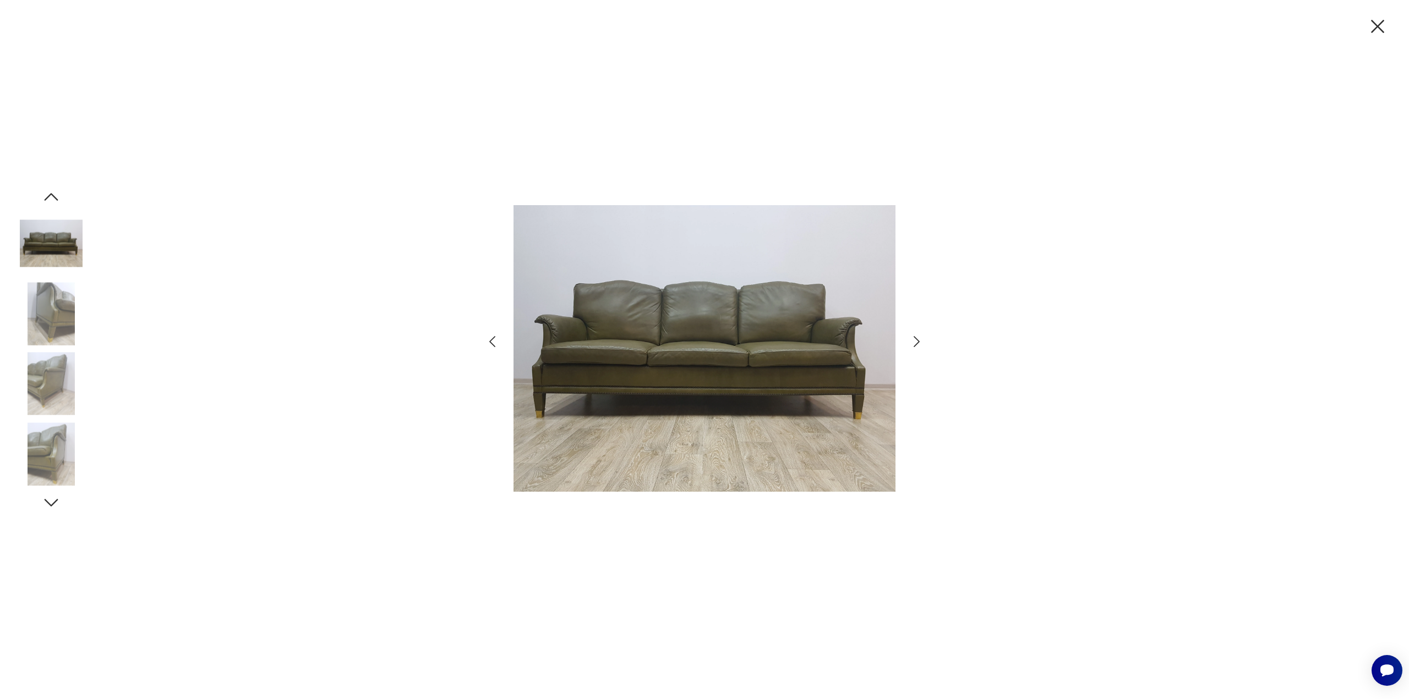
click at [918, 342] on icon "button" at bounding box center [916, 341] width 6 height 11
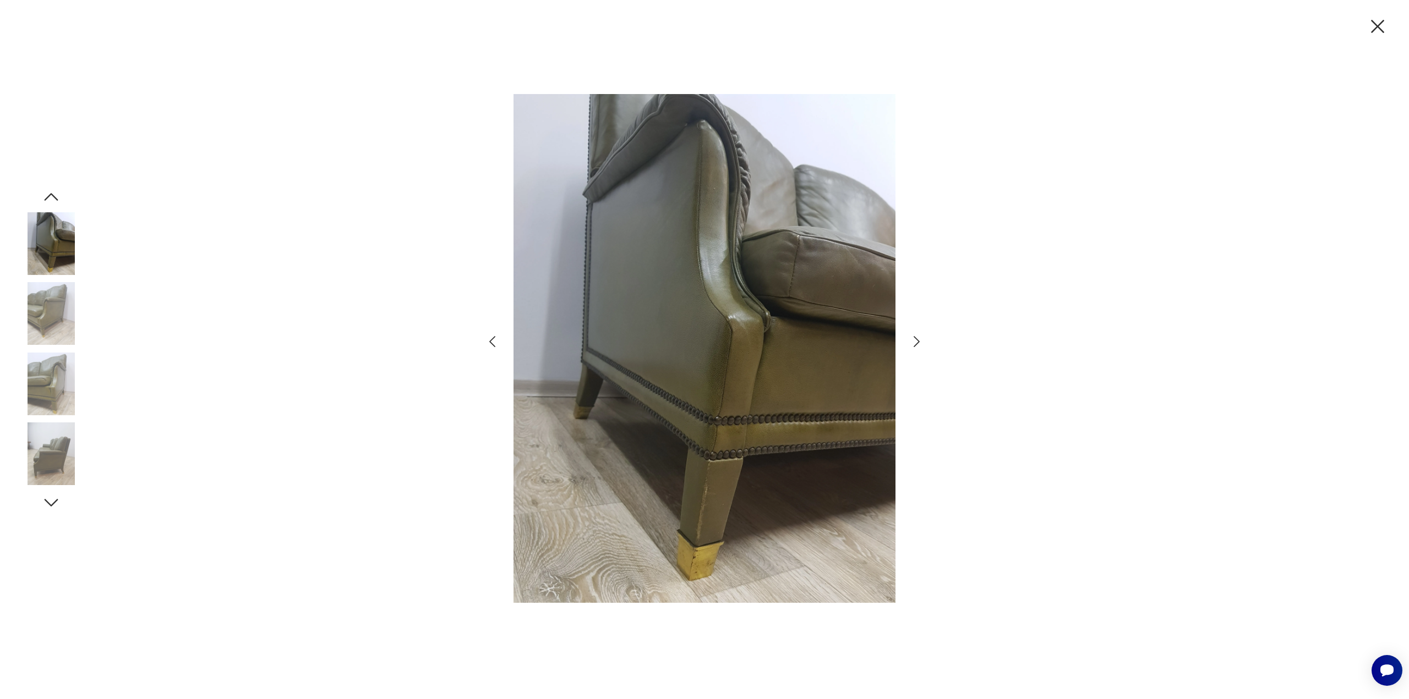
click at [918, 342] on icon "button" at bounding box center [916, 341] width 6 height 11
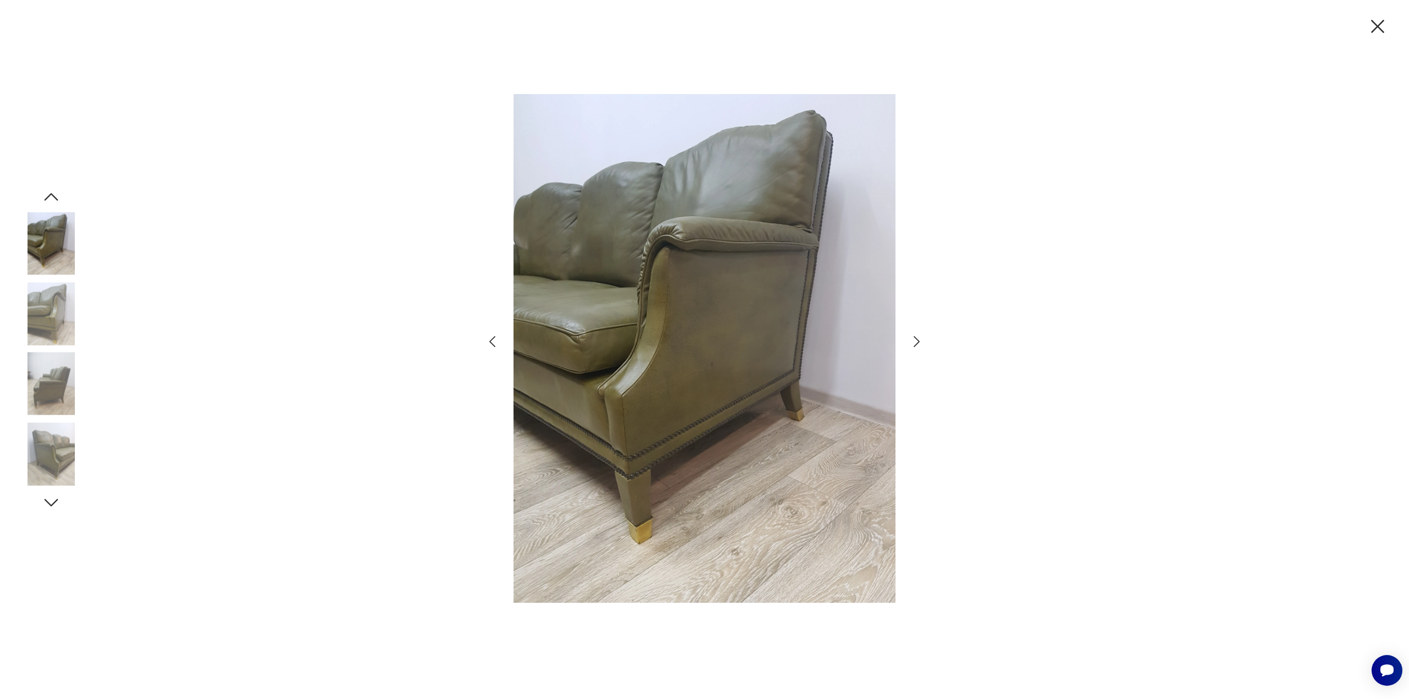
click at [918, 342] on icon "button" at bounding box center [916, 341] width 6 height 11
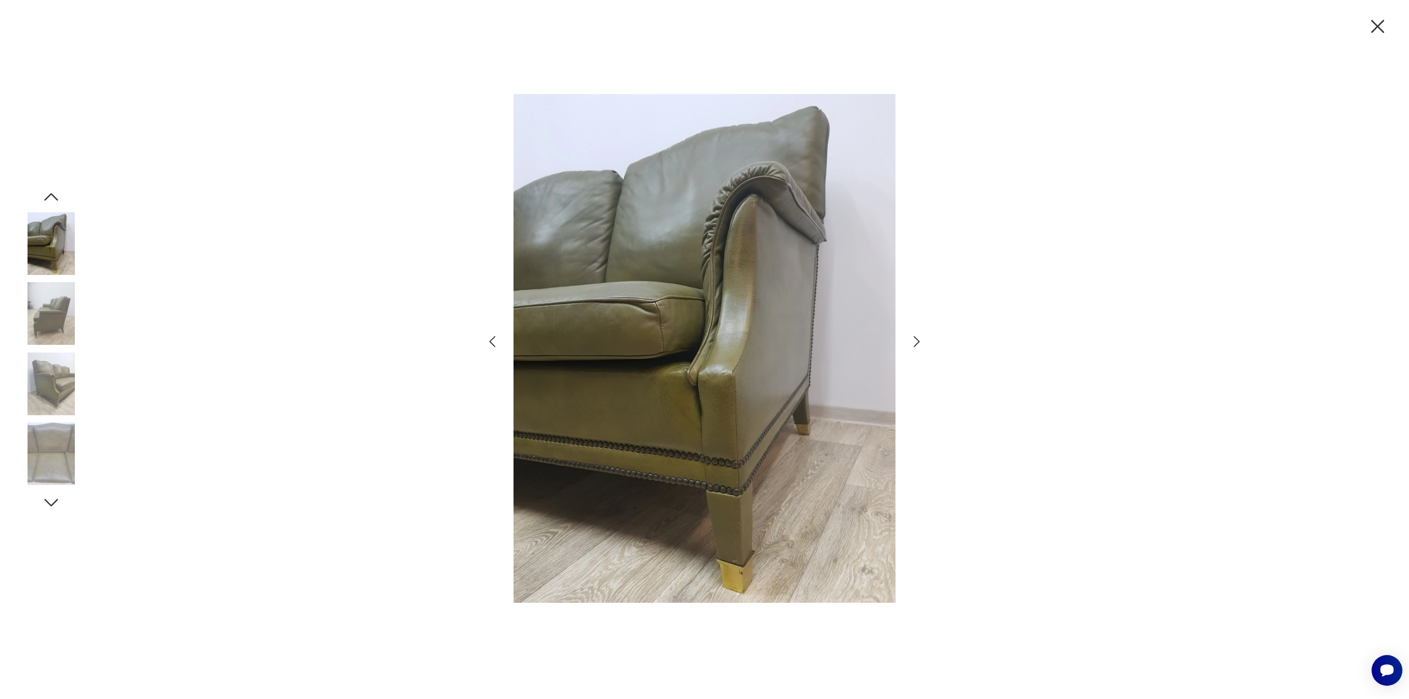
click at [918, 342] on icon "button" at bounding box center [916, 341] width 6 height 11
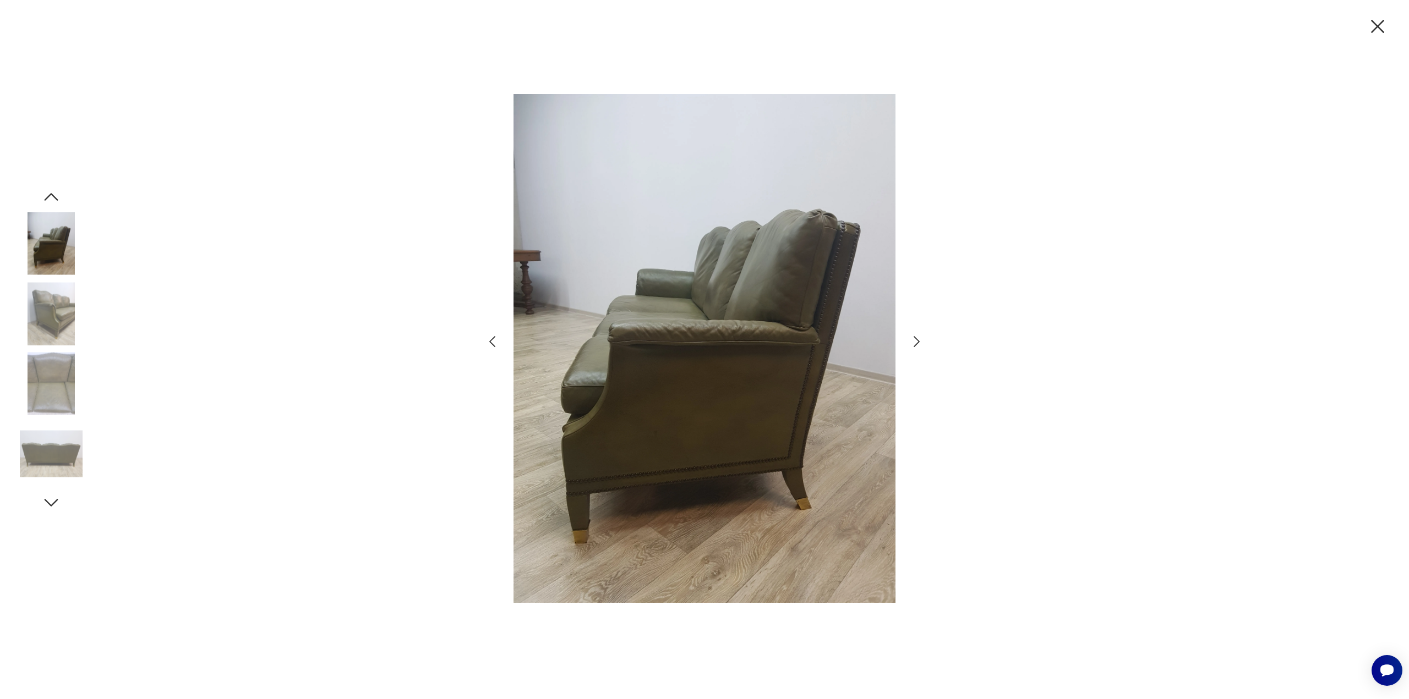
click at [918, 342] on icon "button" at bounding box center [916, 341] width 6 height 11
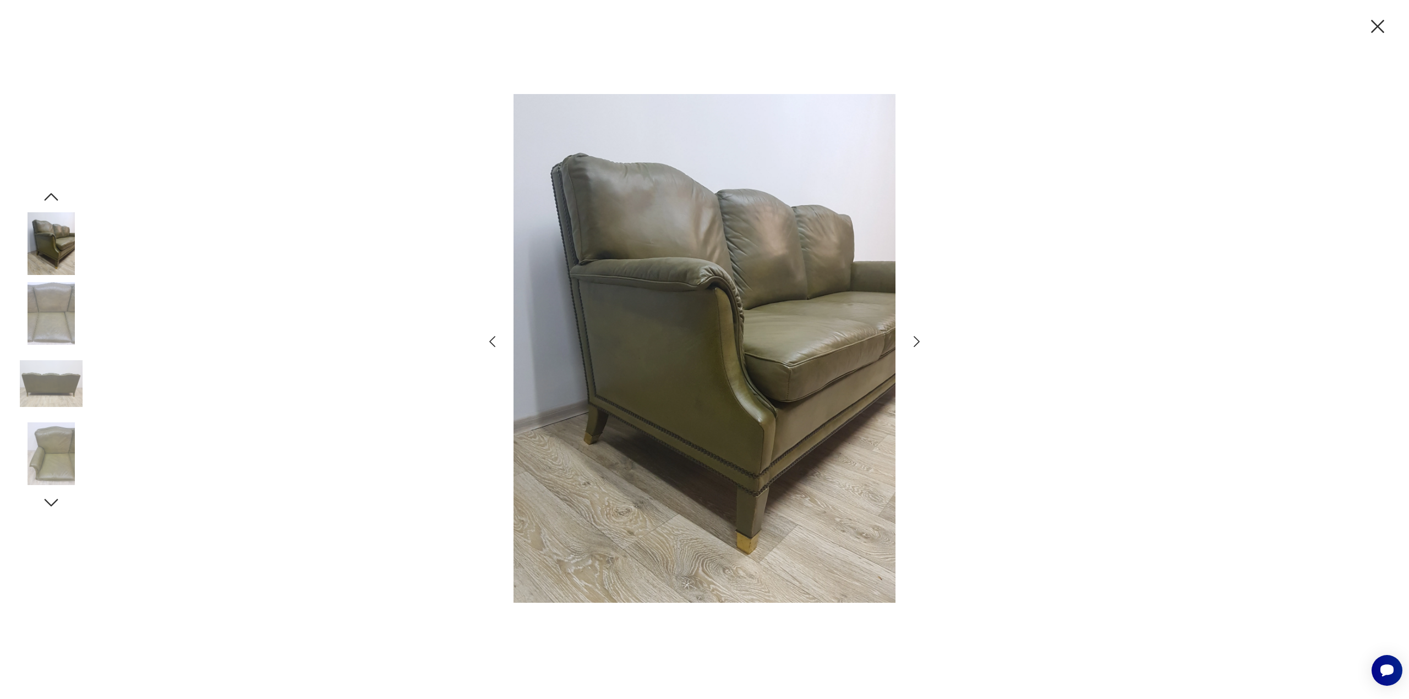
click at [918, 342] on icon "button" at bounding box center [916, 341] width 6 height 11
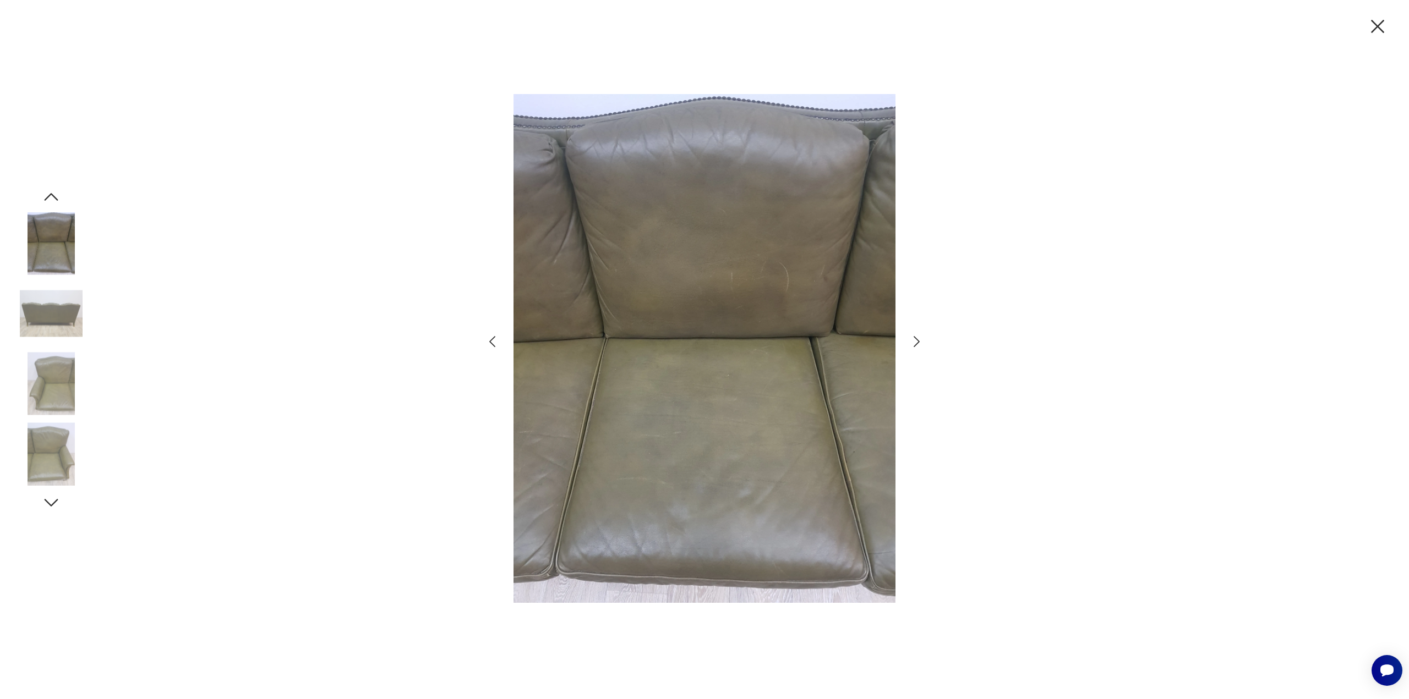
click at [1380, 28] on icon "button" at bounding box center [1377, 26] width 23 height 23
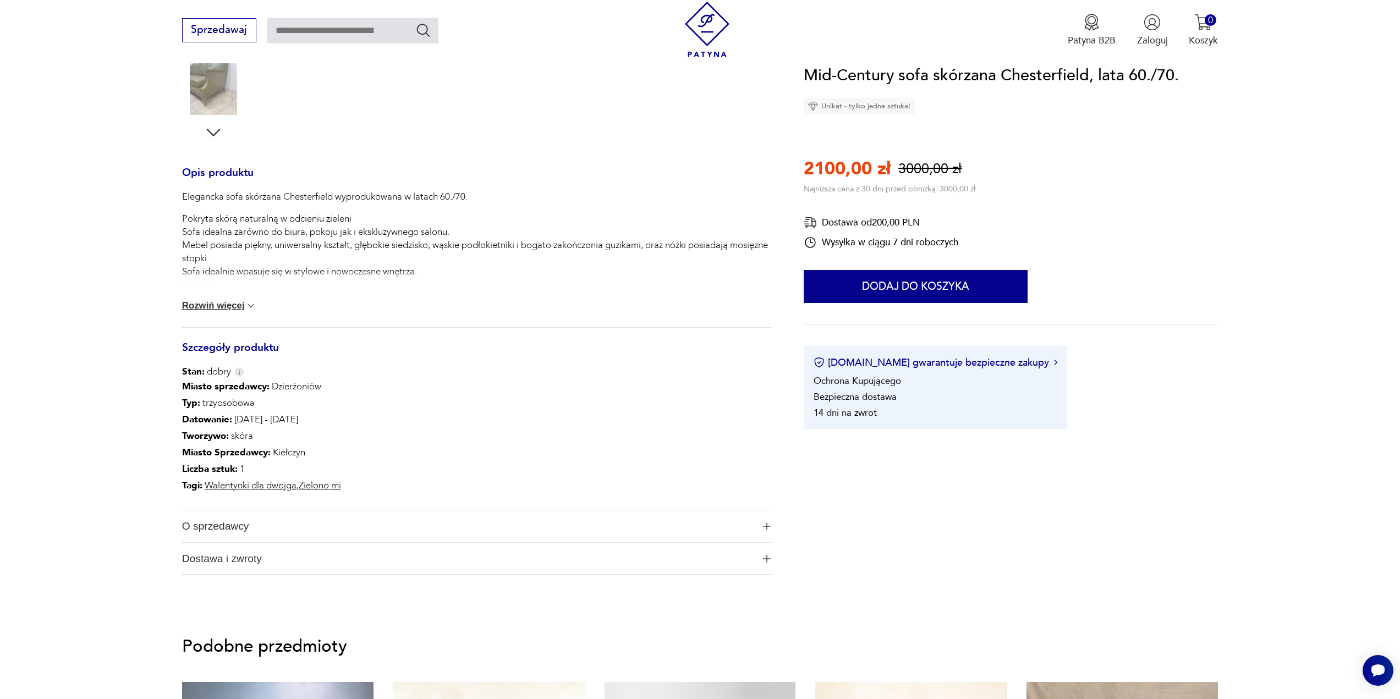
scroll to position [385, 0]
click at [233, 529] on span "O sprzedawcy" at bounding box center [468, 526] width 572 height 32
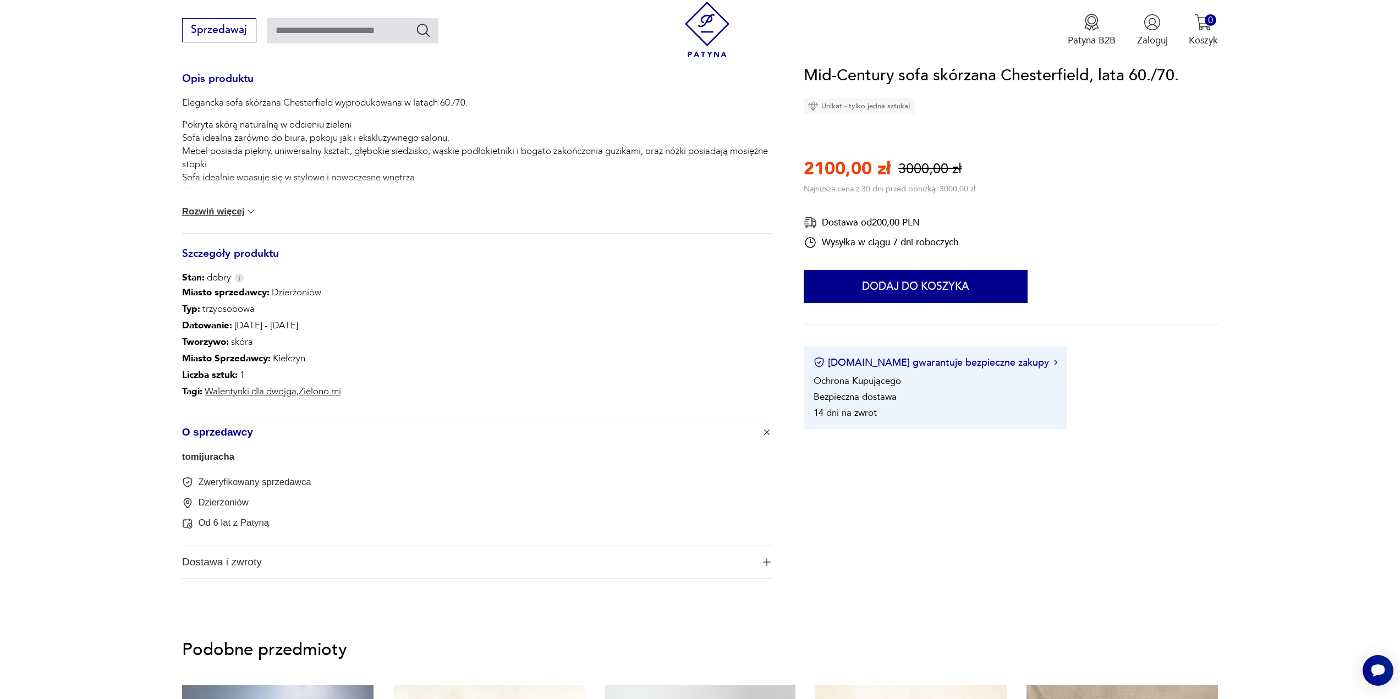
scroll to position [495, 0]
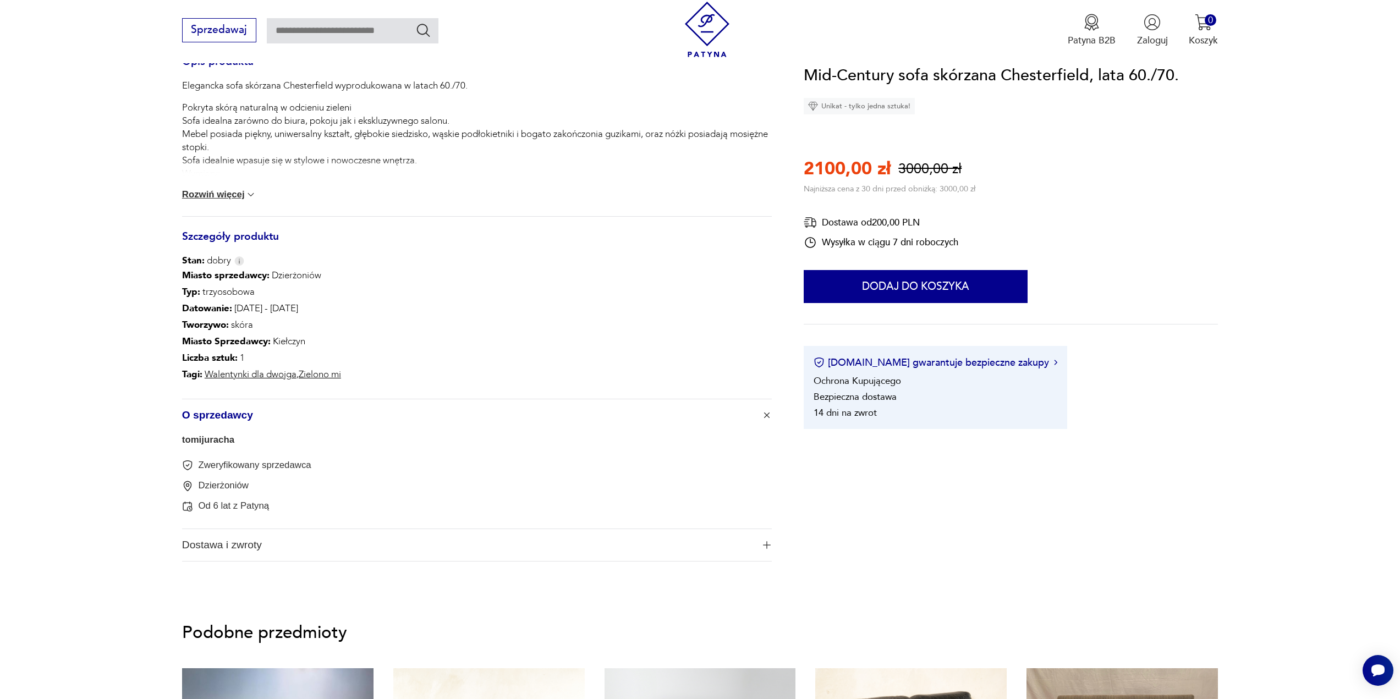
click at [218, 442] on link "tomijuracha" at bounding box center [208, 440] width 52 height 10
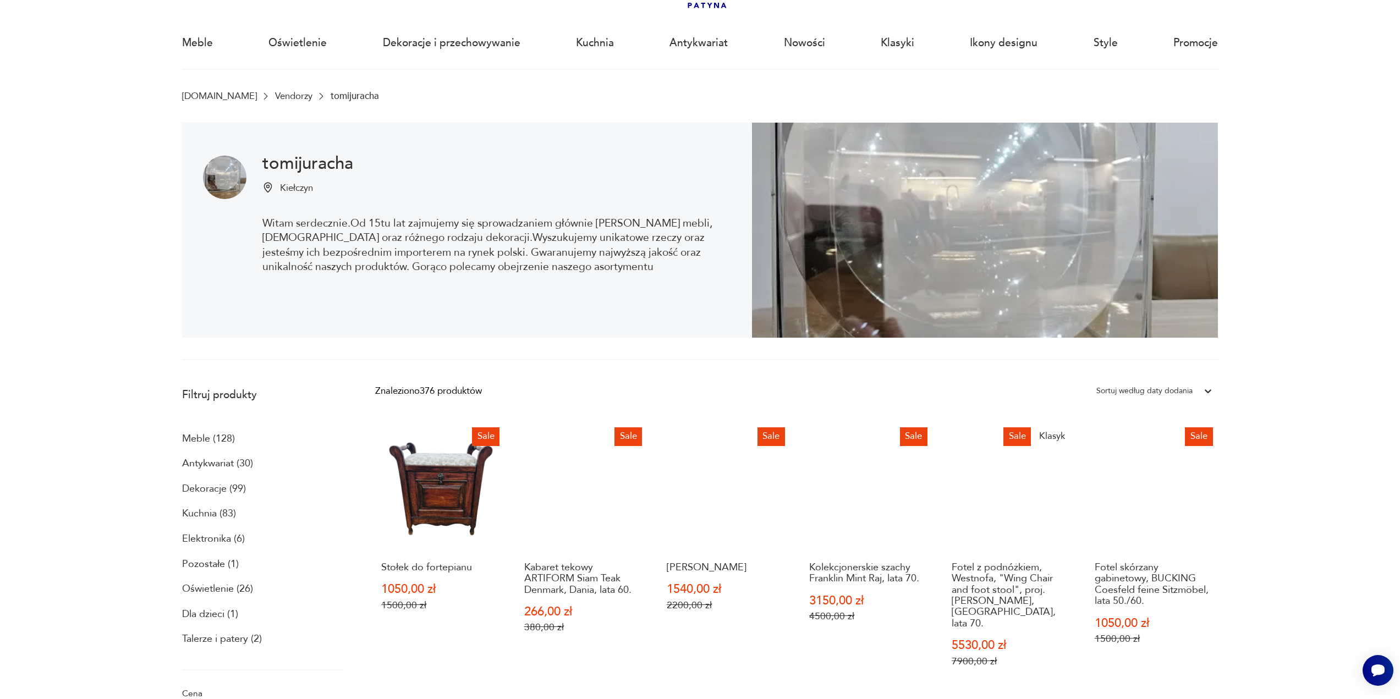
scroll to position [74, 0]
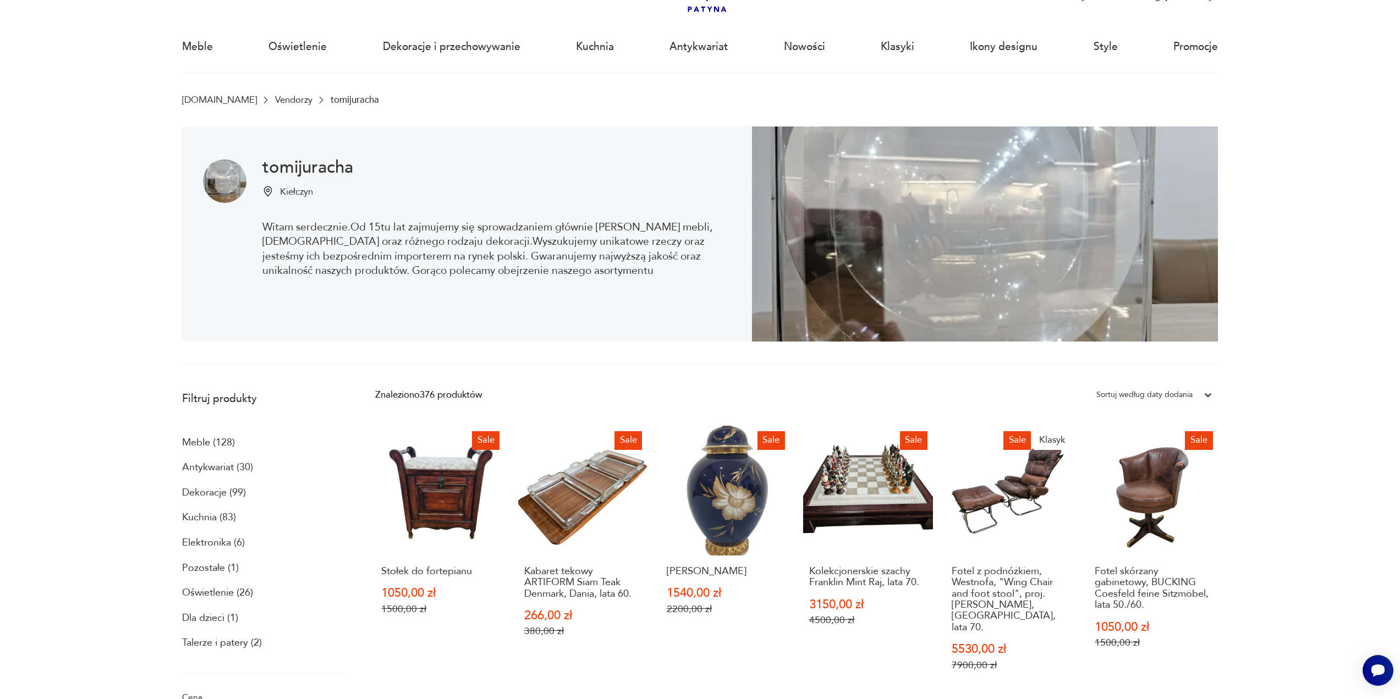
click at [201, 446] on p "Meble (128)" at bounding box center [208, 443] width 53 height 19
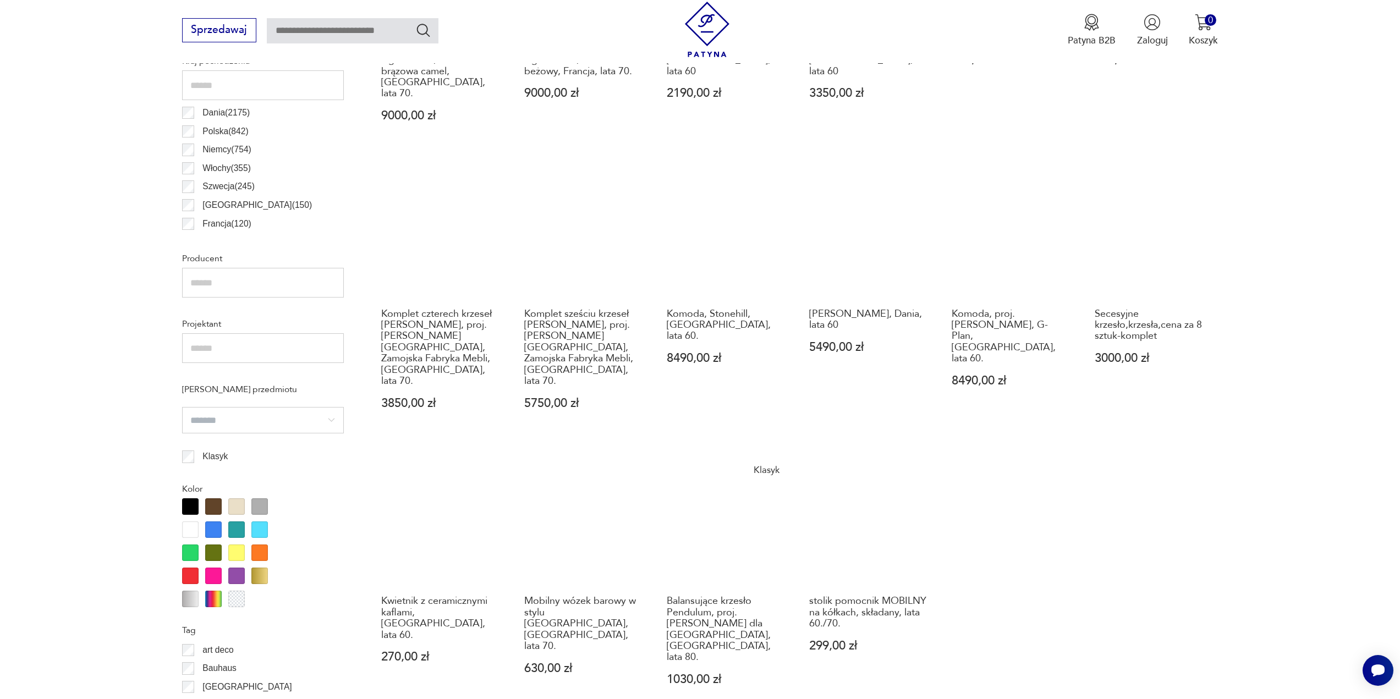
scroll to position [770, 0]
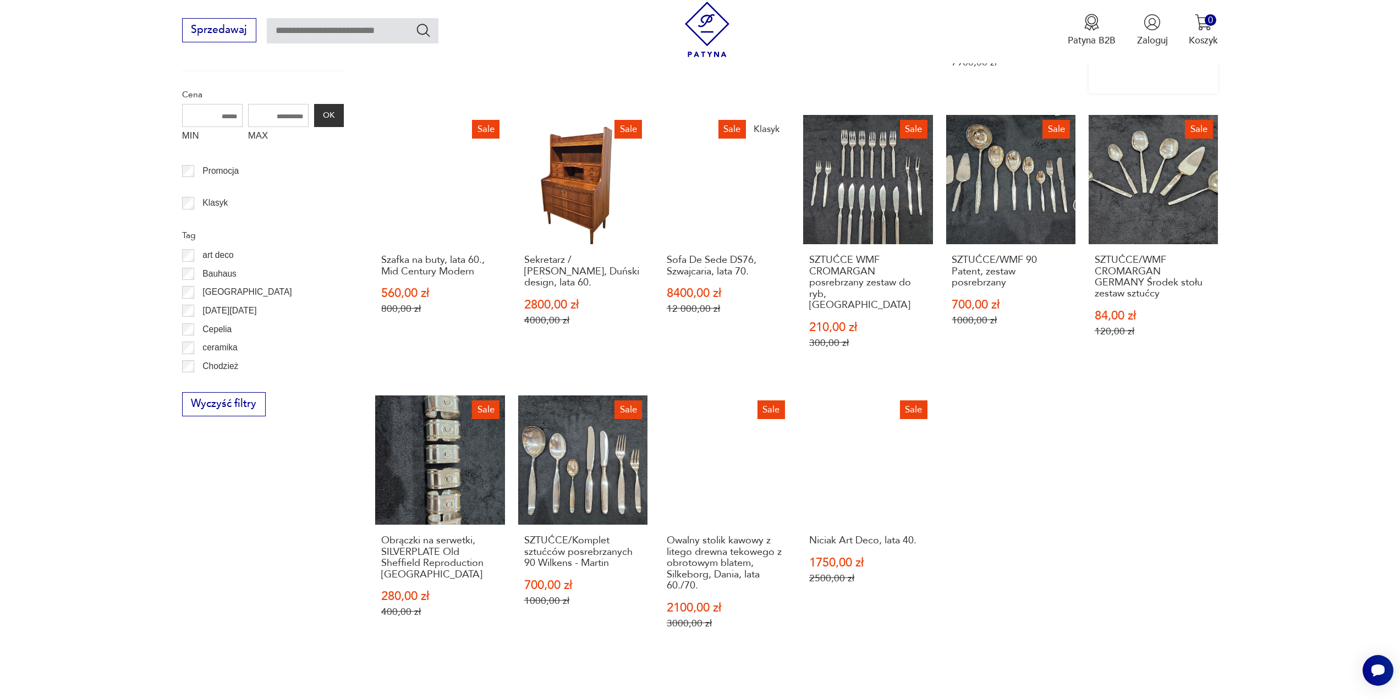
scroll to position [680, 0]
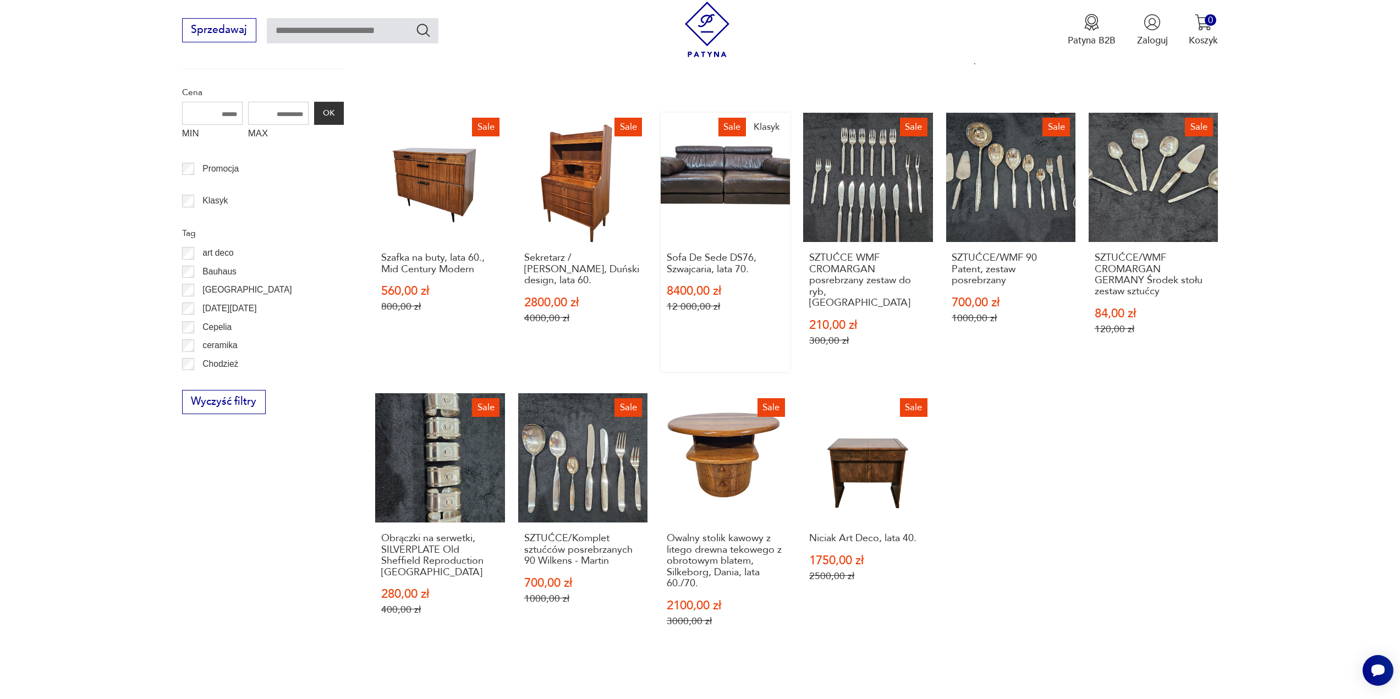
click at [727, 181] on link "Sale Klasyk Sofa De Sede DS76, Szwajcaria, lata 70. 8400,00 zł 12 000,00 zł" at bounding box center [725, 243] width 129 height 260
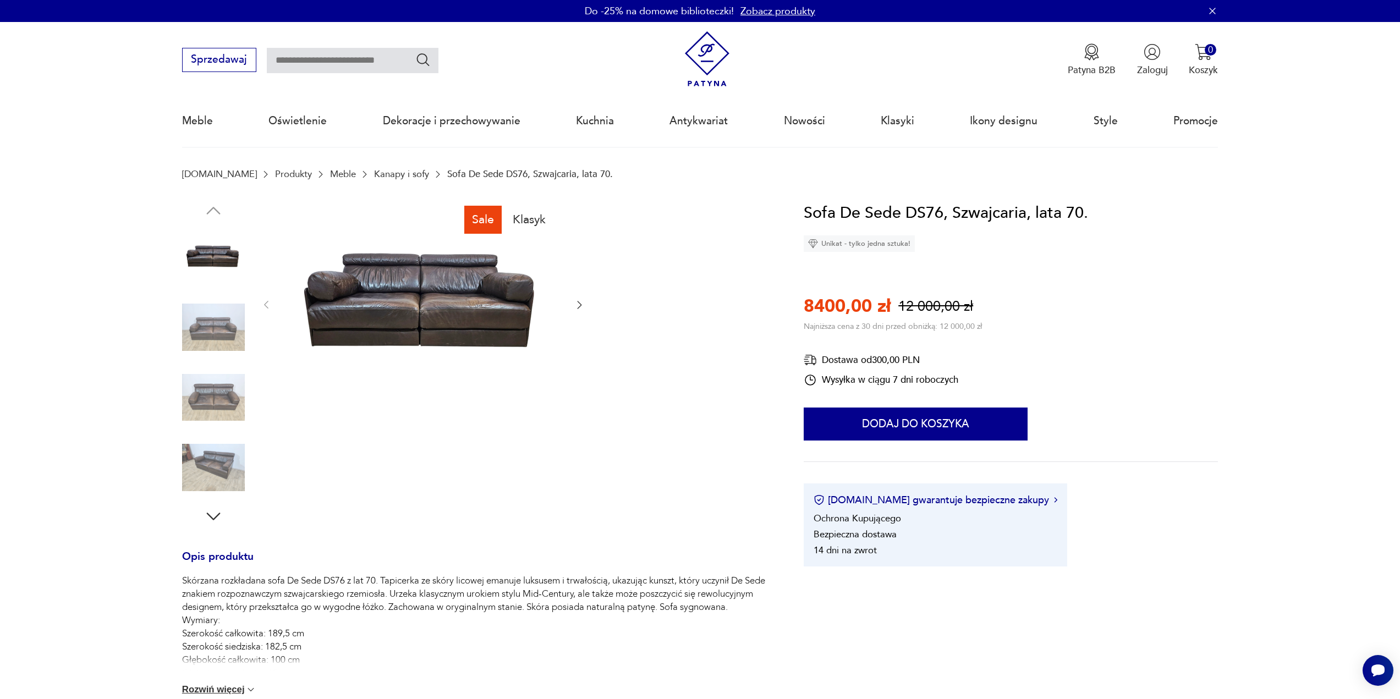
click at [580, 308] on icon "button" at bounding box center [579, 304] width 11 height 11
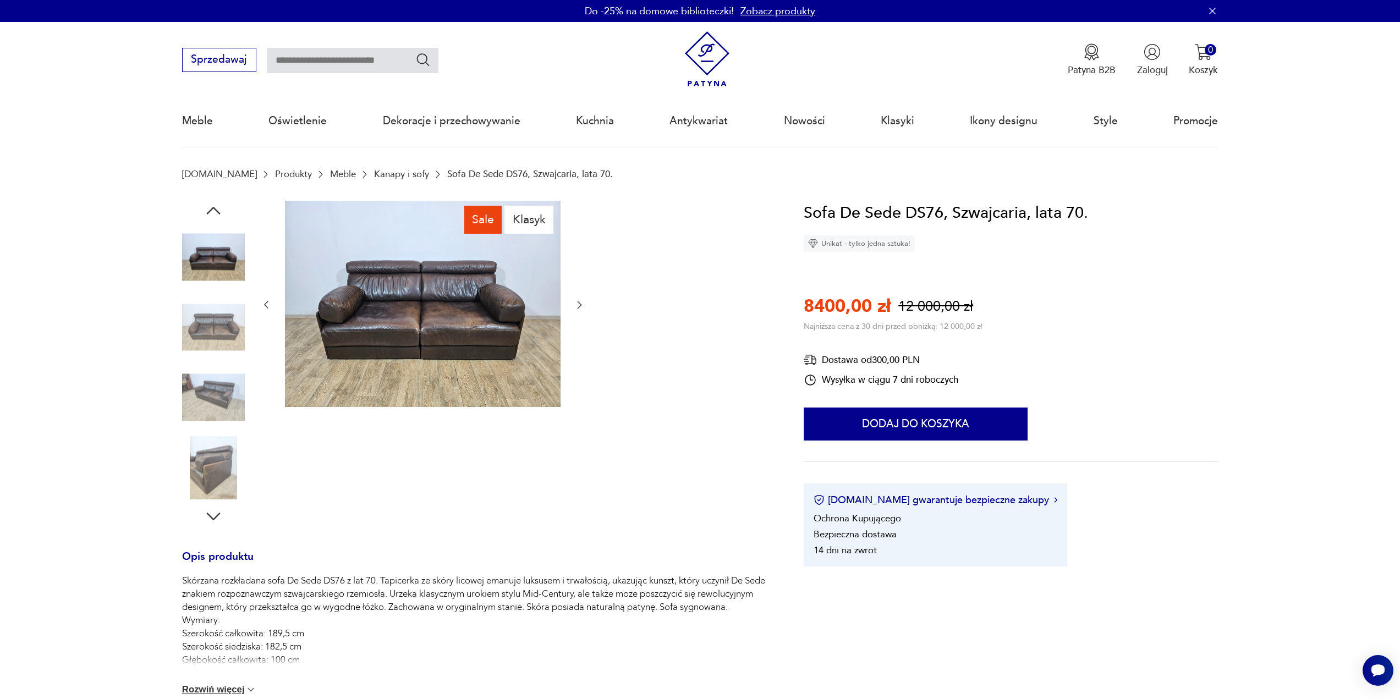
click at [580, 308] on icon "button" at bounding box center [579, 304] width 11 height 11
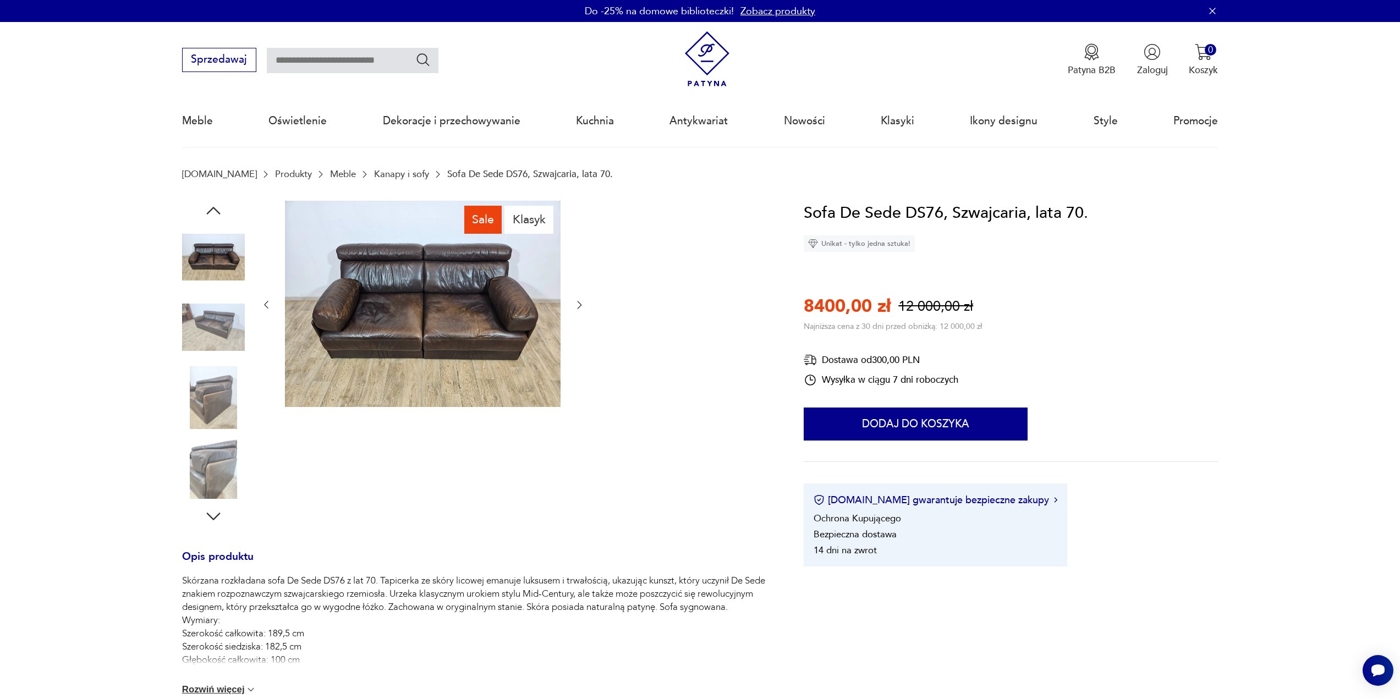
click at [580, 308] on icon "button" at bounding box center [579, 304] width 11 height 11
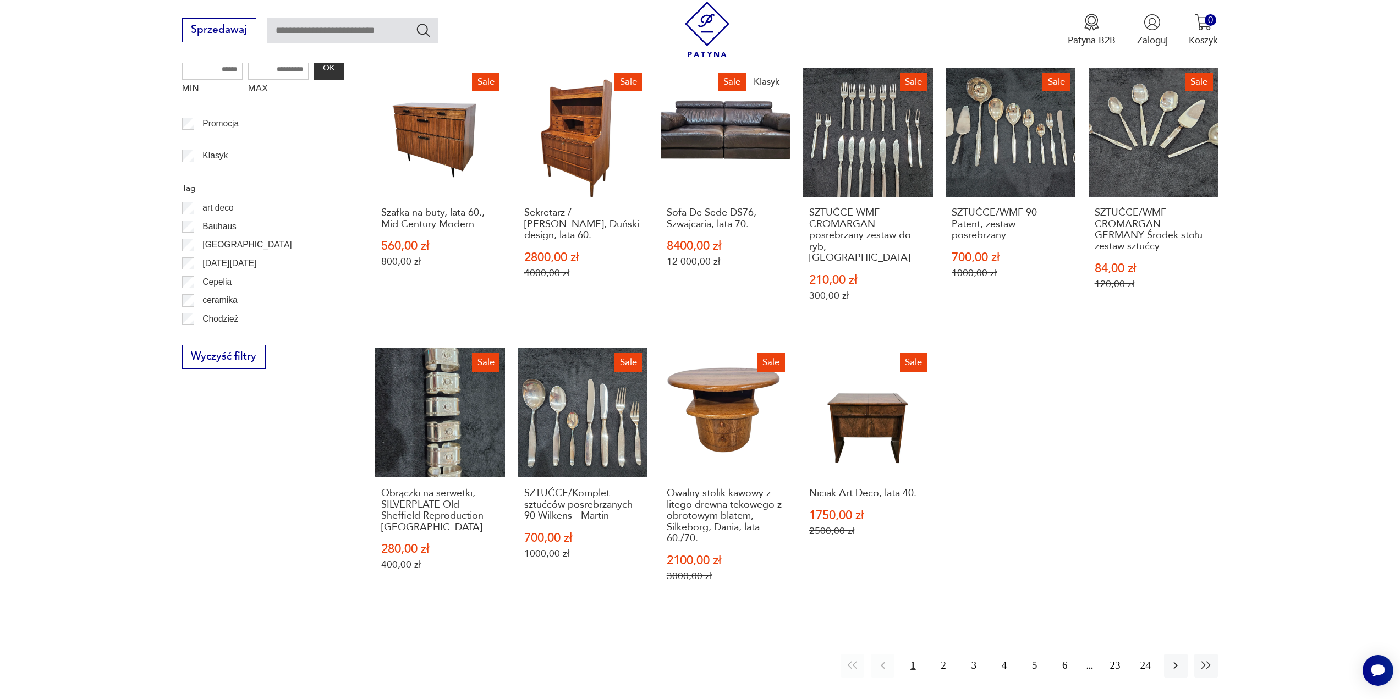
scroll to position [825, 0]
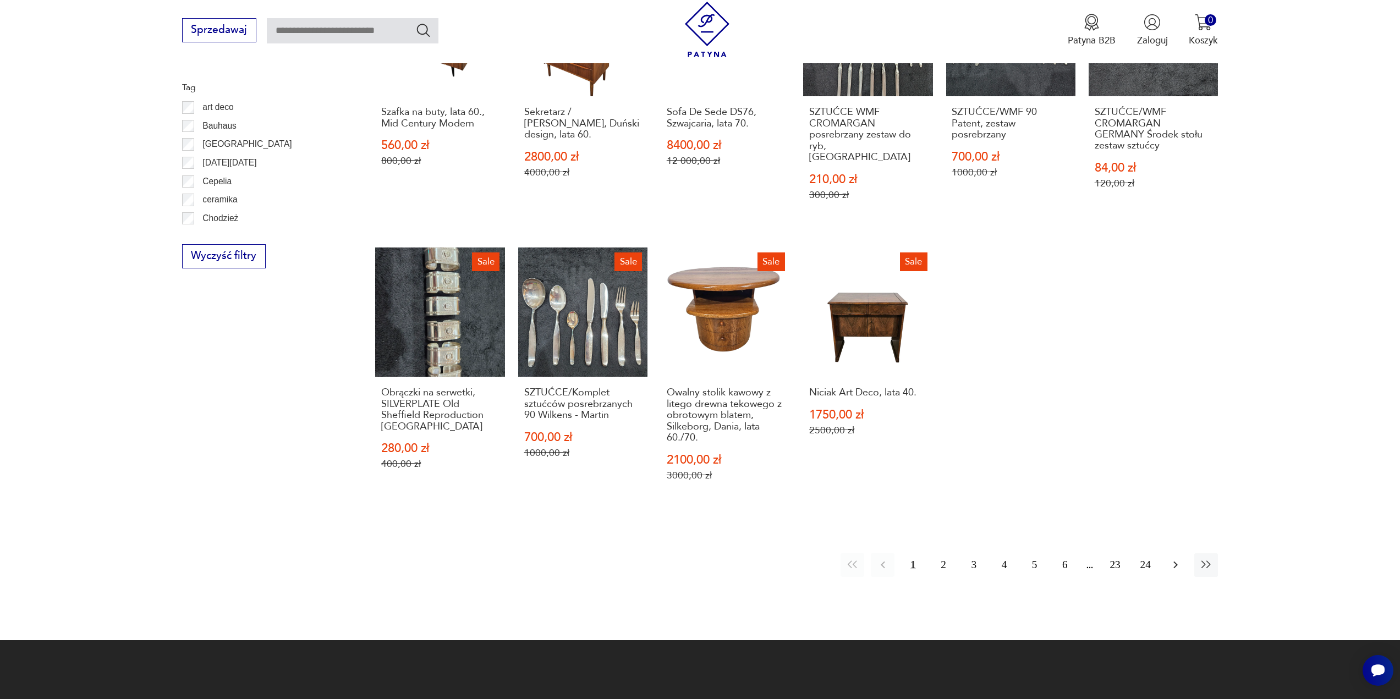
click at [1178, 559] on icon "button" at bounding box center [1175, 565] width 13 height 13
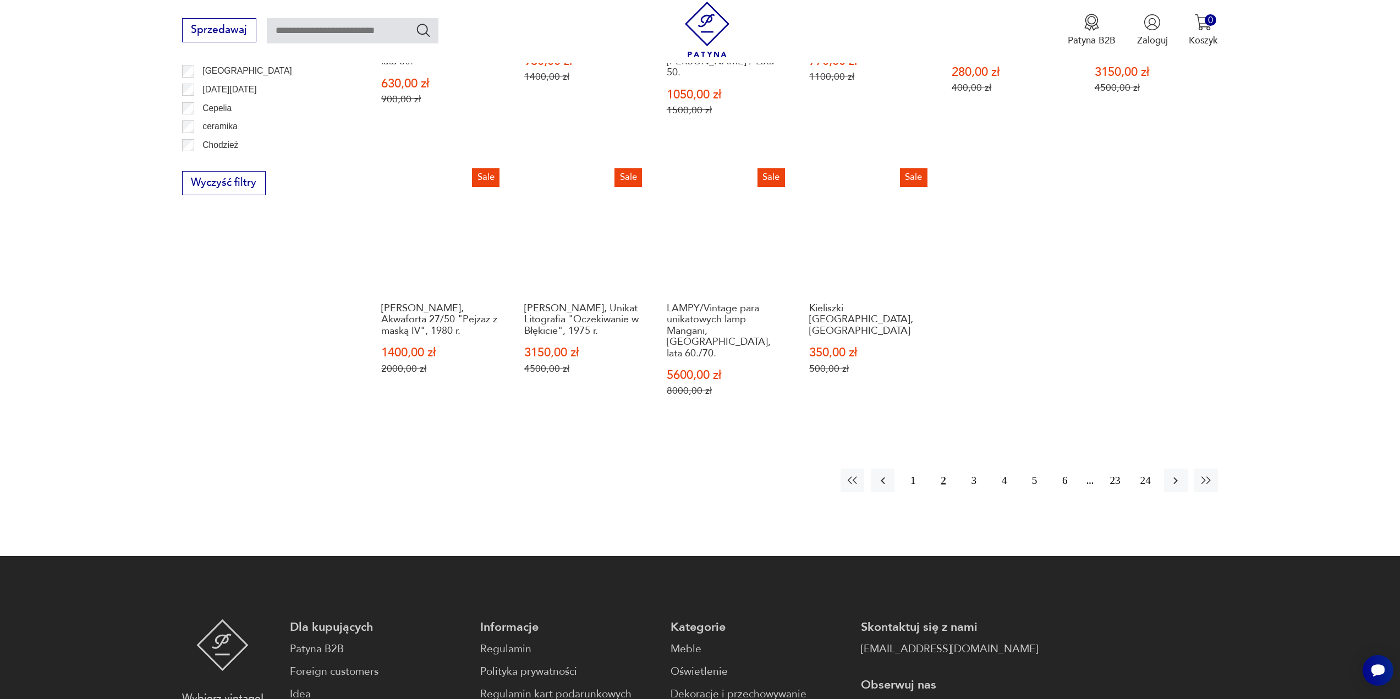
scroll to position [900, 0]
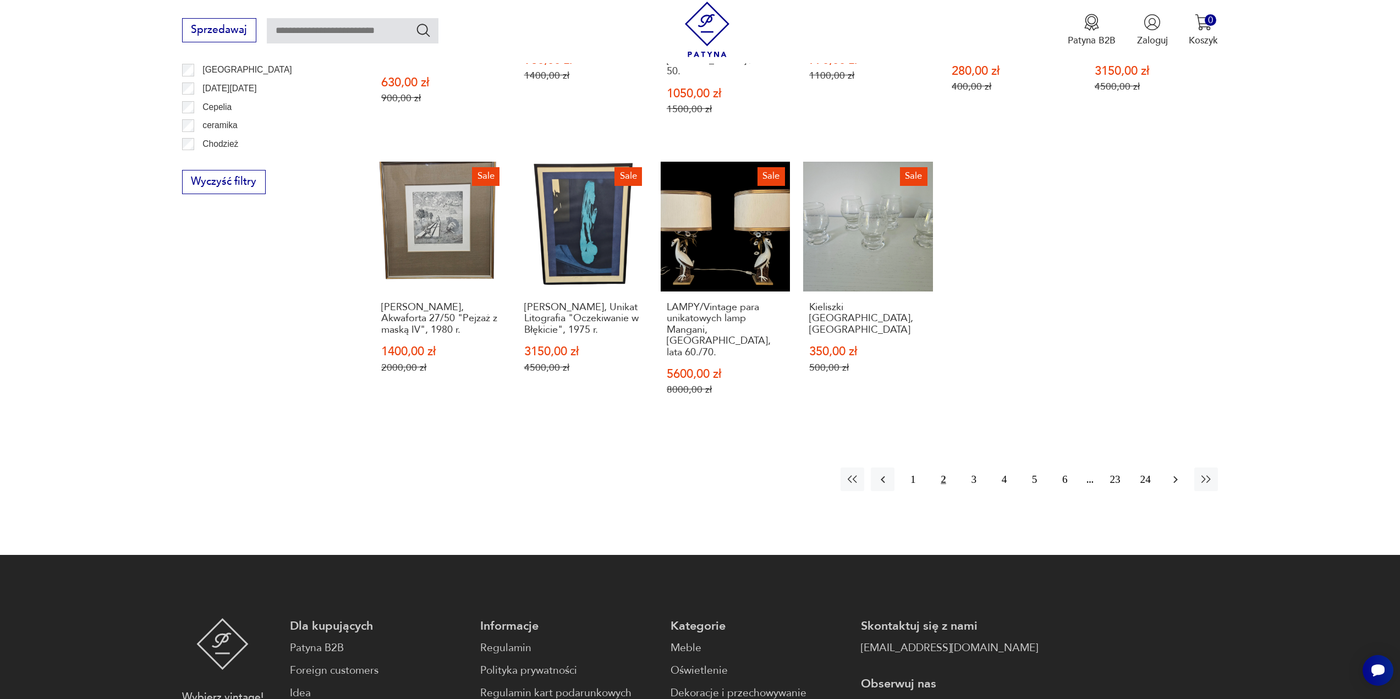
click at [1175, 473] on icon "button" at bounding box center [1175, 479] width 13 height 13
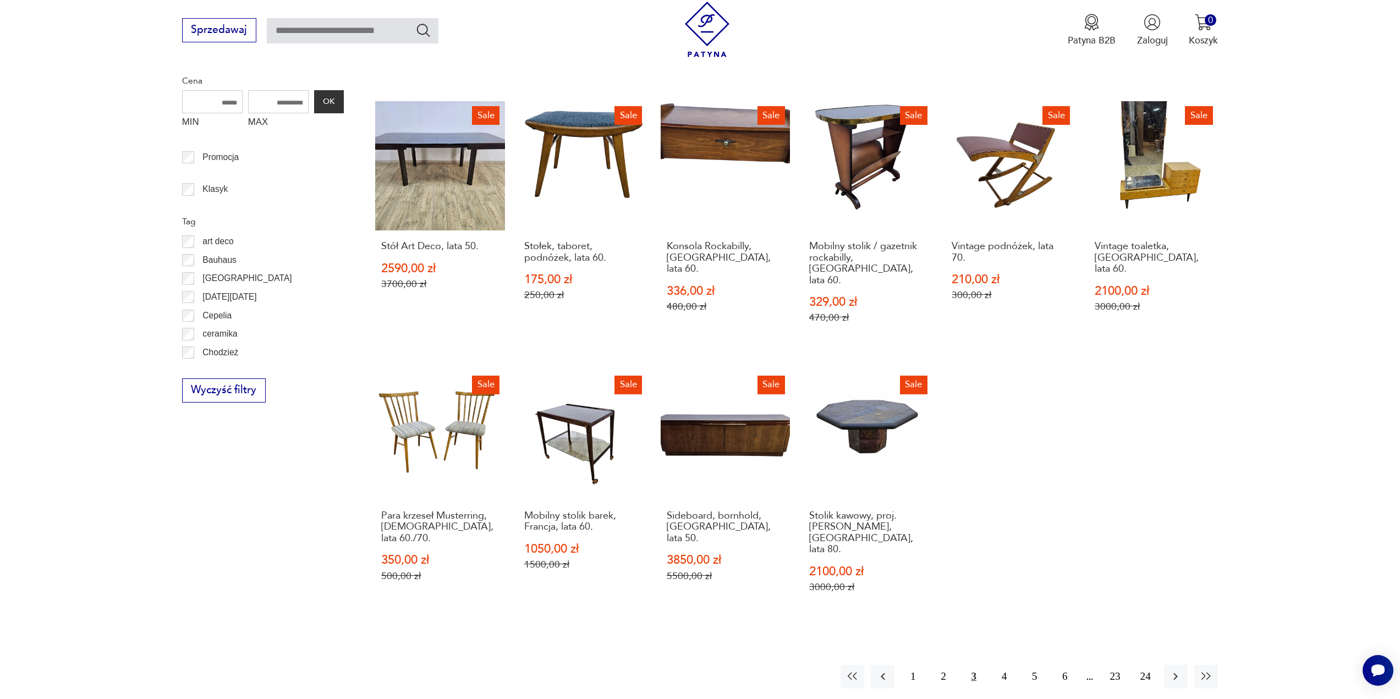
scroll to position [790, 0]
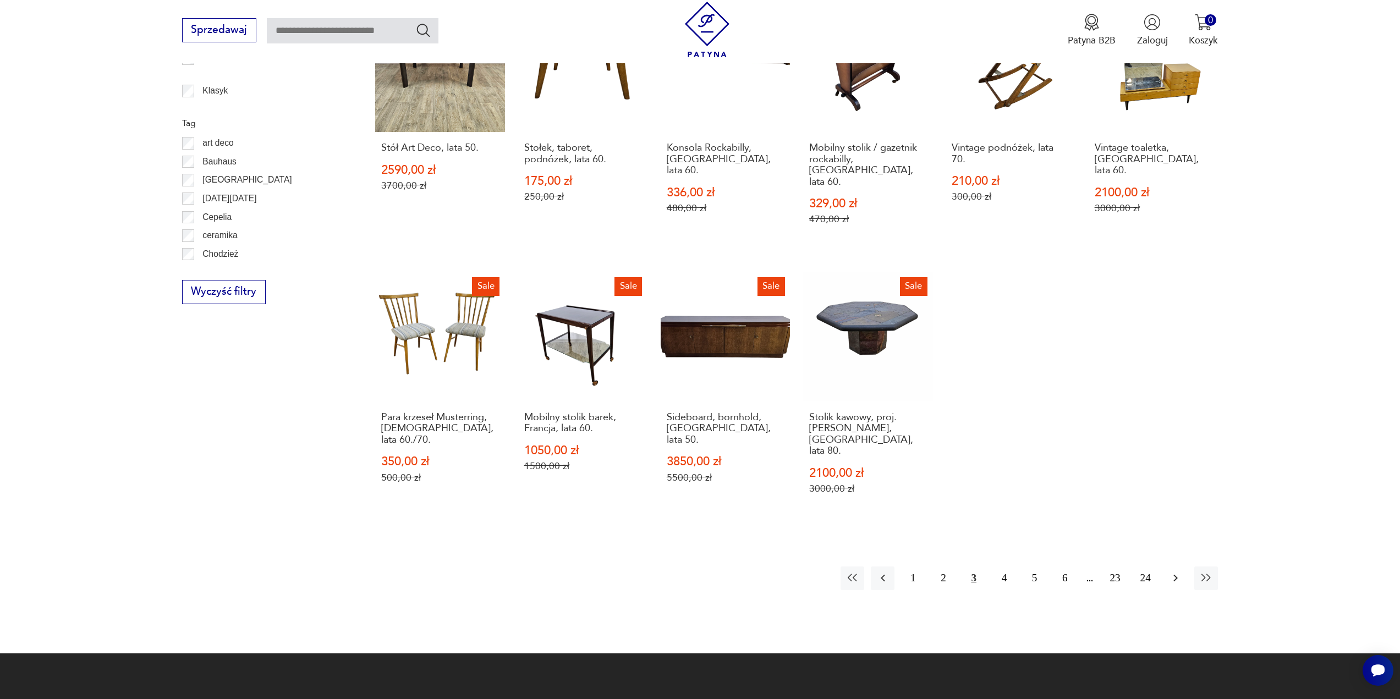
click at [1178, 572] on icon "button" at bounding box center [1175, 578] width 13 height 13
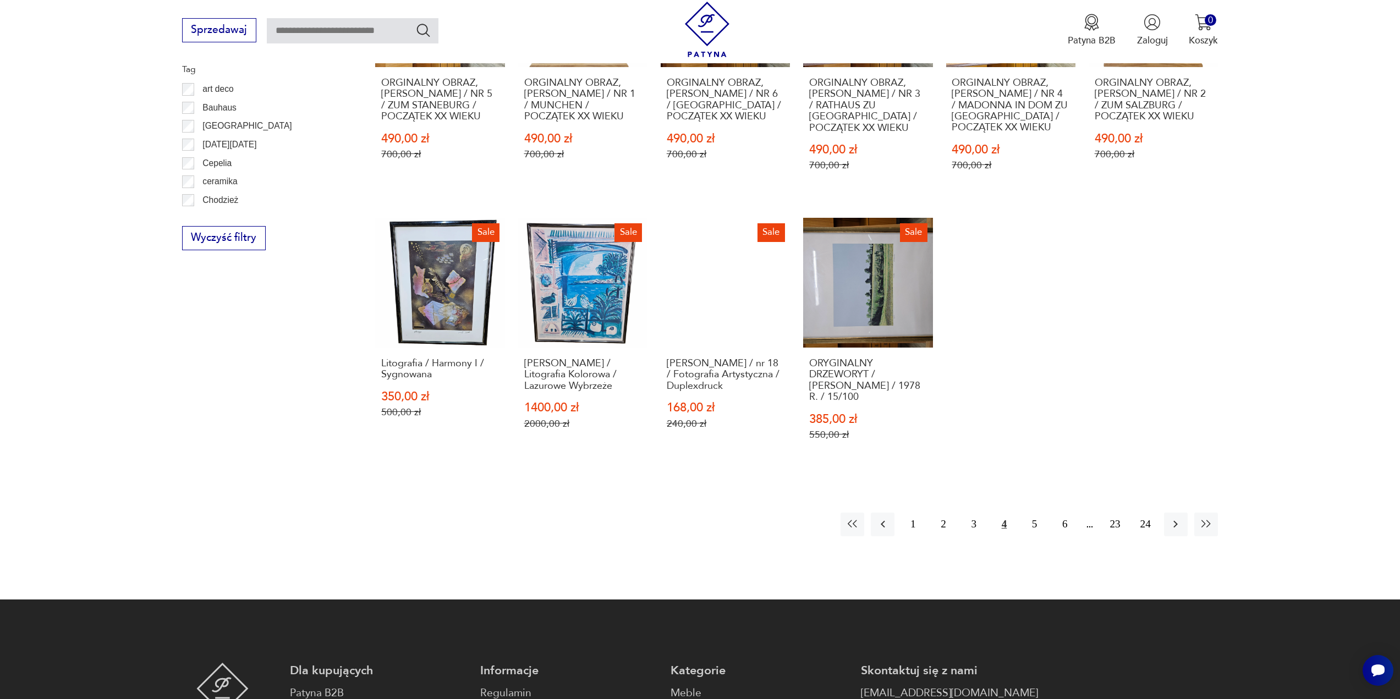
scroll to position [845, 0]
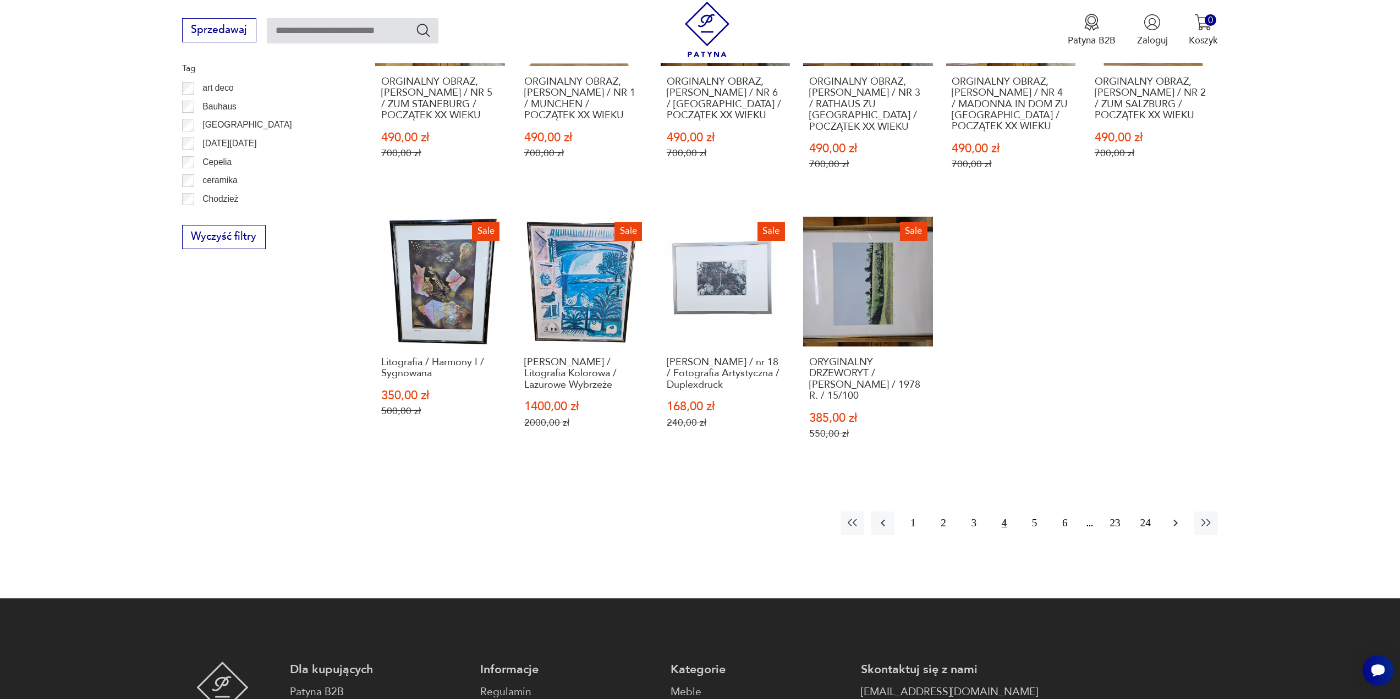
click at [1173, 517] on icon "button" at bounding box center [1175, 523] width 13 height 13
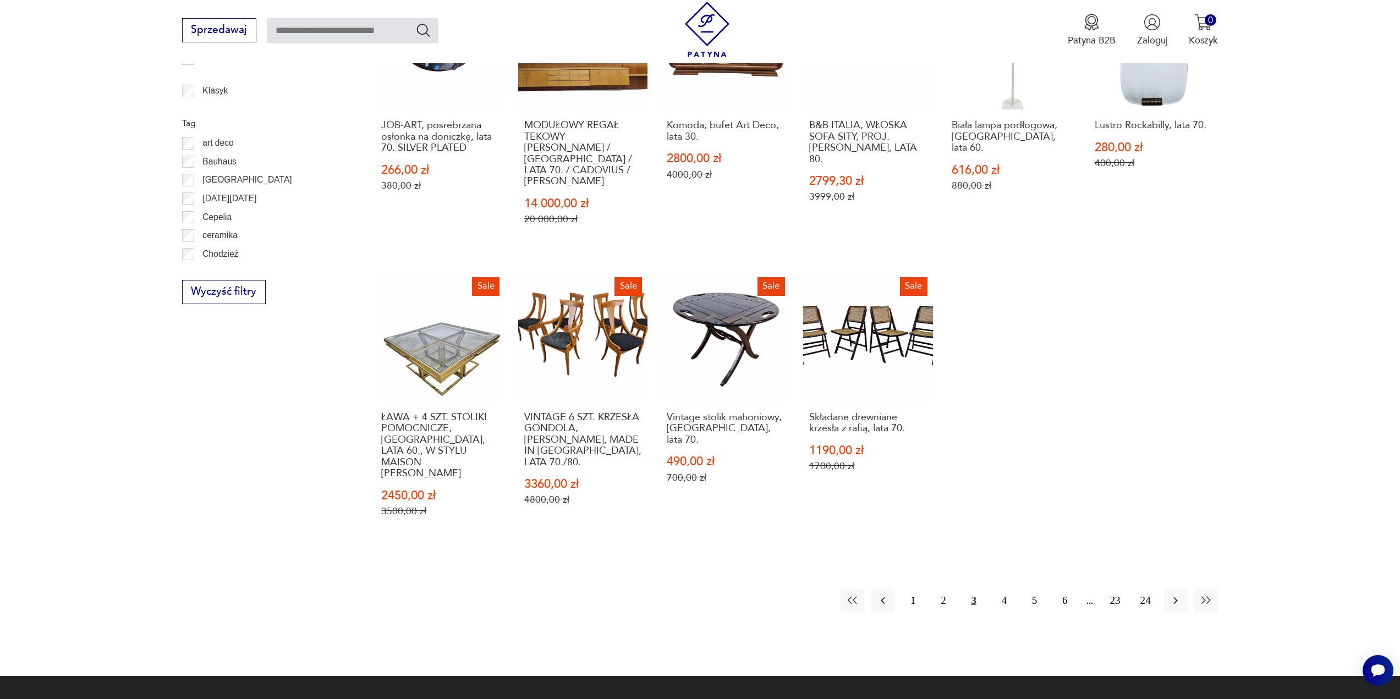
scroll to position [900, 0]
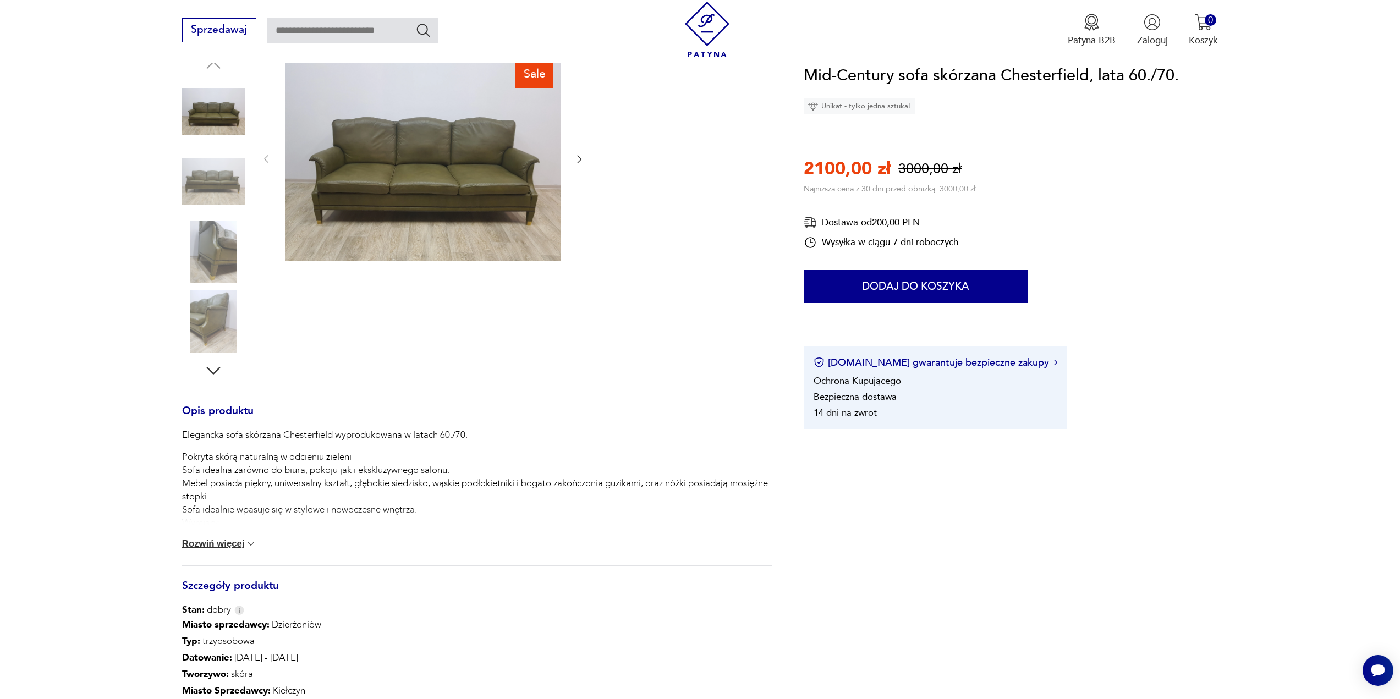
scroll to position [165, 0]
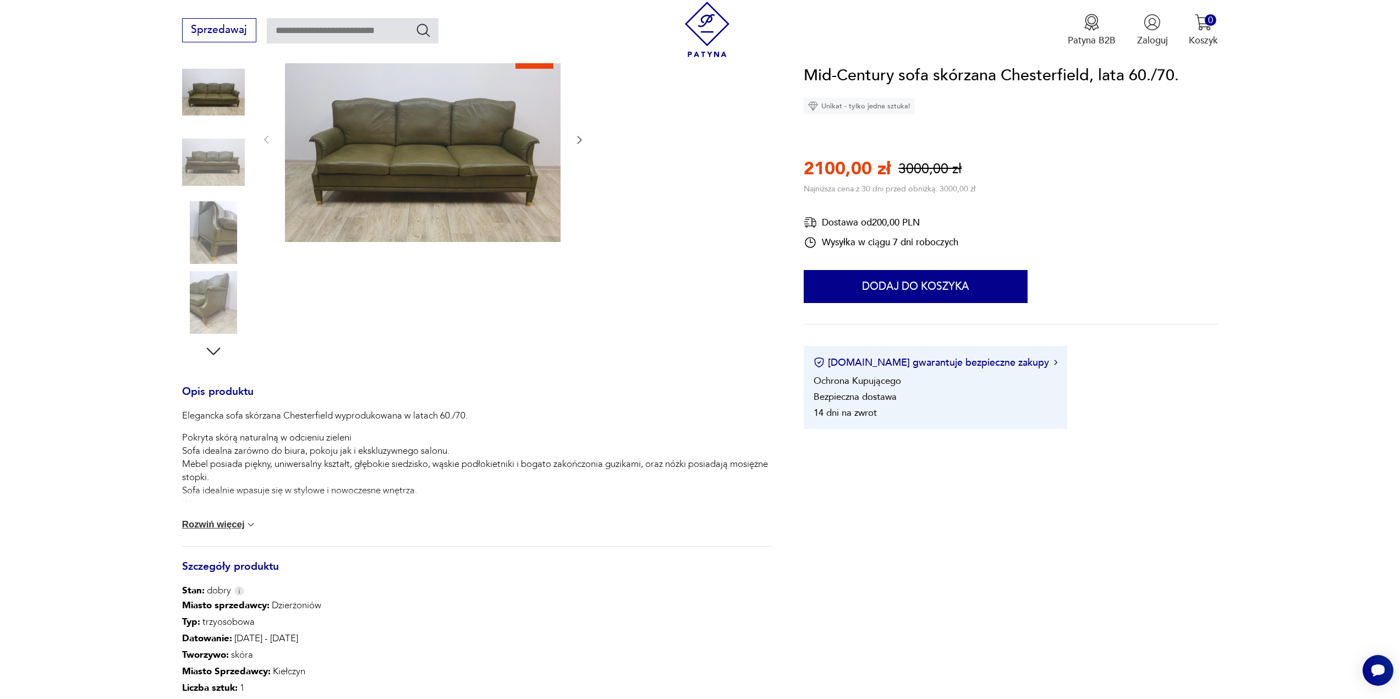
click at [220, 525] on button "Rozwiń więcej" at bounding box center [219, 524] width 75 height 11
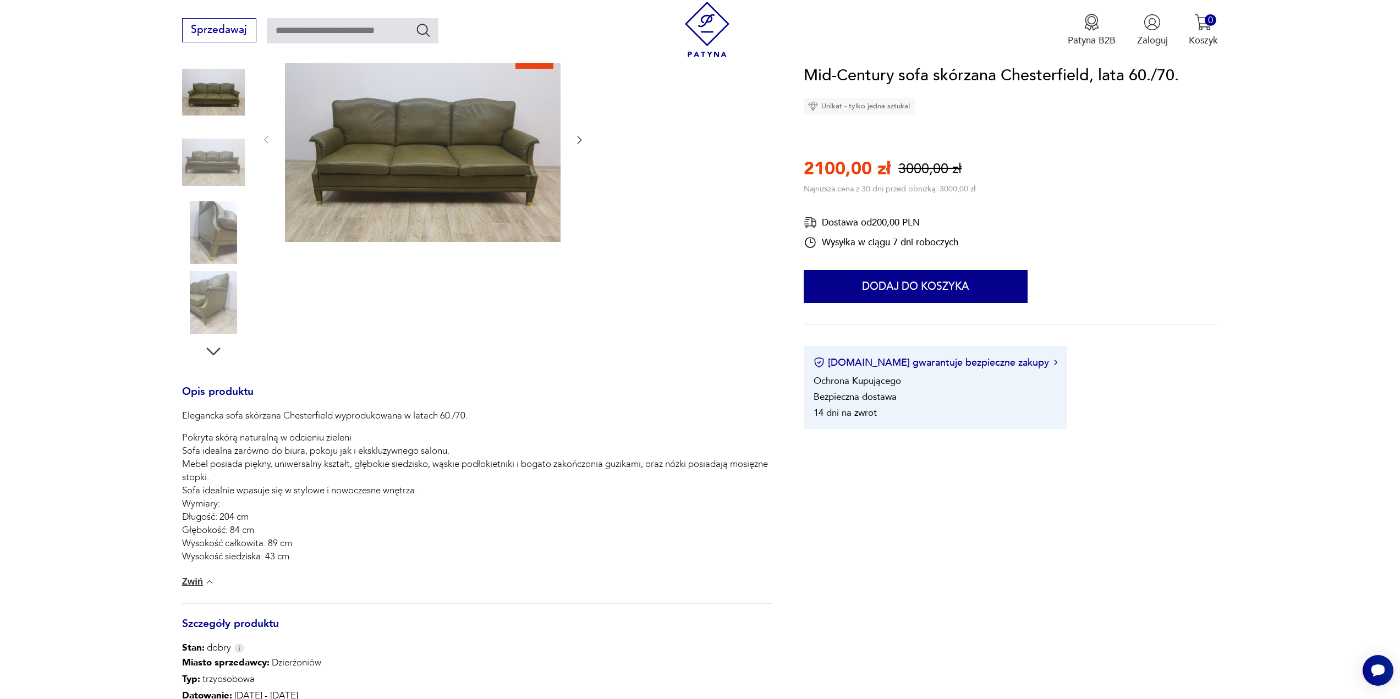
click at [398, 178] on img at bounding box center [423, 139] width 276 height 207
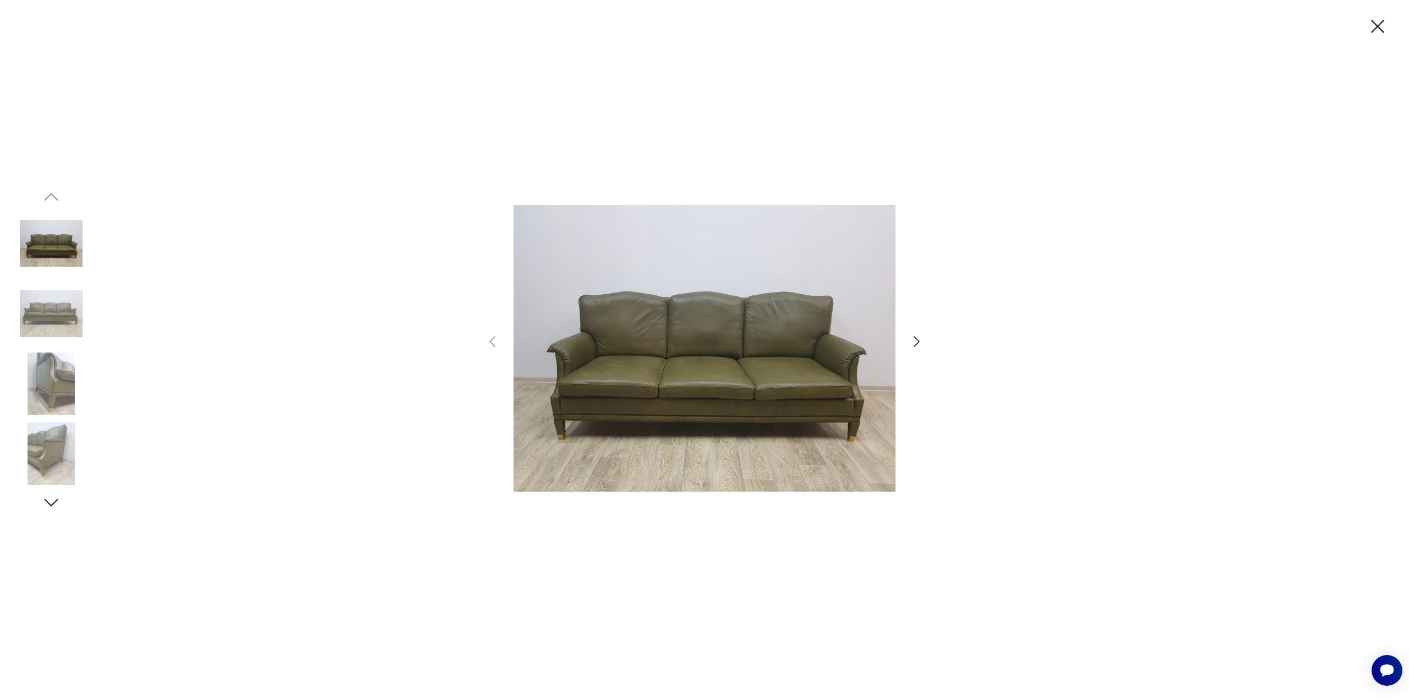
click at [915, 343] on icon "button" at bounding box center [916, 342] width 16 height 16
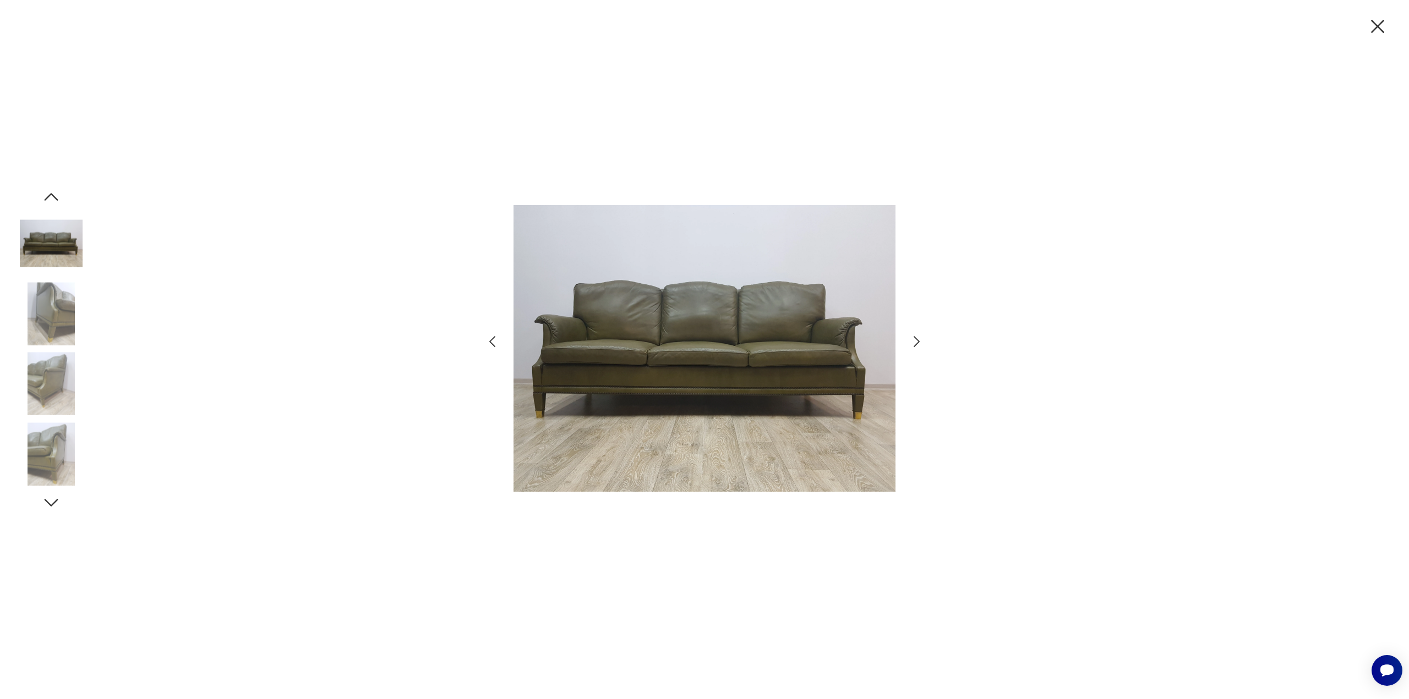
click at [915, 343] on icon "button" at bounding box center [916, 342] width 16 height 16
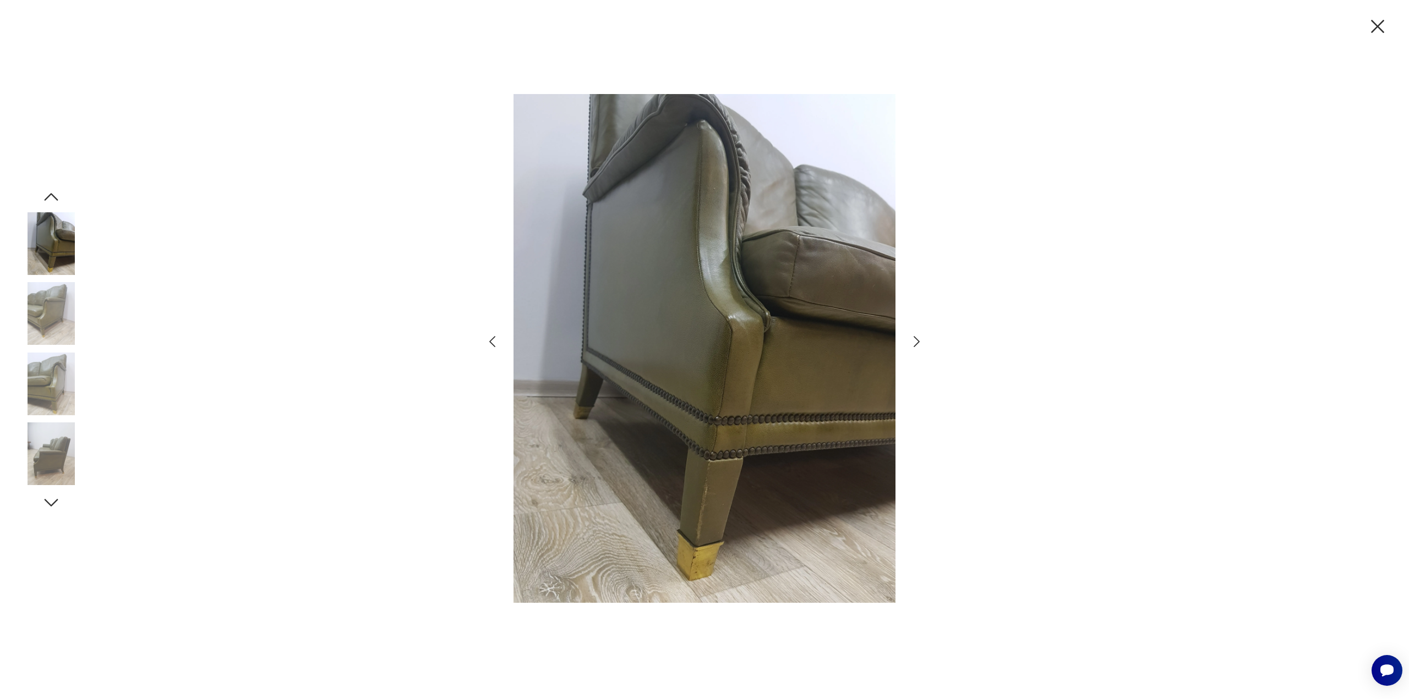
click at [915, 343] on icon "button" at bounding box center [916, 342] width 16 height 16
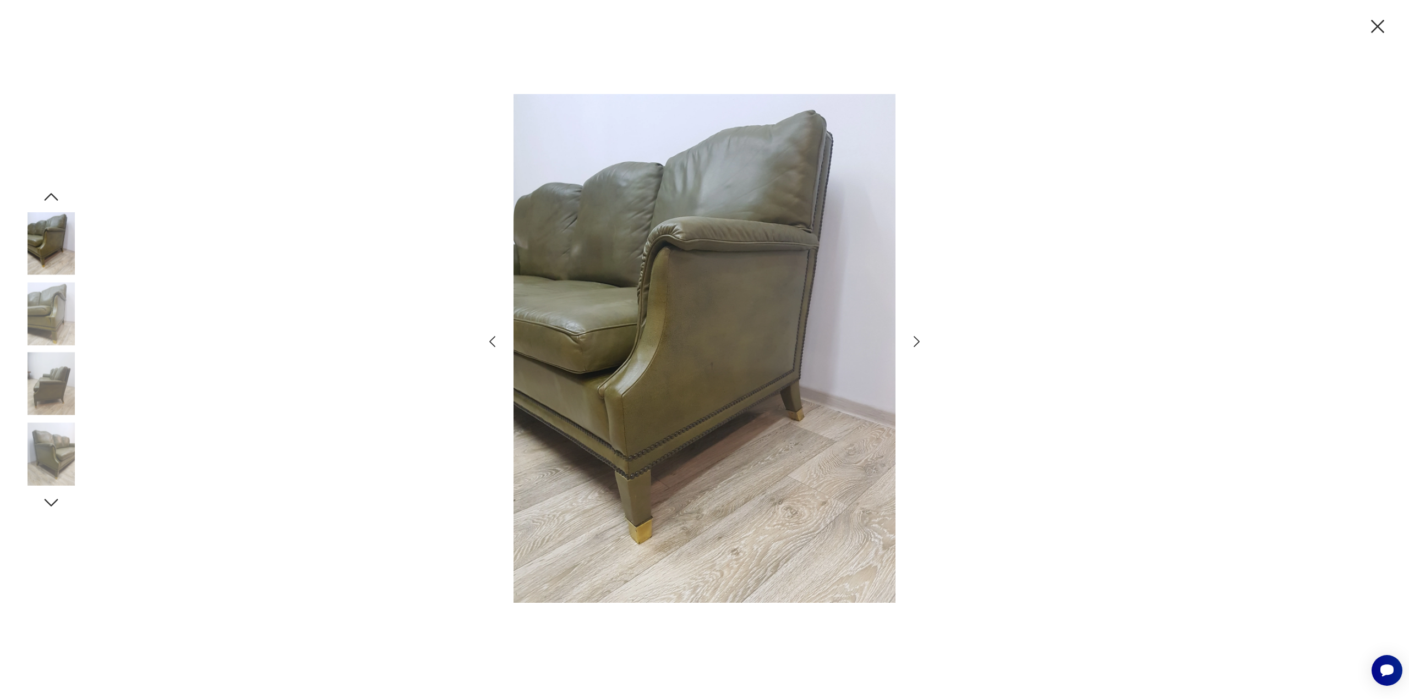
click at [915, 343] on icon "button" at bounding box center [916, 342] width 16 height 16
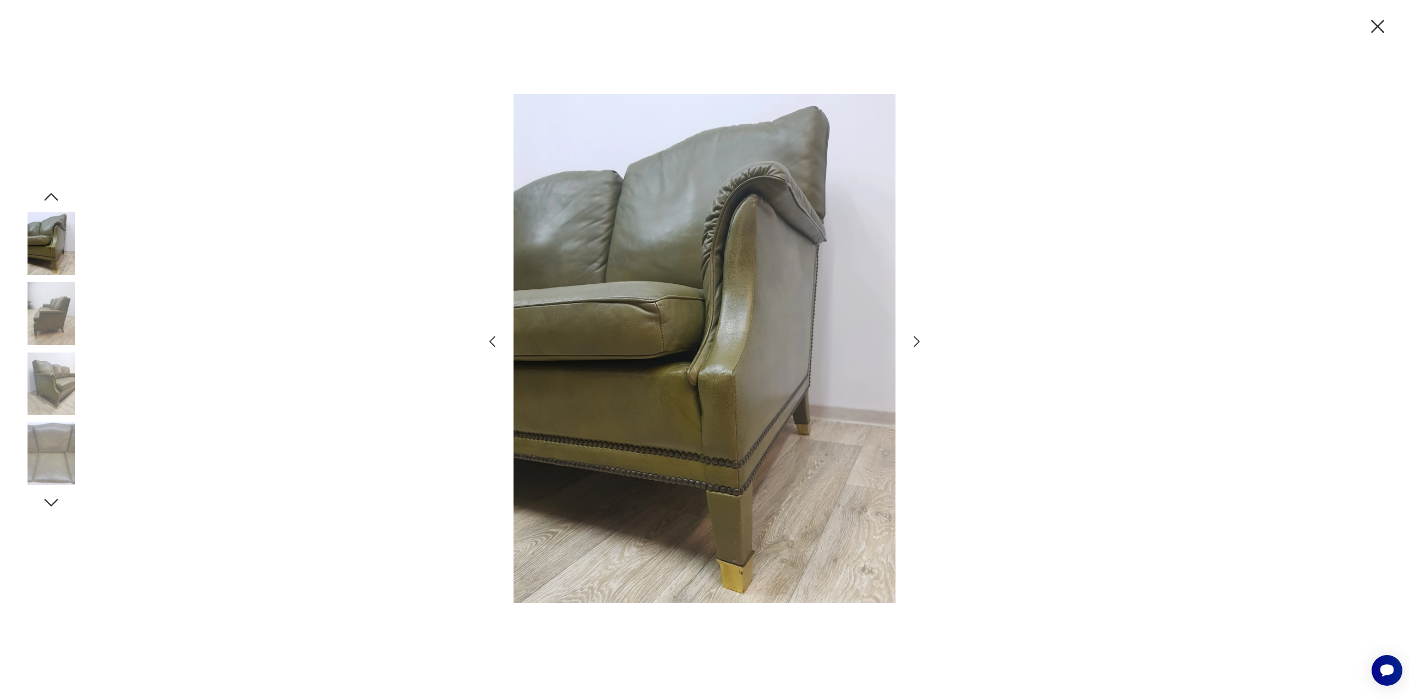
click at [915, 343] on icon "button" at bounding box center [916, 342] width 16 height 16
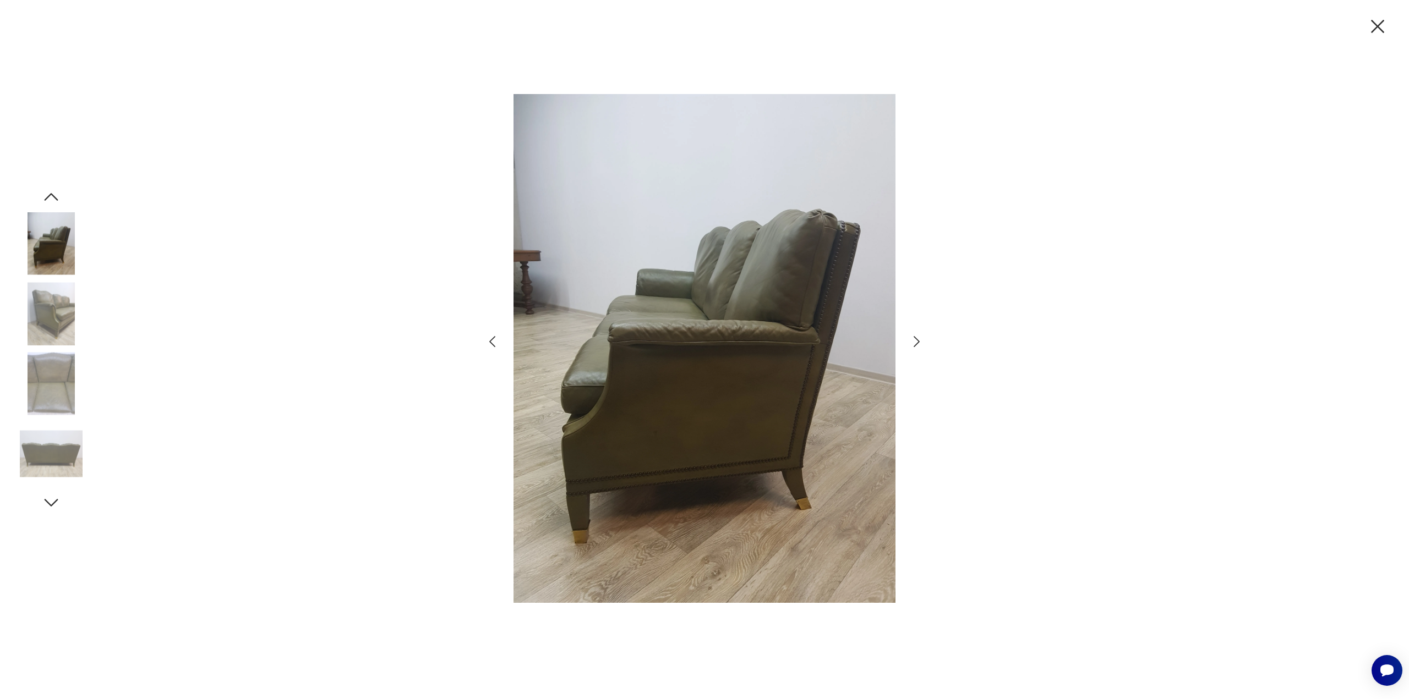
click at [915, 343] on icon "button" at bounding box center [916, 342] width 16 height 16
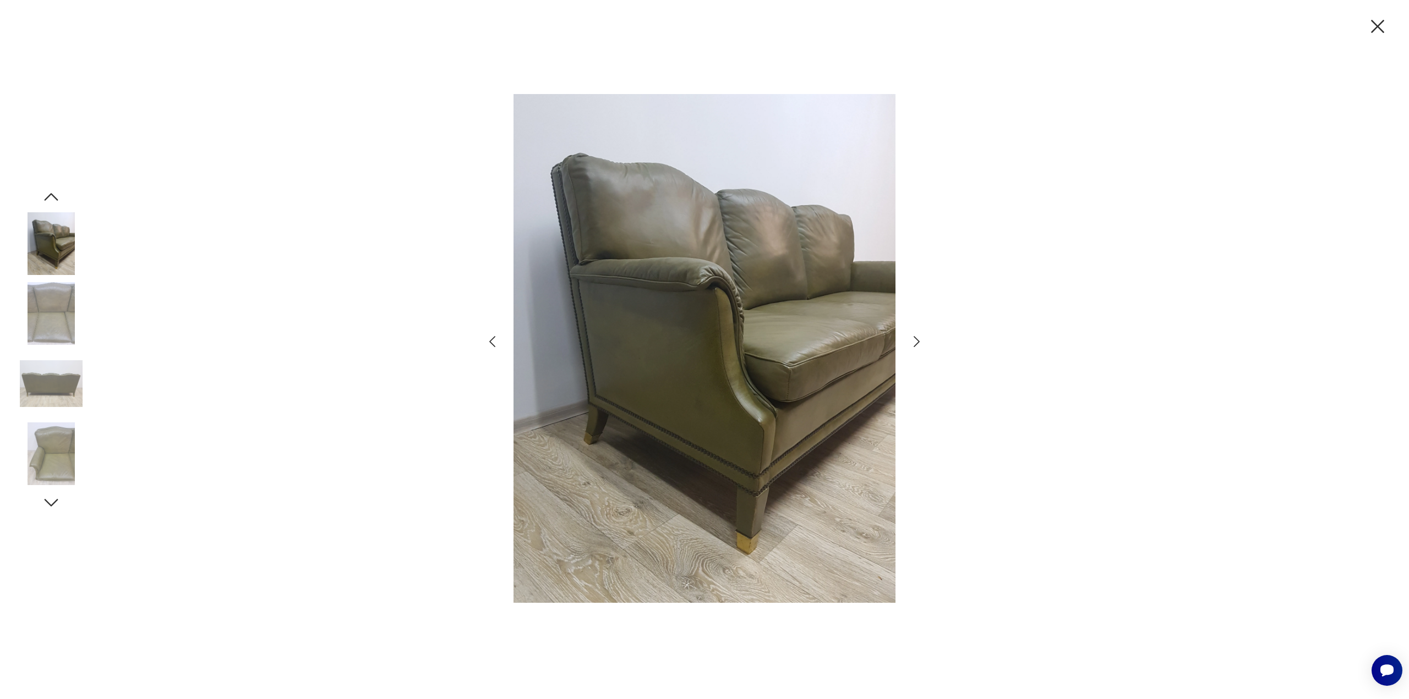
click at [915, 343] on icon "button" at bounding box center [916, 342] width 16 height 16
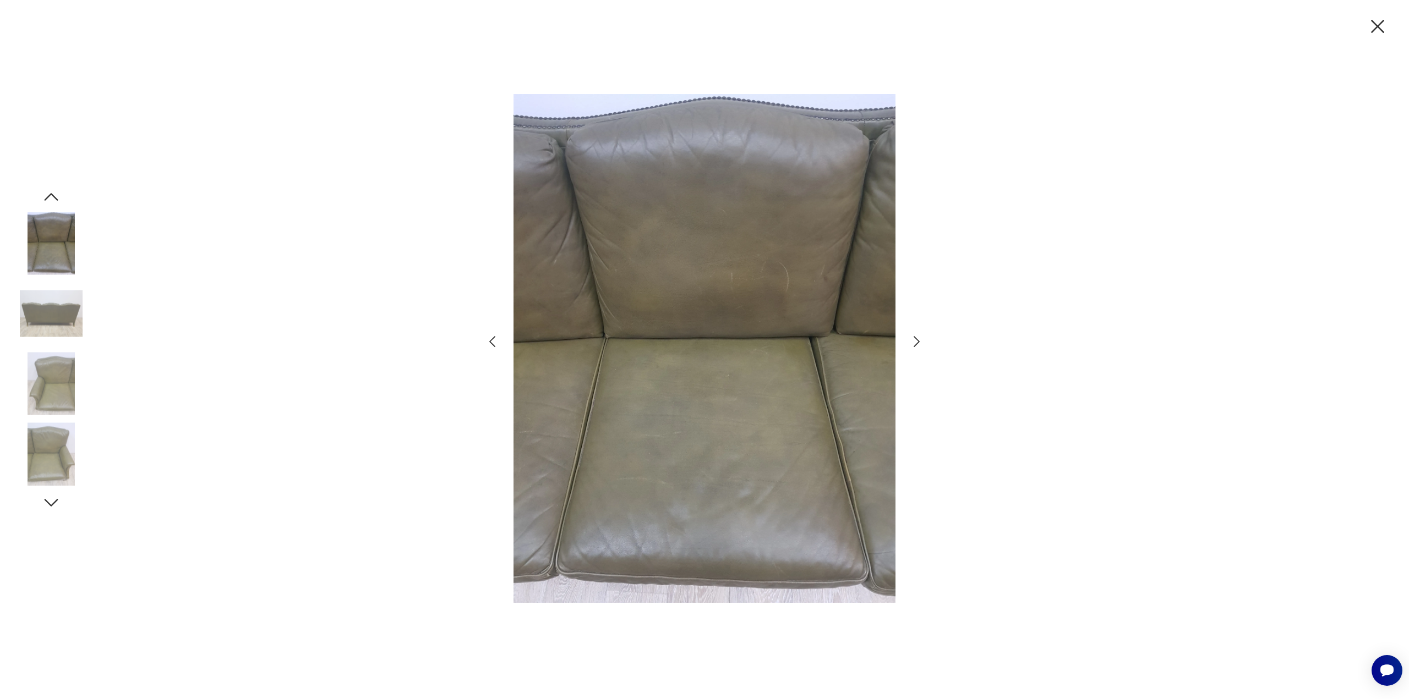
click at [1379, 32] on icon "button" at bounding box center [1377, 26] width 23 height 23
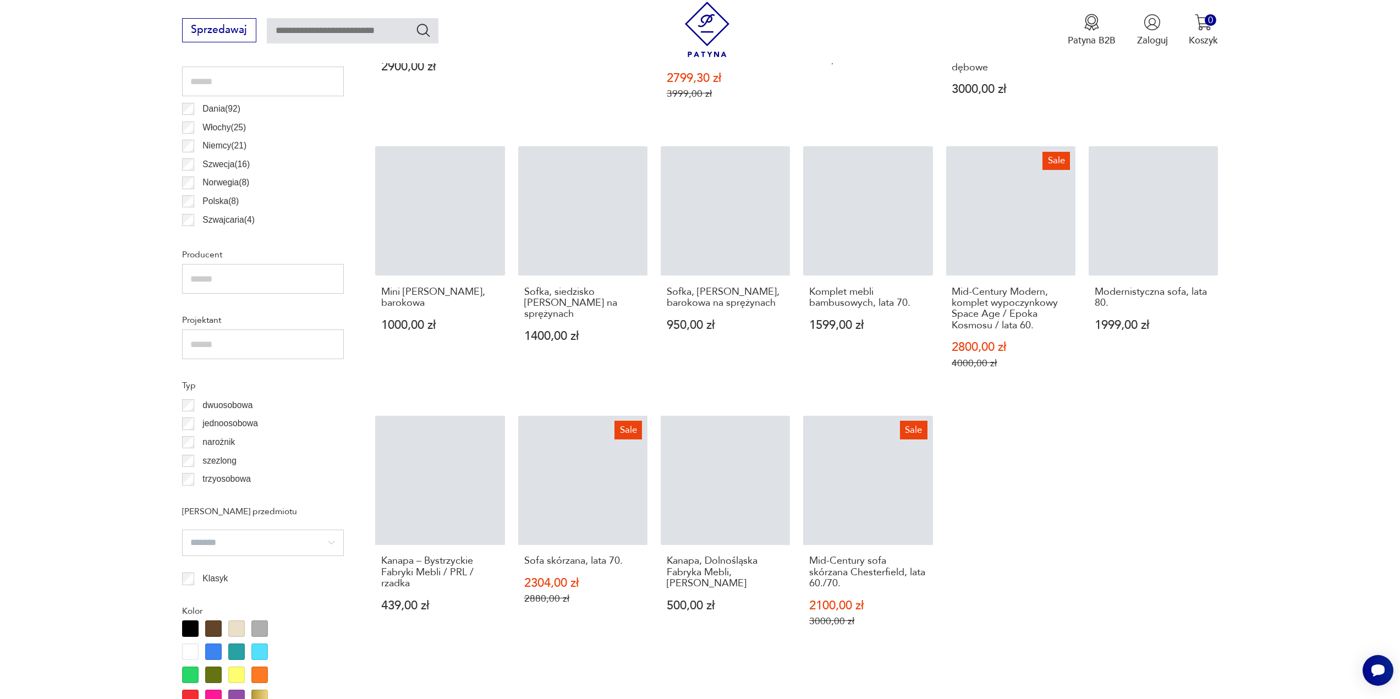
scroll to position [657, 0]
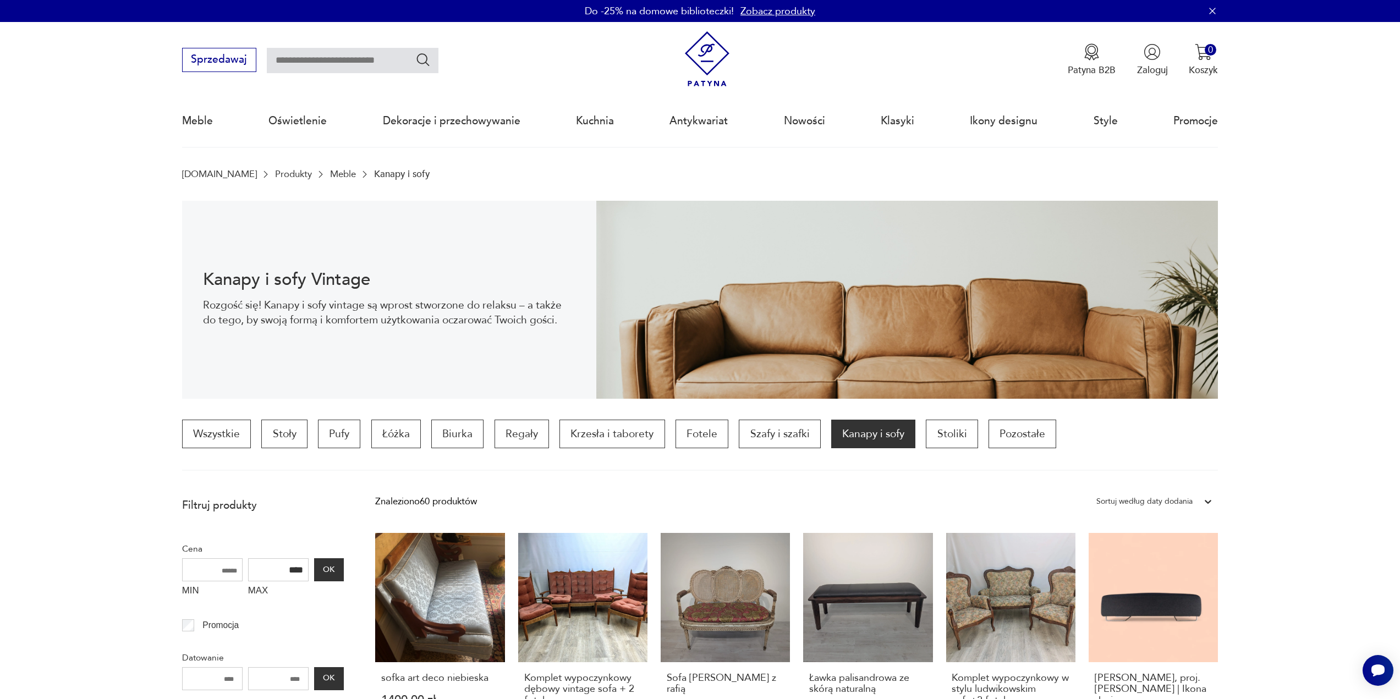
click at [305, 64] on input "text" at bounding box center [353, 60] width 172 height 25
type input "********"
click at [426, 61] on icon "Szukaj" at bounding box center [423, 60] width 16 height 16
type input "********"
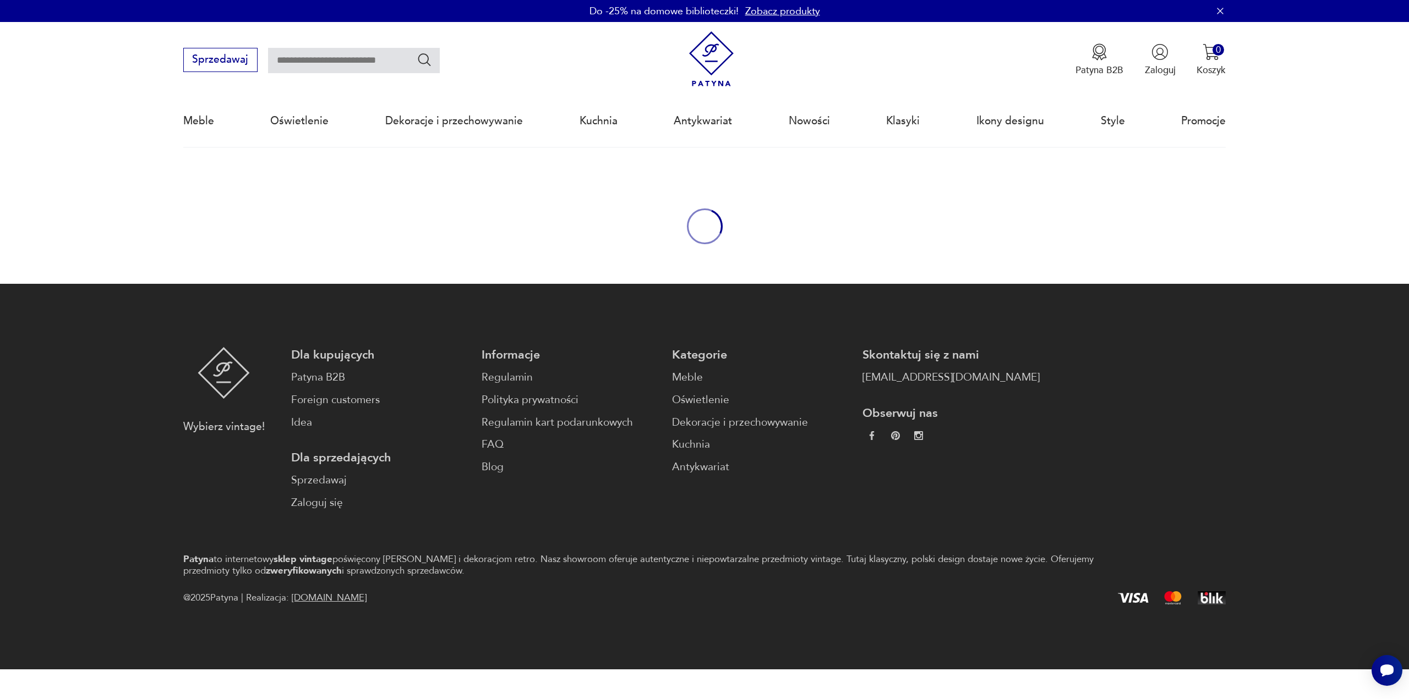
type input "********"
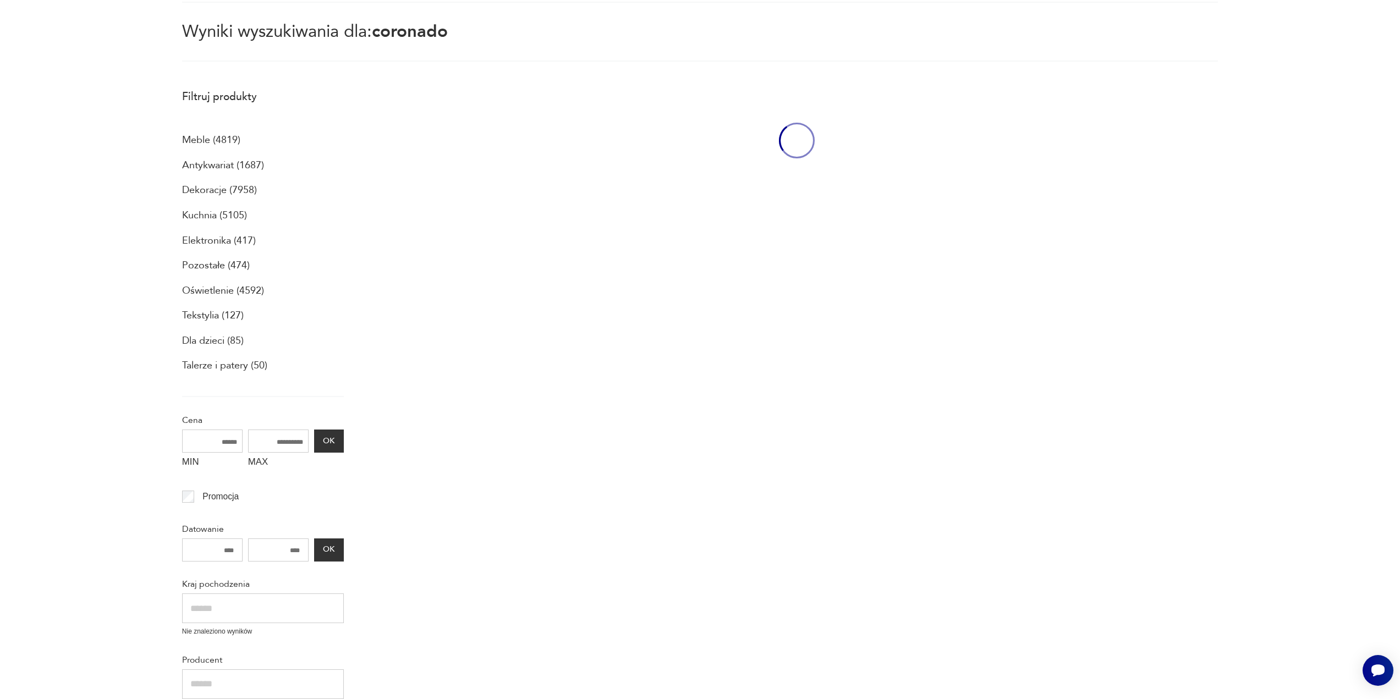
scroll to position [147, 0]
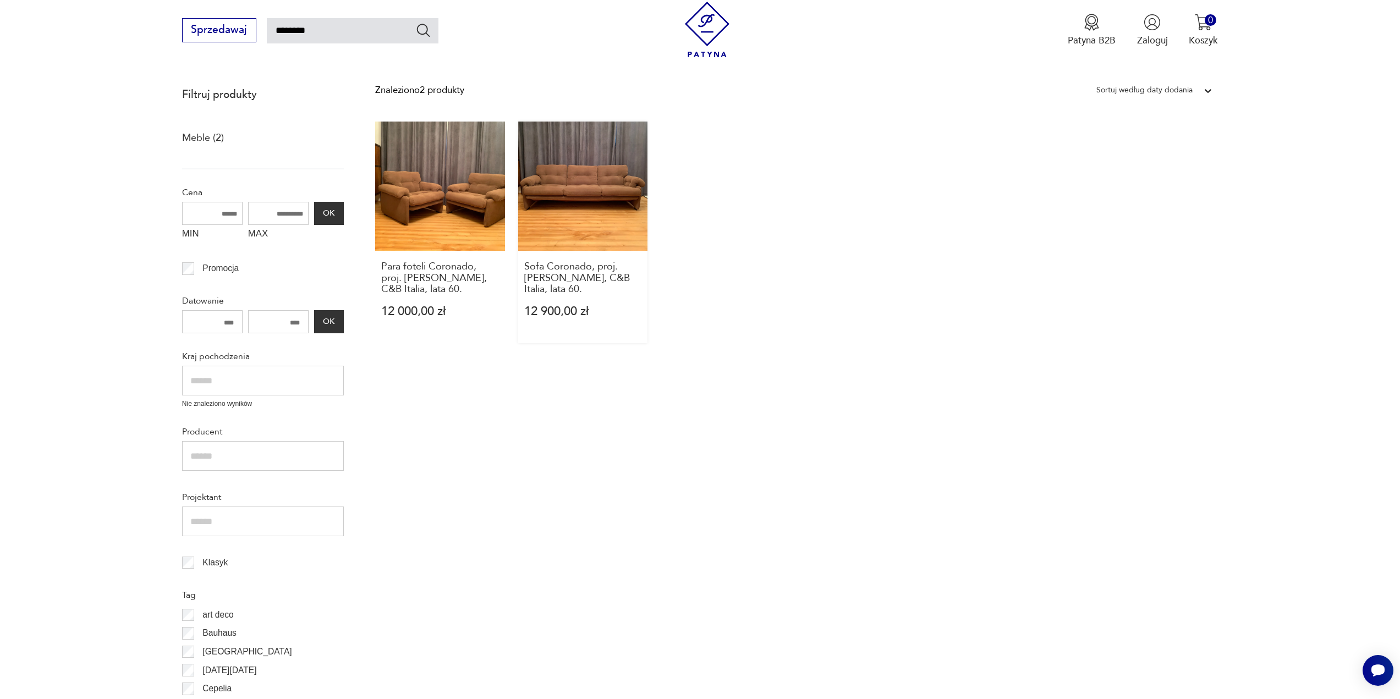
click at [612, 201] on link "Sofa Coronado, proj. Tobia Scarpa, C&B Italia, lata 60. 12 900,00 zł" at bounding box center [582, 233] width 129 height 222
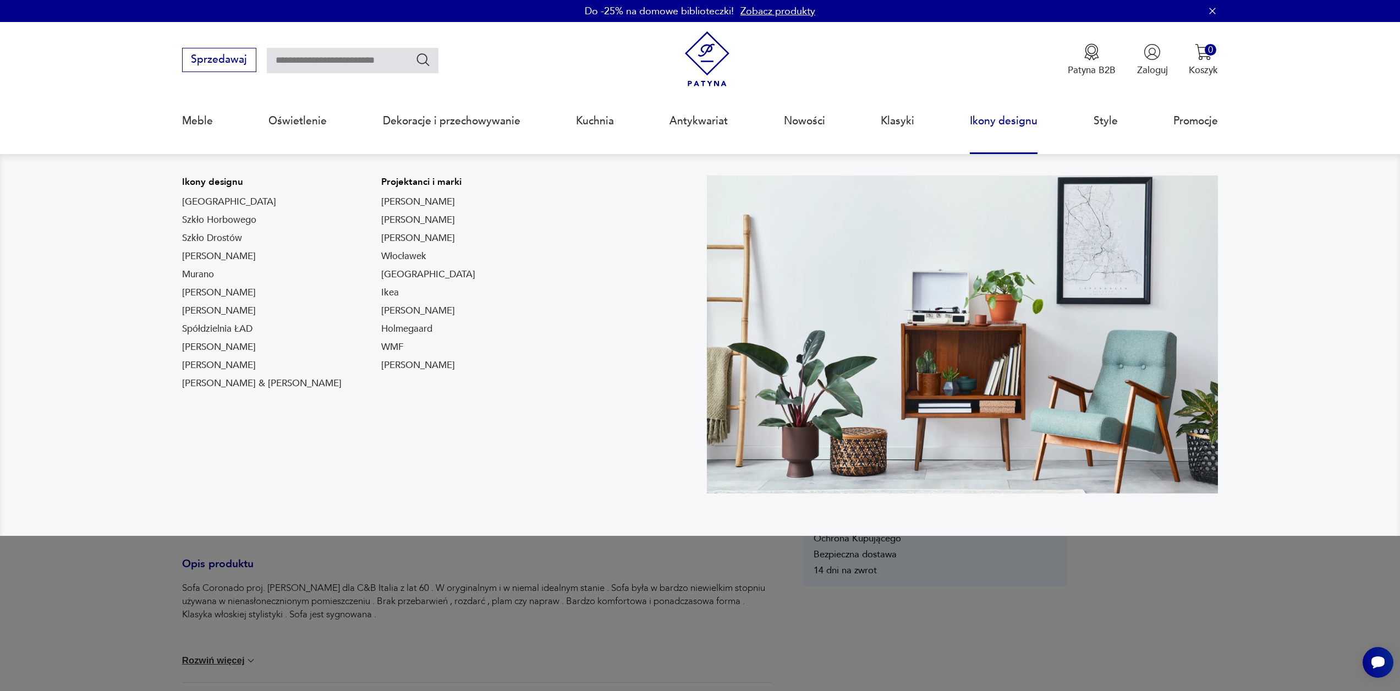
click at [1016, 122] on link "Ikony designu" at bounding box center [1004, 121] width 68 height 51
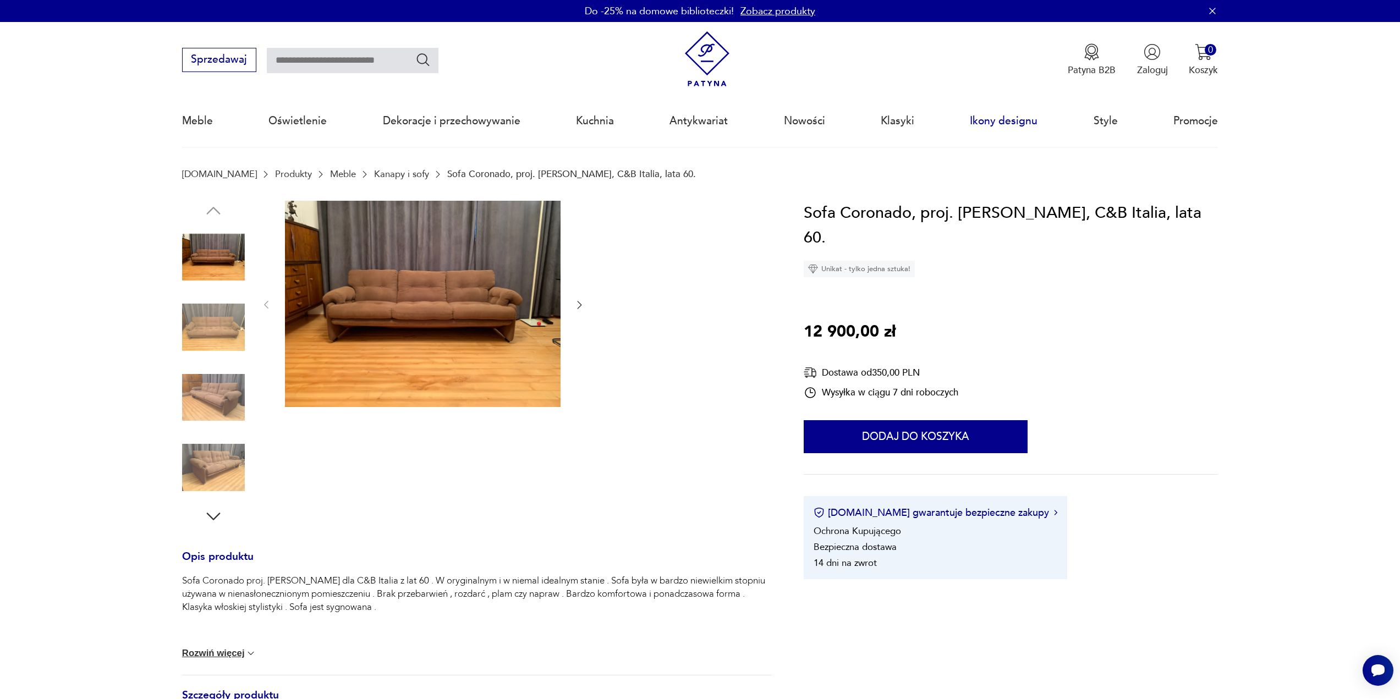
click at [1000, 120] on link "Ikony designu" at bounding box center [1004, 121] width 68 height 51
type input "********"
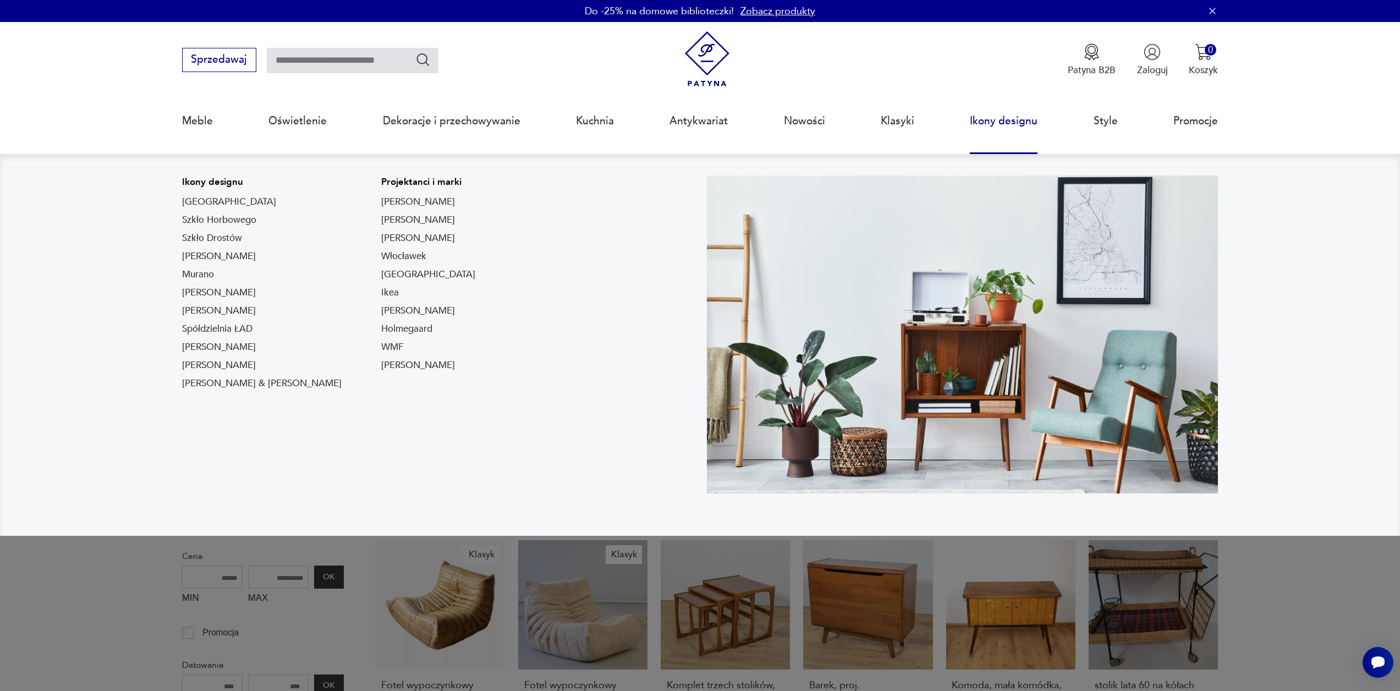
click at [1017, 125] on link "Ikony designu" at bounding box center [1004, 121] width 68 height 51
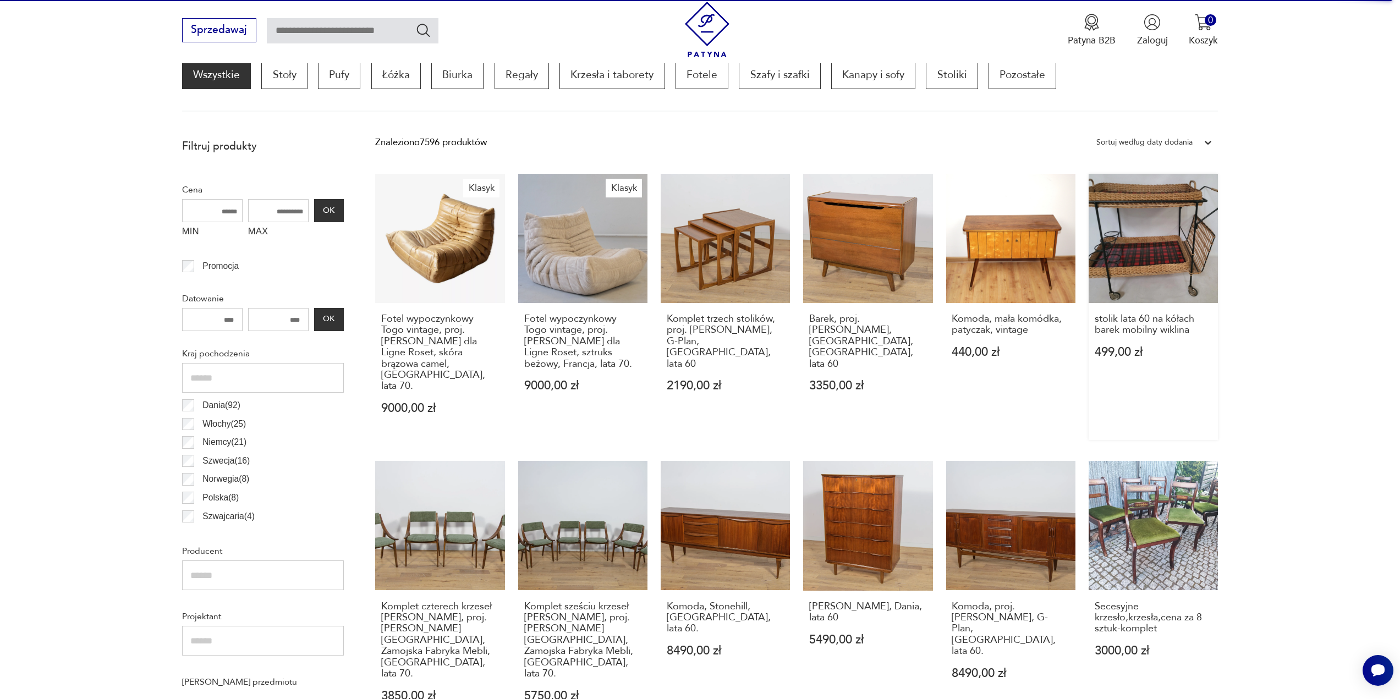
scroll to position [275, 0]
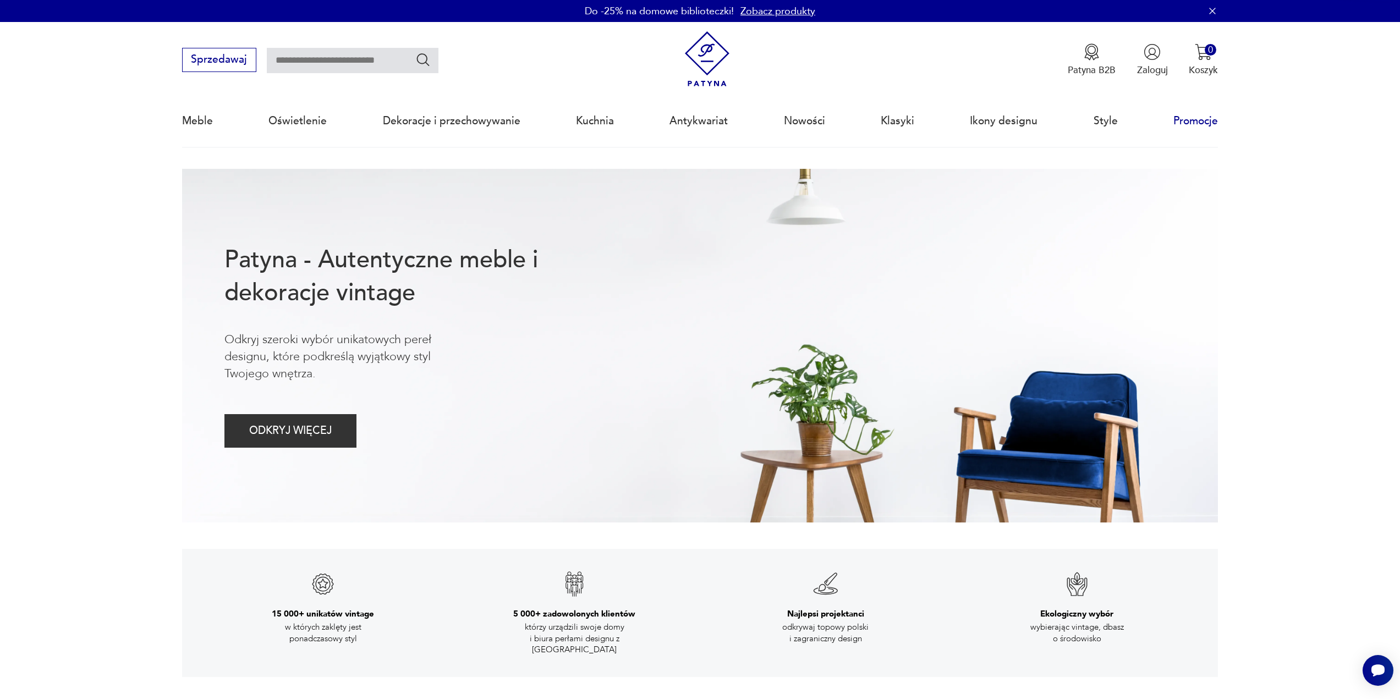
click at [1193, 122] on link "Promocje" at bounding box center [1196, 121] width 45 height 51
